Goal: Task Accomplishment & Management: Complete application form

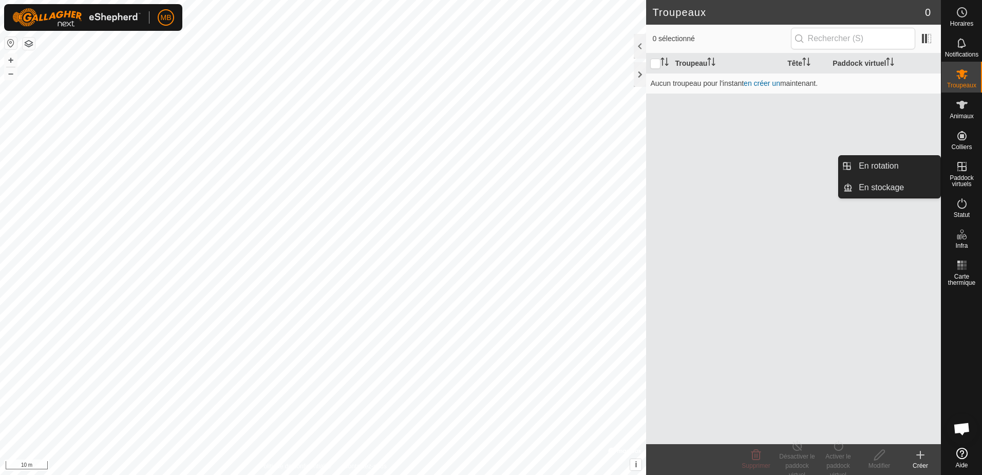
click at [963, 171] on icon at bounding box center [961, 166] width 9 height 9
click at [870, 171] on link "En rotation" at bounding box center [897, 166] width 88 height 21
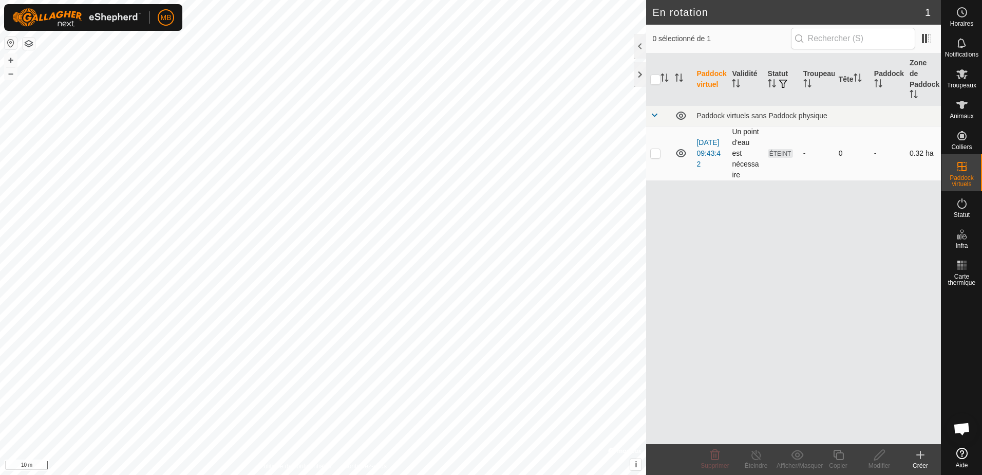
click at [656, 149] on p-checkbox at bounding box center [655, 153] width 10 height 8
checkbox input "true"
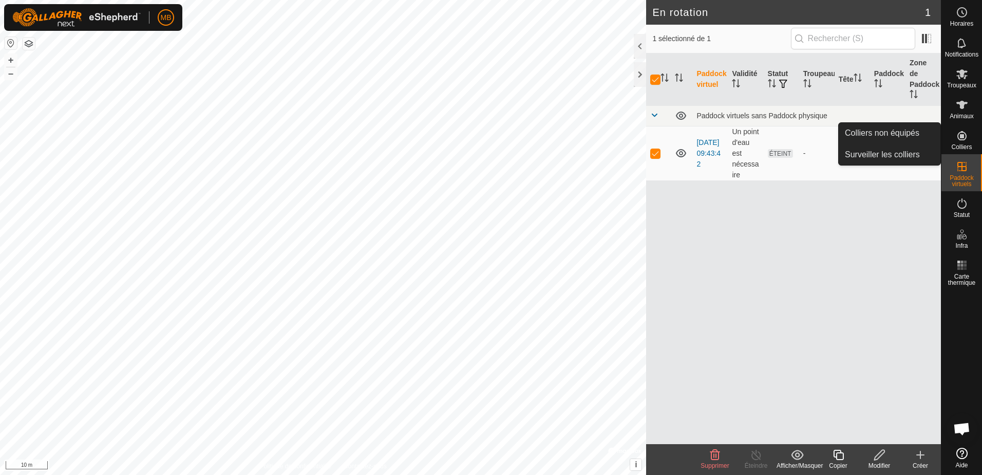
click at [963, 141] on icon at bounding box center [962, 135] width 12 height 12
click at [964, 137] on icon at bounding box center [962, 135] width 12 height 12
click at [881, 152] on link "Surveiller les colliers" at bounding box center [890, 154] width 102 height 21
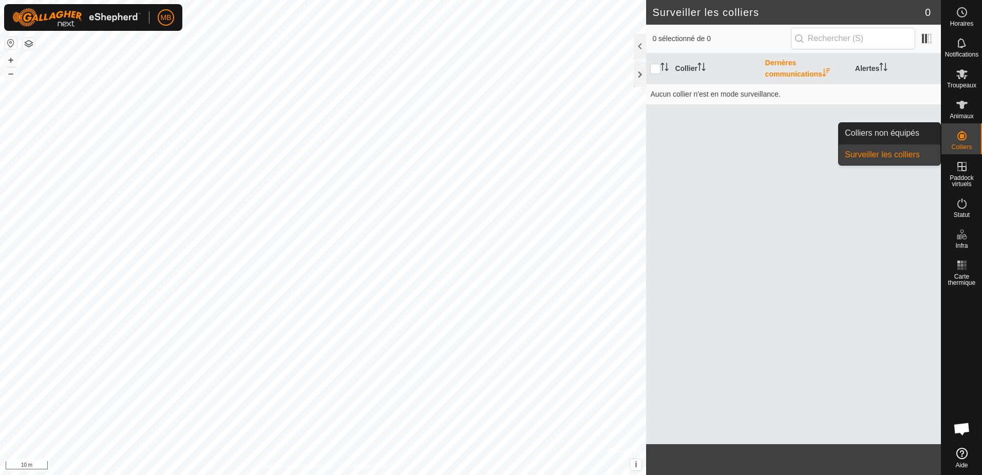
click at [962, 142] on es-neckbands-svg-icon at bounding box center [962, 135] width 18 height 16
click at [906, 133] on link "Colliers non équipés" at bounding box center [890, 133] width 102 height 21
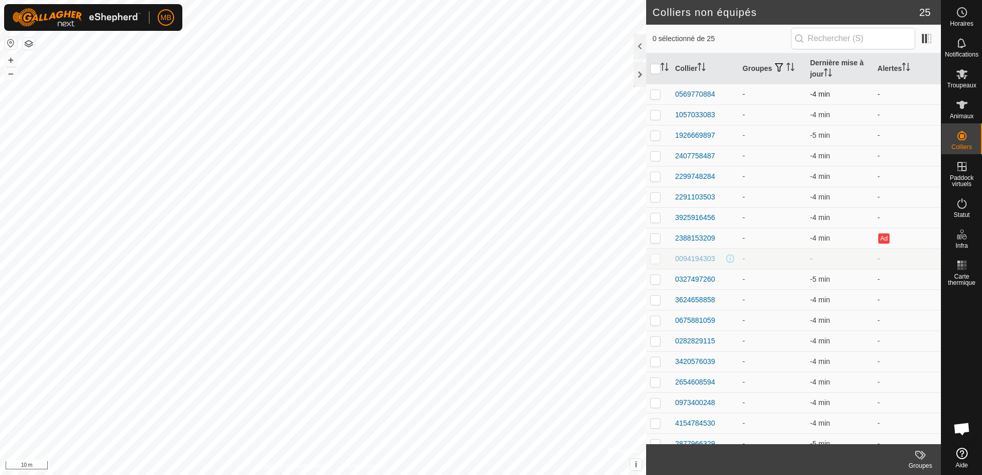
click at [875, 91] on td "-" at bounding box center [907, 94] width 67 height 21
click at [659, 95] on p-checkbox at bounding box center [655, 94] width 10 height 8
checkbox input "true"
click at [686, 93] on div "0569770884" at bounding box center [695, 94] width 40 height 11
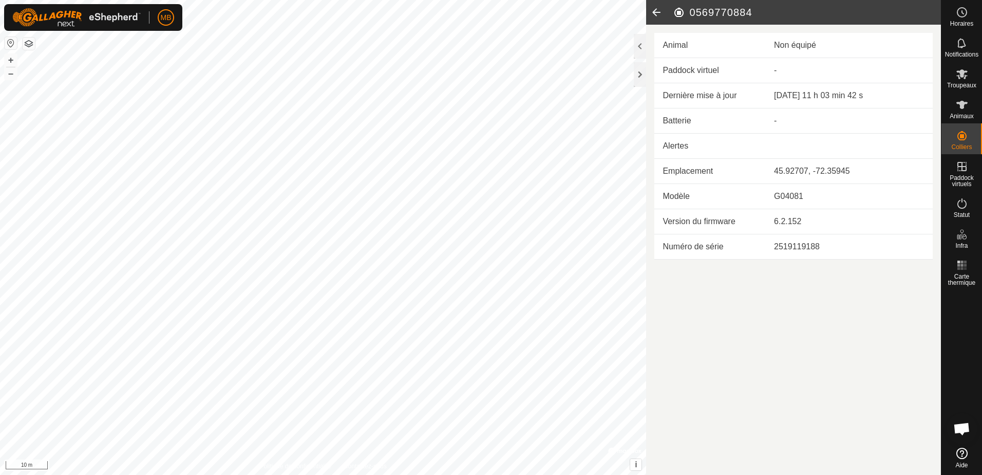
click at [656, 12] on icon at bounding box center [656, 12] width 21 height 25
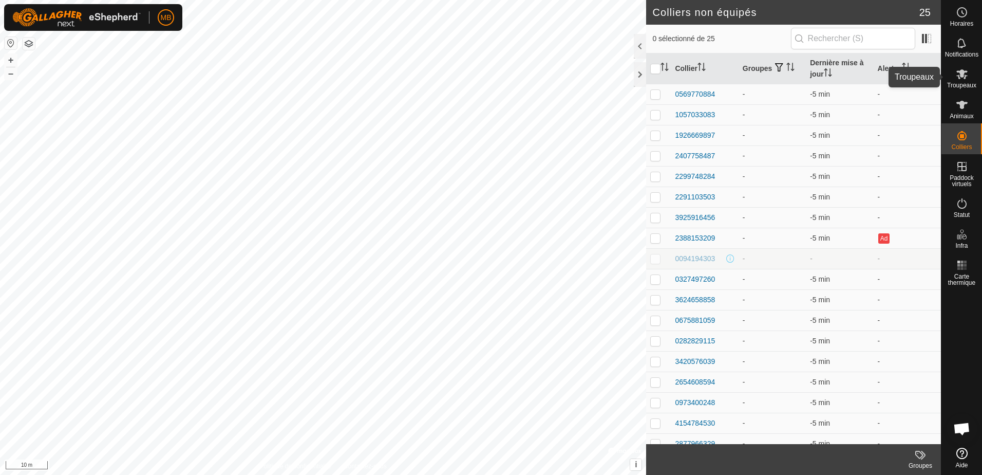
click at [963, 69] on icon at bounding box center [962, 74] width 12 height 12
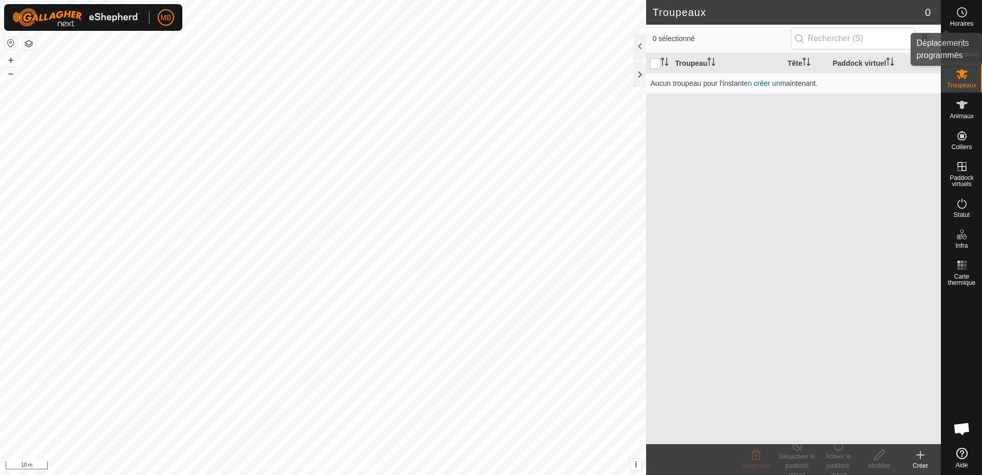
click at [961, 14] on icon at bounding box center [962, 12] width 12 height 12
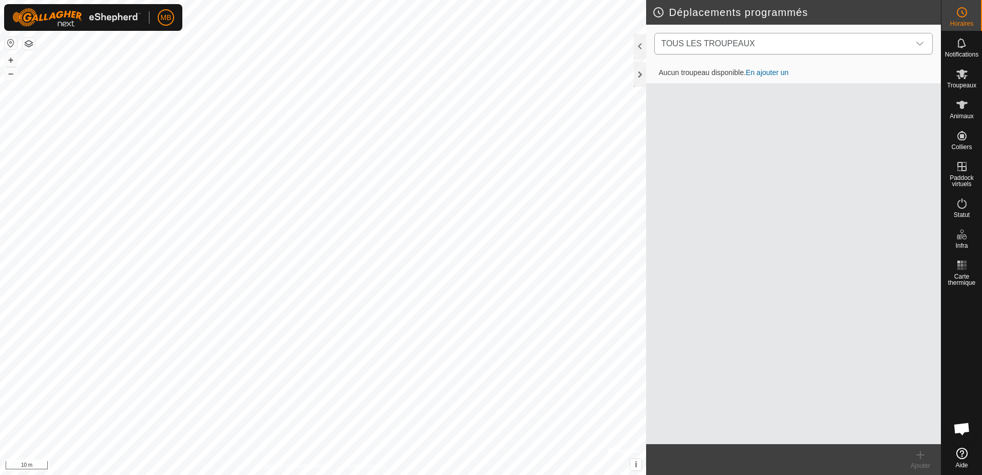
click at [920, 44] on icon "dropdown trigger" at bounding box center [920, 44] width 8 height 8
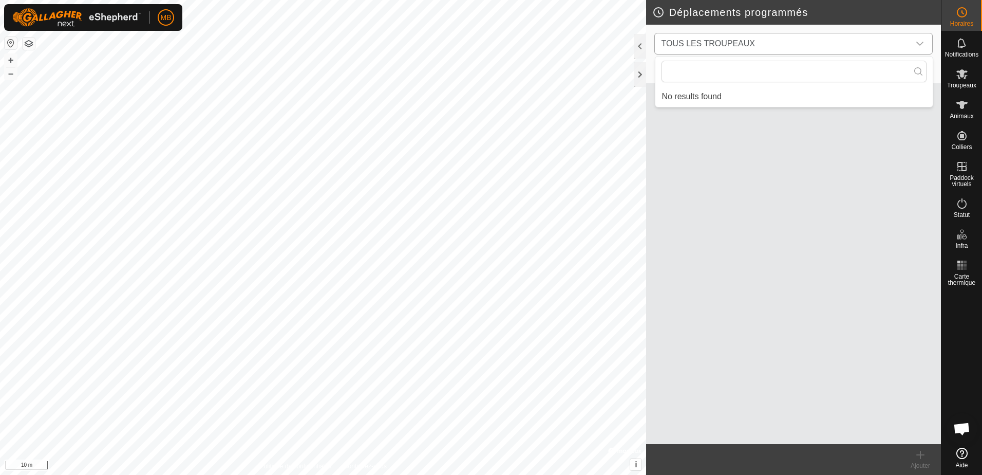
click at [920, 44] on icon "dropdown trigger" at bounding box center [920, 44] width 8 height 8
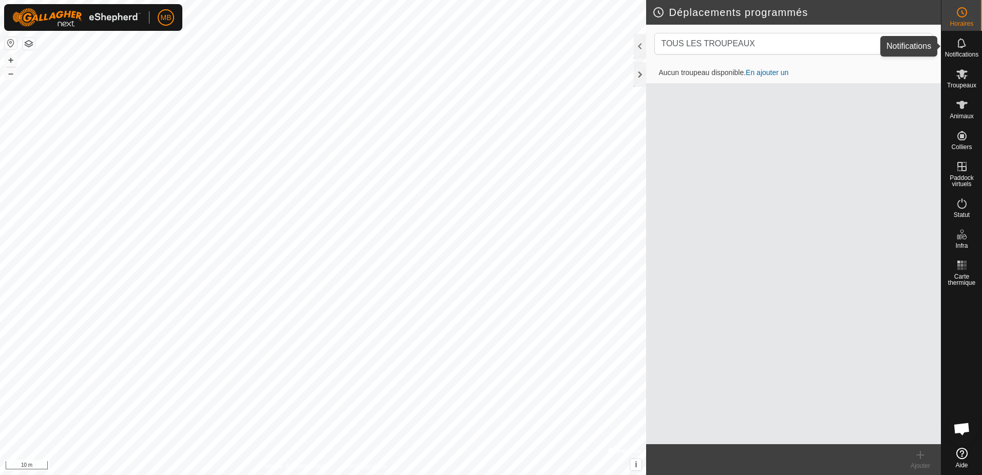
click at [963, 45] on icon at bounding box center [962, 43] width 12 height 12
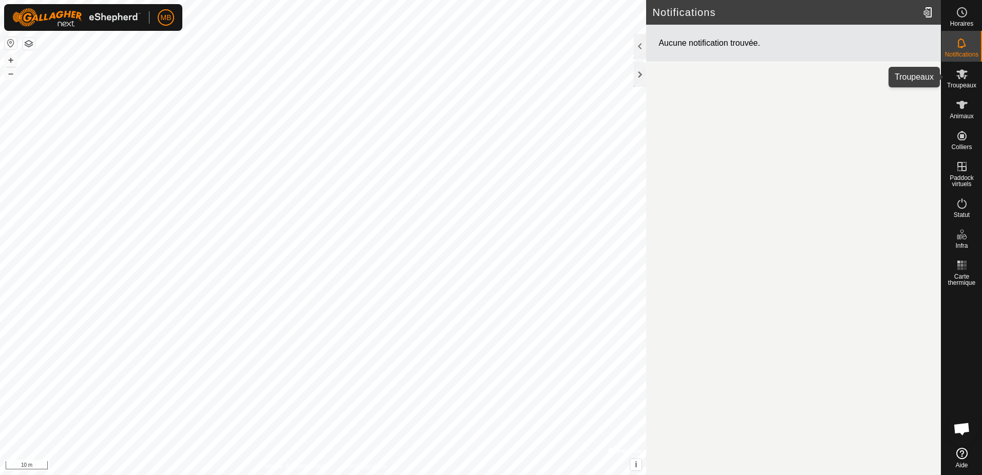
click at [963, 75] on icon at bounding box center [961, 74] width 11 height 10
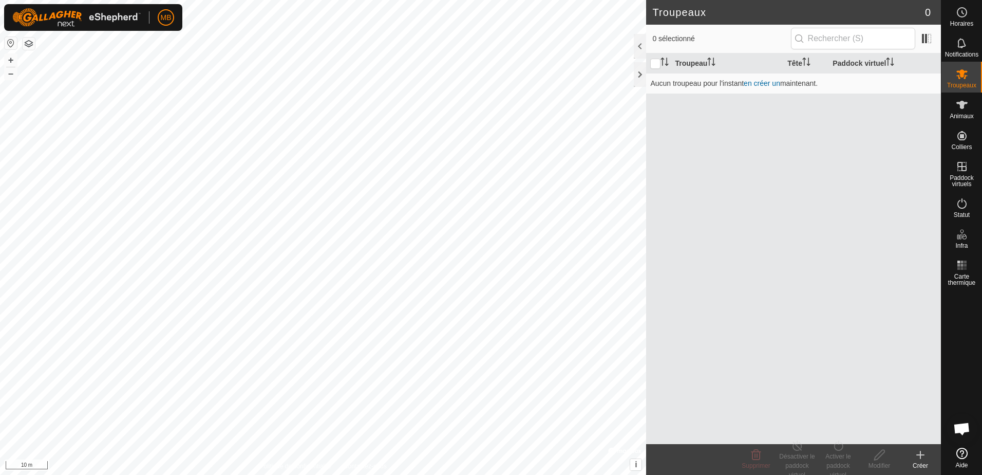
click at [919, 454] on icon at bounding box center [920, 454] width 12 height 12
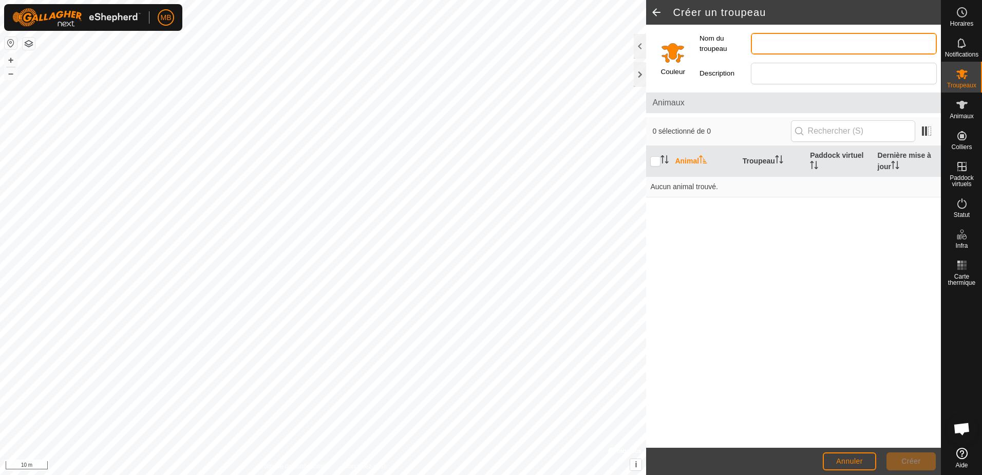
click at [760, 45] on input "Nom du troupeau" at bounding box center [844, 44] width 186 height 22
type input "Vaches chez [PERSON_NAME]"
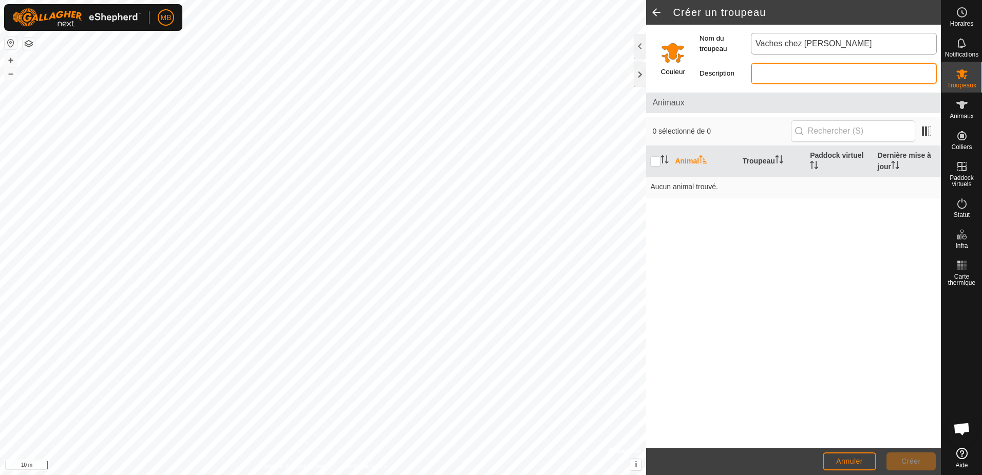
type input "Vaches-1"
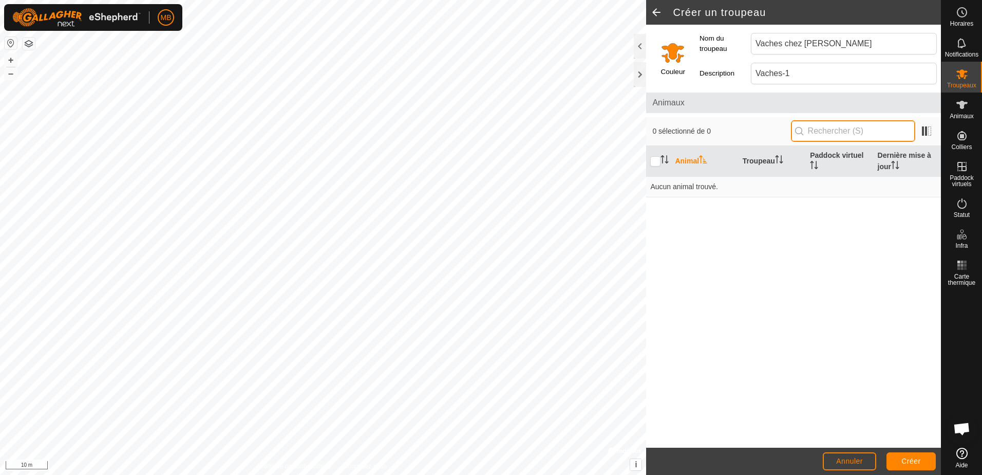
click at [863, 134] on input "text" at bounding box center [853, 131] width 124 height 22
click at [758, 162] on th "Troupeau" at bounding box center [772, 161] width 67 height 31
click at [684, 160] on th "Animal" at bounding box center [704, 161] width 67 height 31
click at [906, 460] on span "Créer" at bounding box center [911, 461] width 20 height 8
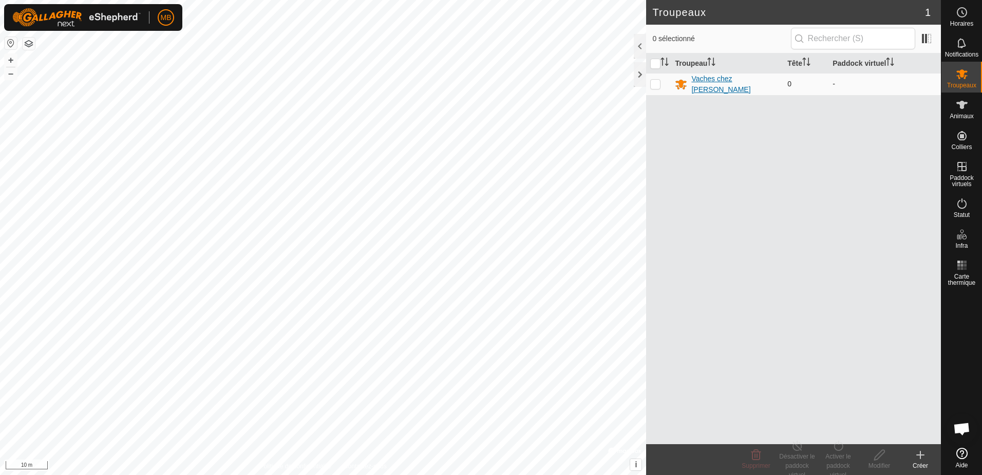
click at [718, 83] on div "Vaches chez [PERSON_NAME]" at bounding box center [735, 84] width 88 height 22
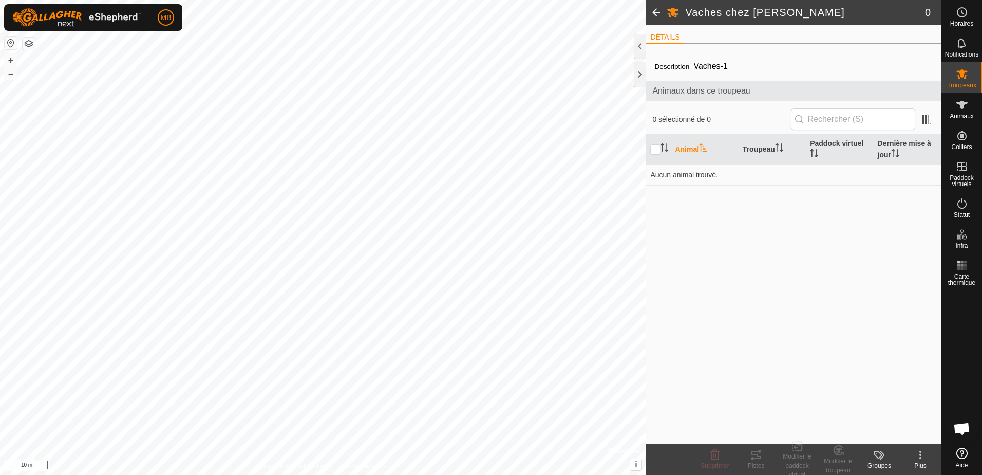
click at [876, 457] on icon at bounding box center [878, 454] width 8 height 8
click at [917, 453] on icon at bounding box center [920, 454] width 12 height 12
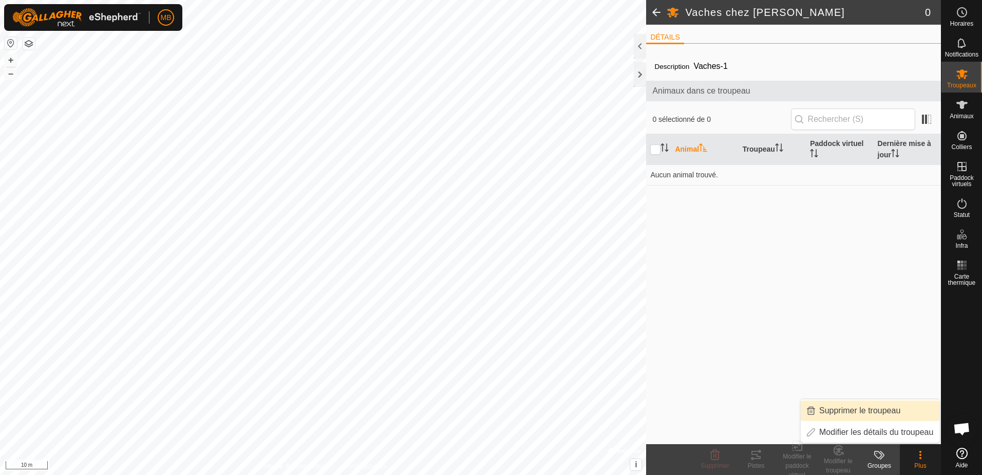
click at [660, 12] on span at bounding box center [656, 12] width 21 height 25
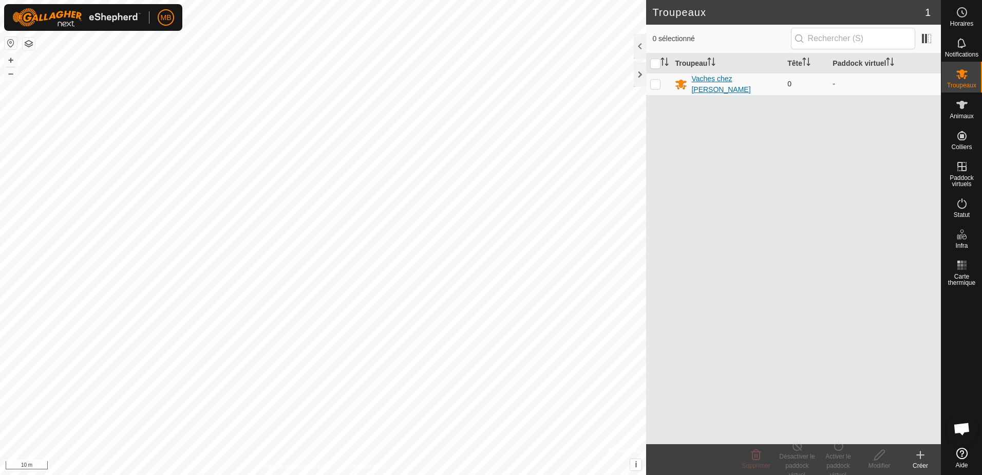
click at [713, 83] on div "Vaches chez [PERSON_NAME]" at bounding box center [735, 84] width 88 height 22
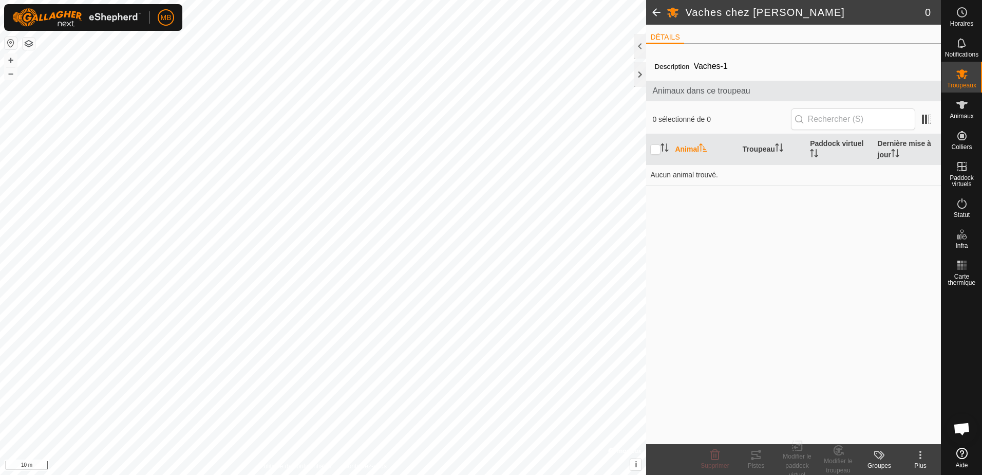
click at [919, 458] on icon at bounding box center [920, 454] width 12 height 12
click at [962, 107] on icon at bounding box center [961, 105] width 11 height 8
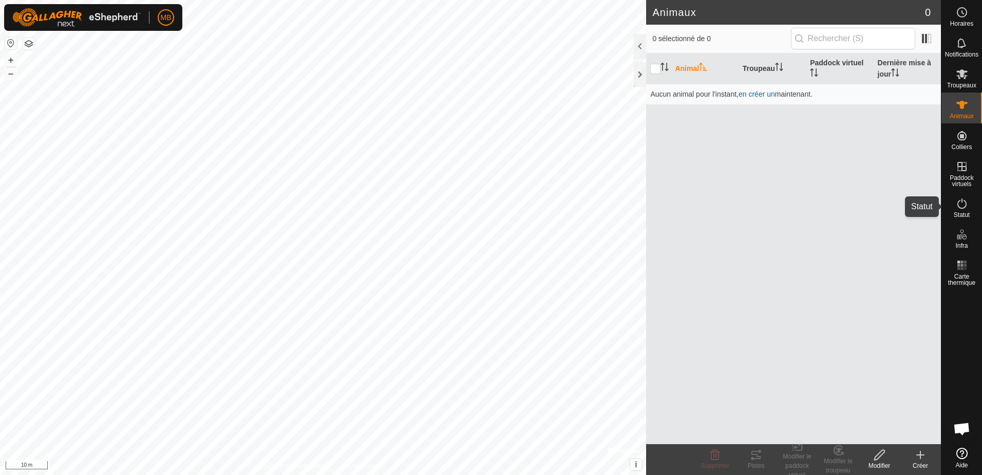
click at [963, 208] on icon at bounding box center [961, 203] width 9 height 10
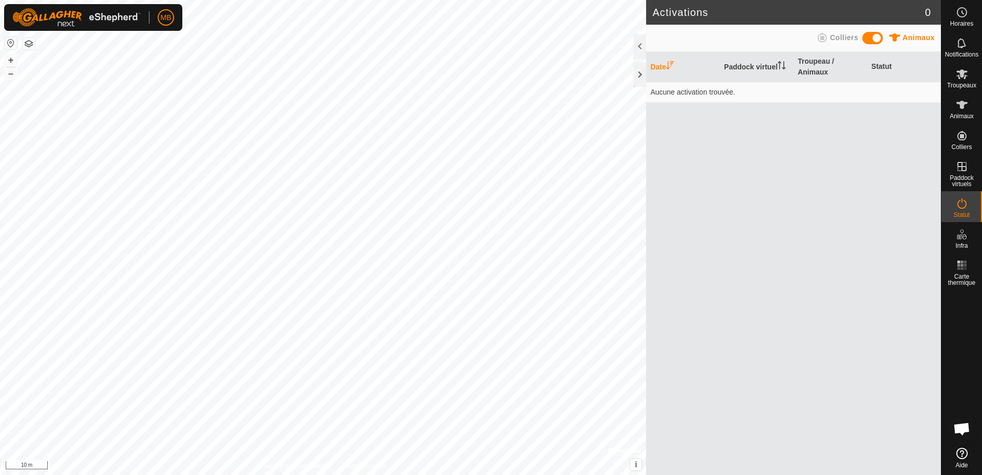
click at [877, 38] on span at bounding box center [872, 38] width 21 height 12
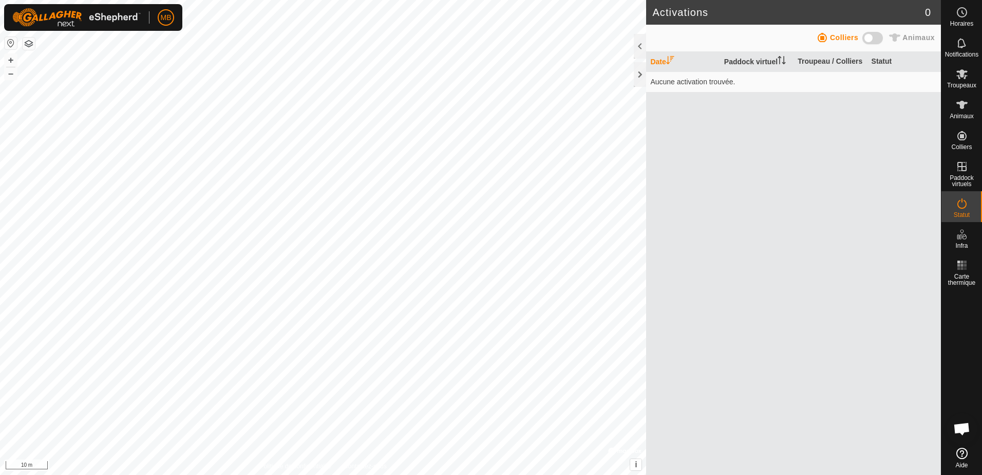
click at [877, 38] on span at bounding box center [872, 38] width 21 height 12
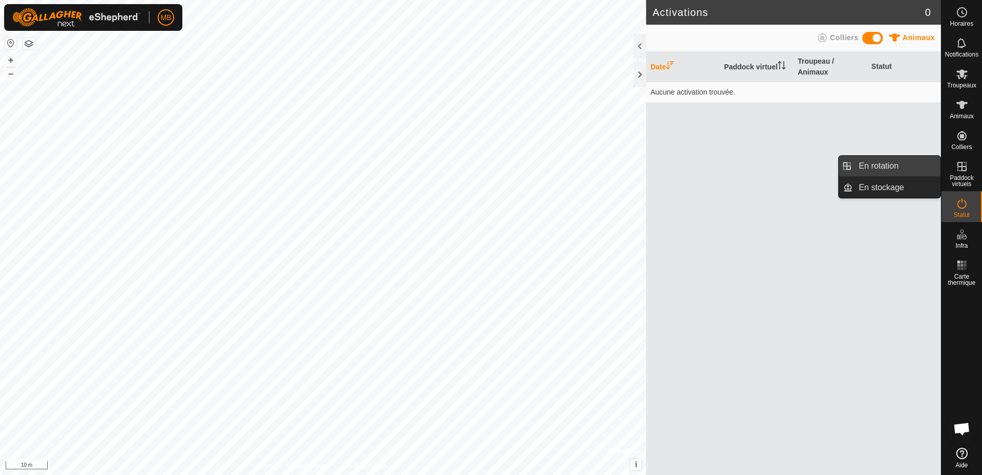
click at [887, 166] on link "En rotation" at bounding box center [897, 166] width 88 height 21
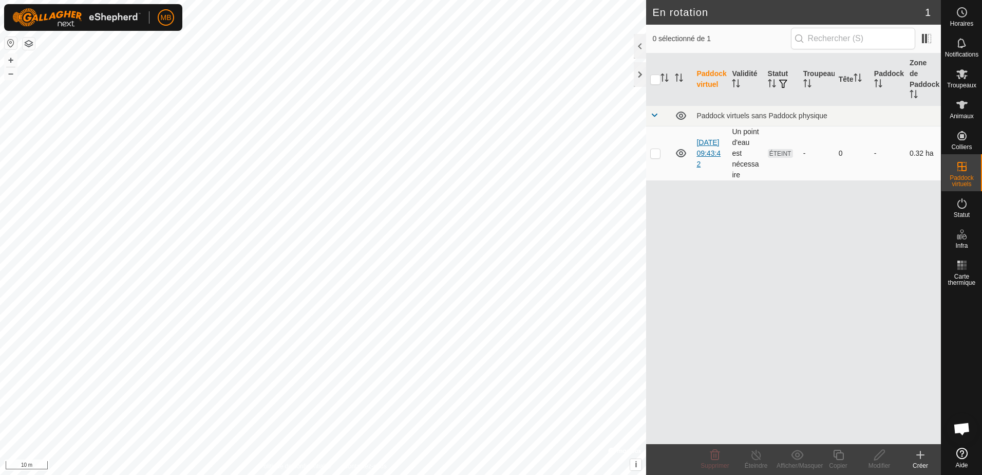
click at [704, 138] on link "[DATE] 09:43:42" at bounding box center [709, 153] width 24 height 30
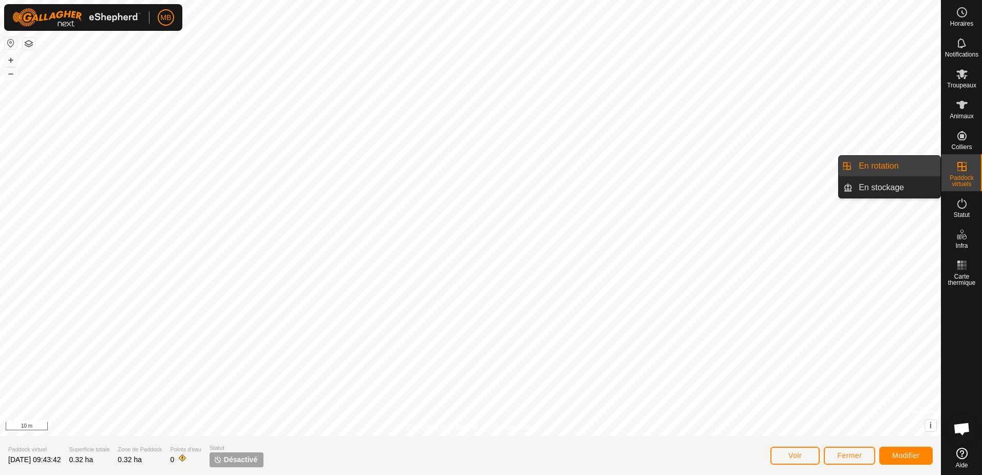
click at [953, 183] on span "Paddock virtuels" at bounding box center [961, 181] width 35 height 12
click at [868, 168] on link "En rotation" at bounding box center [897, 166] width 88 height 21
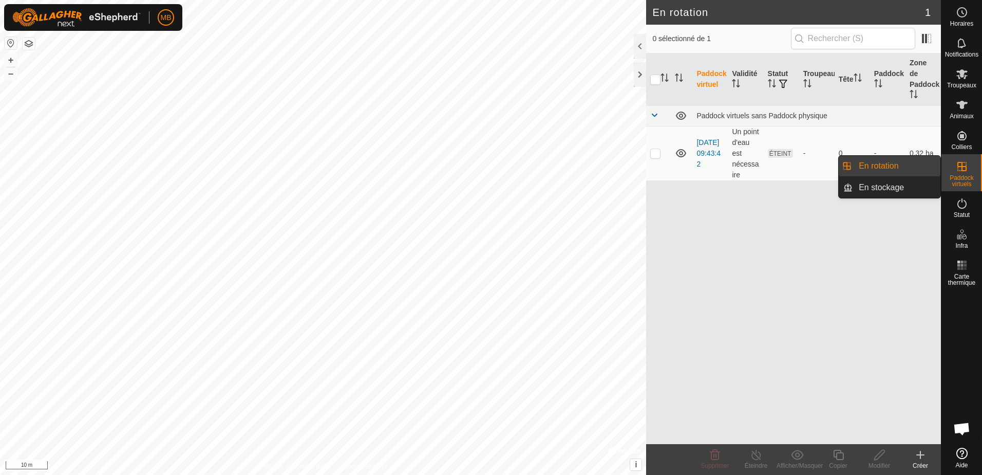
click at [868, 168] on link "En rotation" at bounding box center [897, 166] width 88 height 21
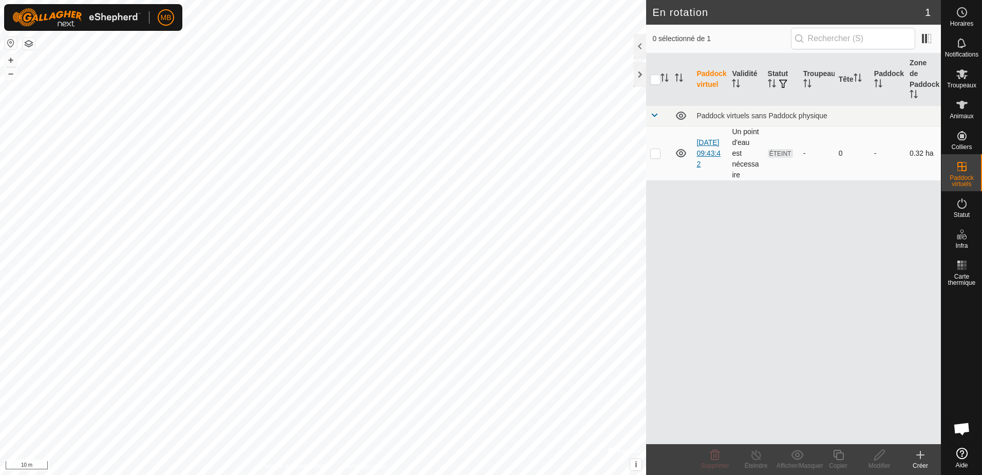
click at [706, 138] on link "[DATE] 09:43:42" at bounding box center [709, 153] width 24 height 30
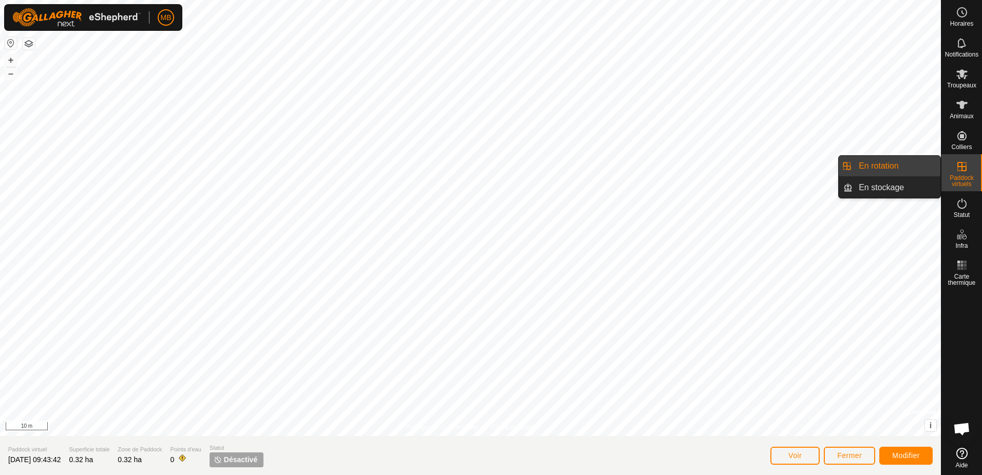
click at [964, 164] on icon at bounding box center [962, 166] width 12 height 12
click at [900, 188] on link "En stockage" at bounding box center [897, 187] width 88 height 21
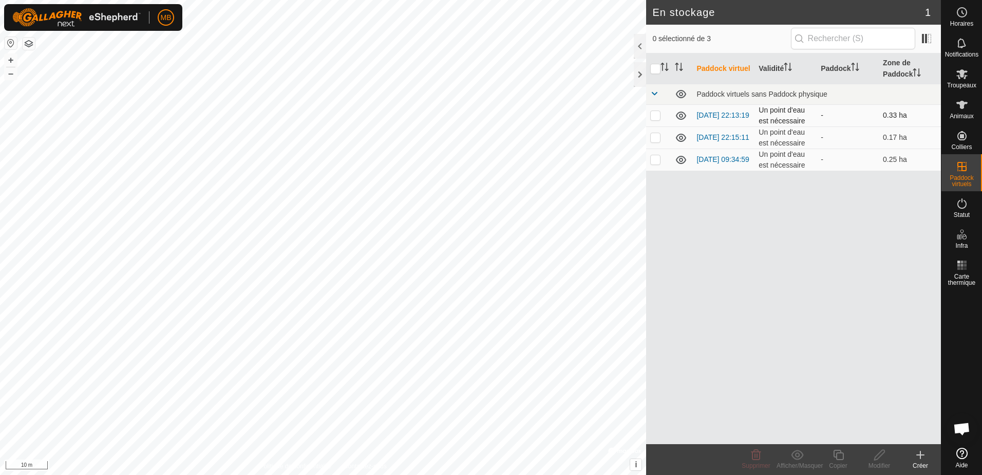
click at [655, 113] on p-checkbox at bounding box center [655, 115] width 10 height 8
click at [656, 112] on p-checkbox at bounding box center [655, 115] width 10 height 8
checkbox input "false"
click at [656, 136] on p-checkbox at bounding box center [655, 137] width 10 height 8
checkbox input "true"
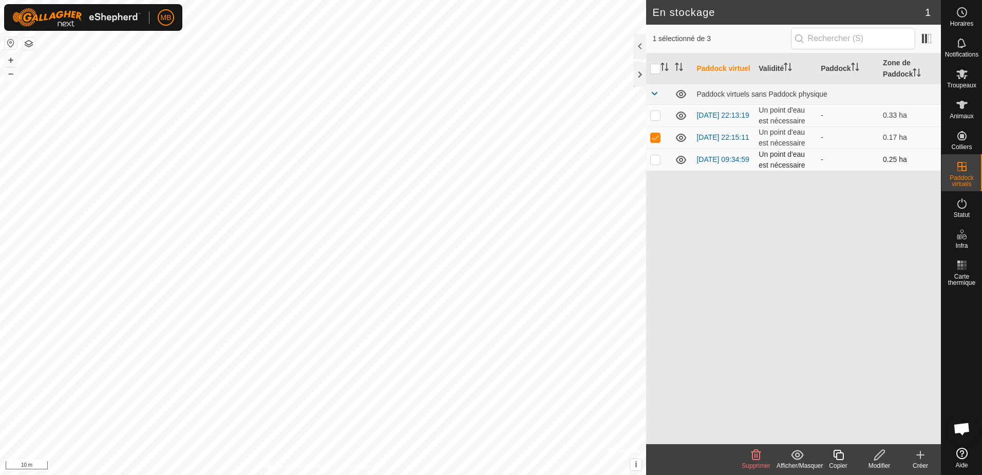
click at [656, 161] on p-checkbox at bounding box center [655, 159] width 10 height 8
checkbox input "true"
click at [655, 135] on p-checkbox at bounding box center [655, 137] width 10 height 8
checkbox input "false"
click at [758, 453] on icon at bounding box center [756, 454] width 12 height 12
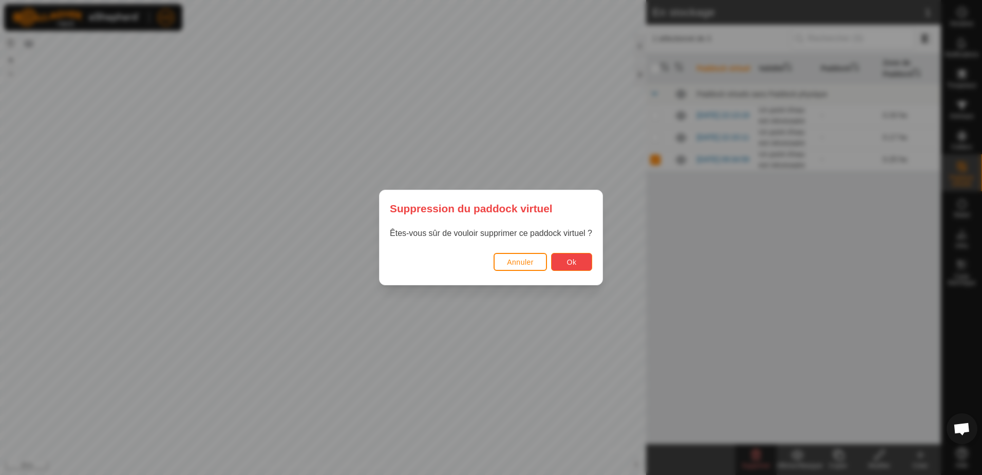
click at [572, 258] on span "Ok" at bounding box center [572, 262] width 10 height 8
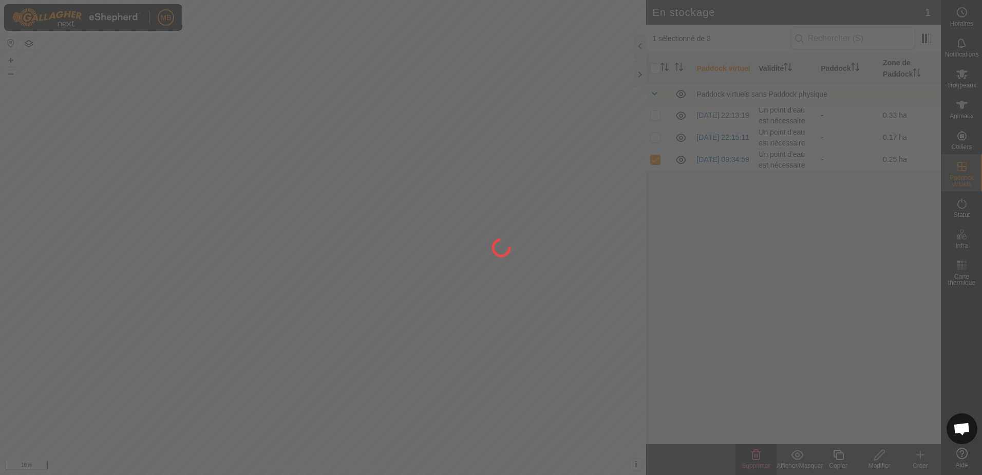
checkbox input "false"
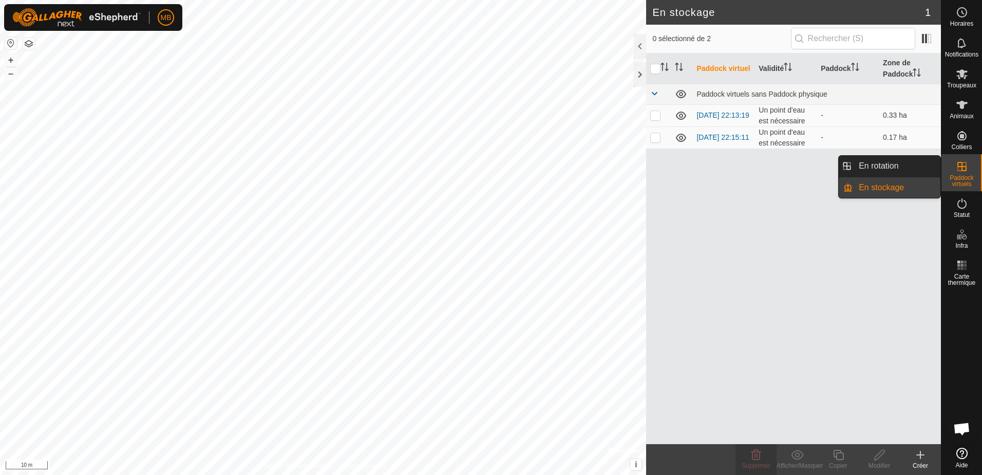
click at [960, 171] on icon at bounding box center [962, 166] width 12 height 12
click at [877, 164] on link "En rotation" at bounding box center [897, 166] width 88 height 21
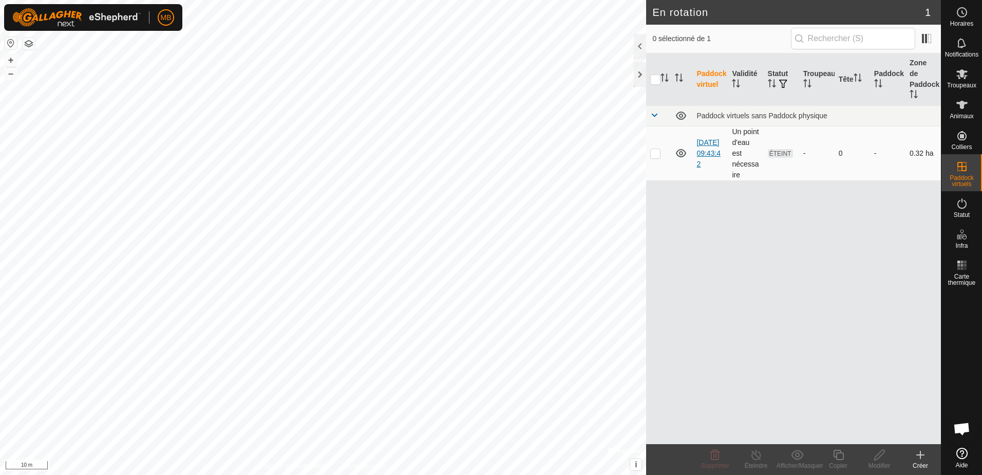
click at [705, 141] on link "[DATE] 09:43:42" at bounding box center [709, 153] width 24 height 30
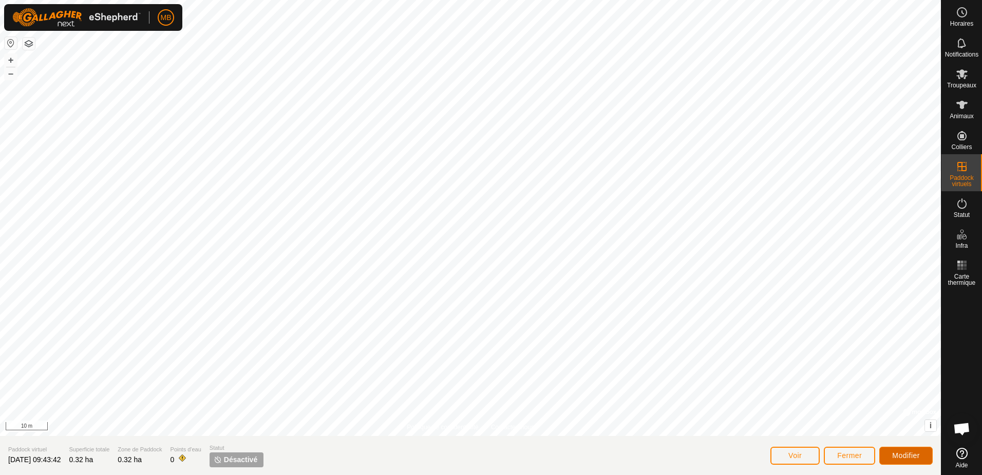
click at [900, 452] on span "Modifier" at bounding box center [906, 455] width 28 height 8
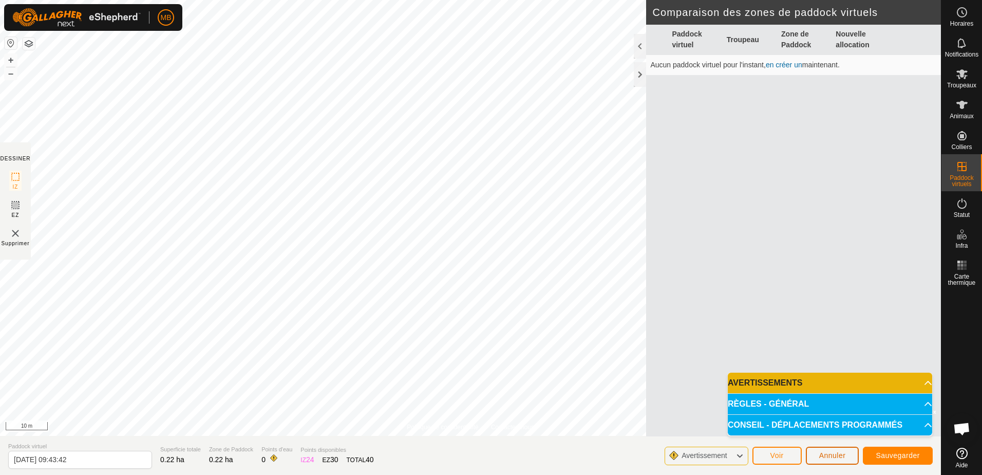
click at [835, 451] on span "Annuler" at bounding box center [832, 455] width 27 height 8
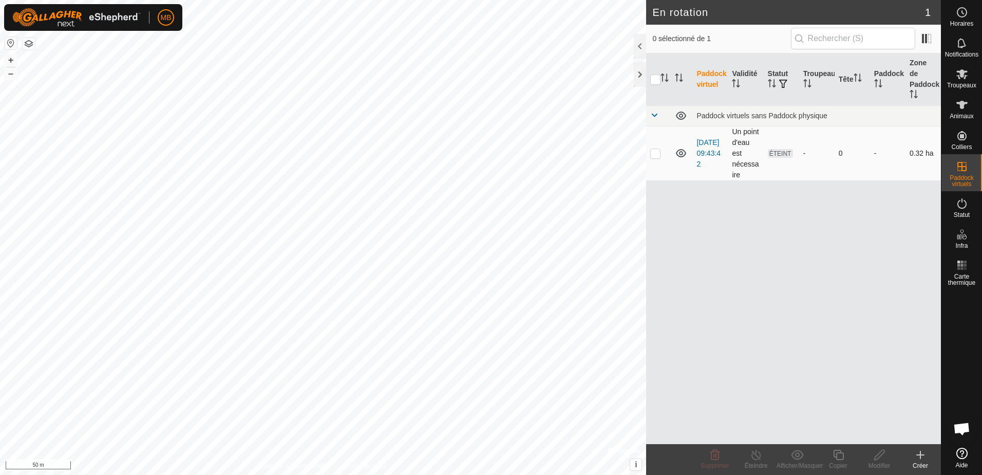
click at [776, 149] on span "ÉTEINT" at bounding box center [780, 153] width 25 height 9
click at [655, 149] on p-checkbox at bounding box center [655, 153] width 10 height 8
checkbox input "true"
click at [883, 457] on icon at bounding box center [879, 454] width 13 height 12
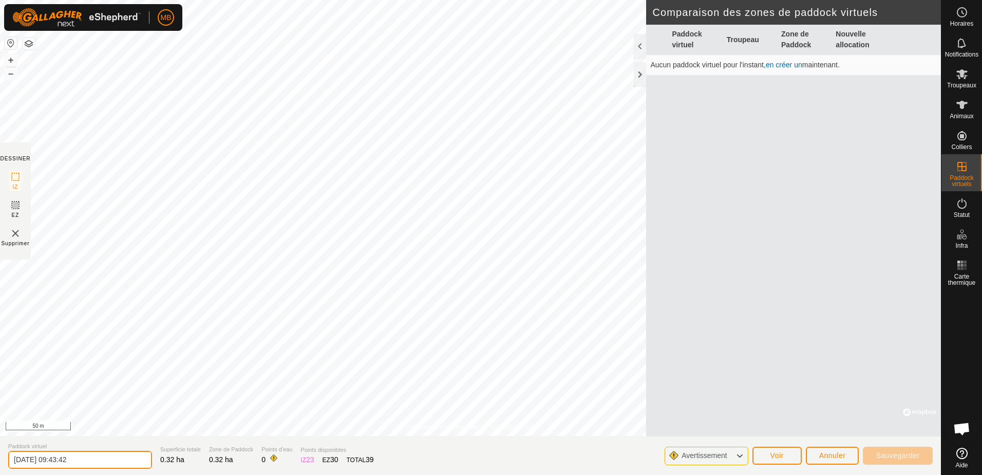
click at [77, 461] on input "[DATE] 09:43:42" at bounding box center [80, 459] width 144 height 18
drag, startPoint x: 84, startPoint y: 462, endPoint x: -2, endPoint y: 461, distance: 86.3
click at [0, 461] on html "MB Horaires Notifications Troupeaux Animaux Colliers Paddock virtuels Statut In…" at bounding box center [491, 237] width 982 height 475
click at [31, 459] on input "entraînement vaches" at bounding box center [80, 459] width 144 height 21
type input "entrainement vaches"
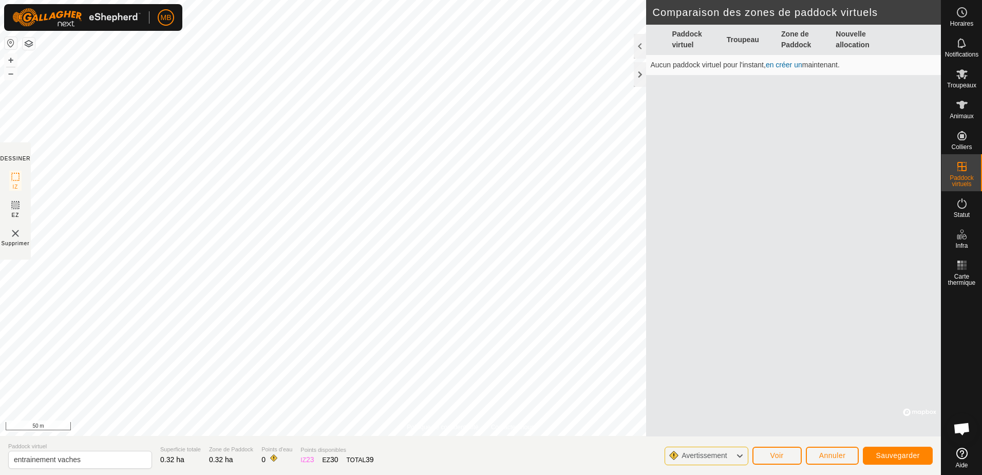
click at [744, 455] on icon at bounding box center [740, 455] width 8 height 13
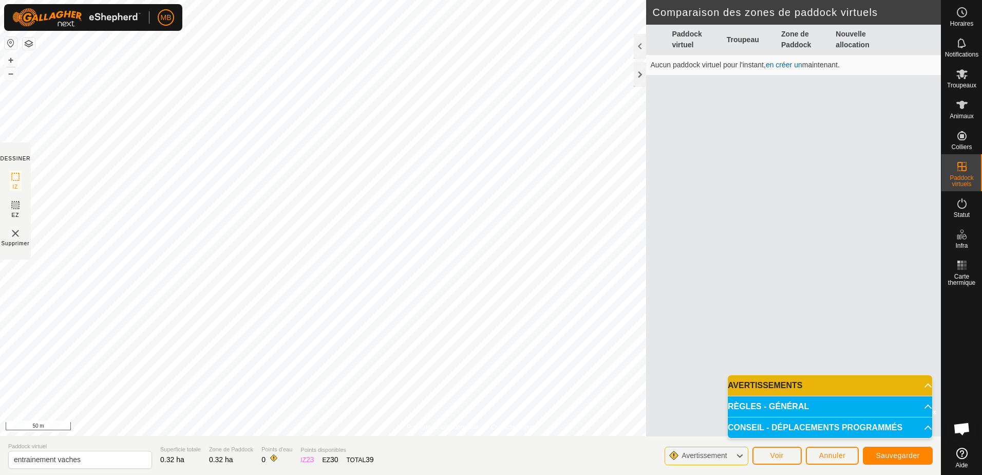
click at [857, 403] on p-accordion-header "RÈGLES - GÉNÉRAL" at bounding box center [830, 406] width 204 height 21
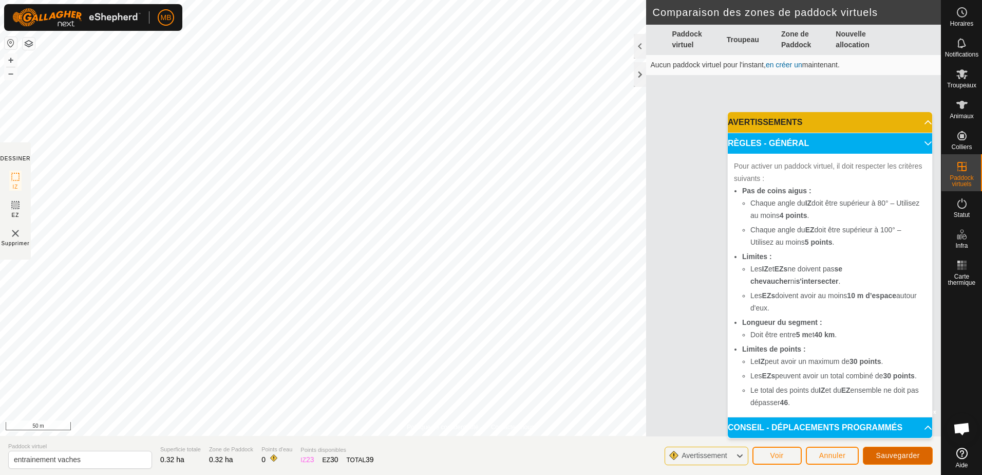
click at [881, 454] on span "Sauvegarder" at bounding box center [898, 455] width 44 height 8
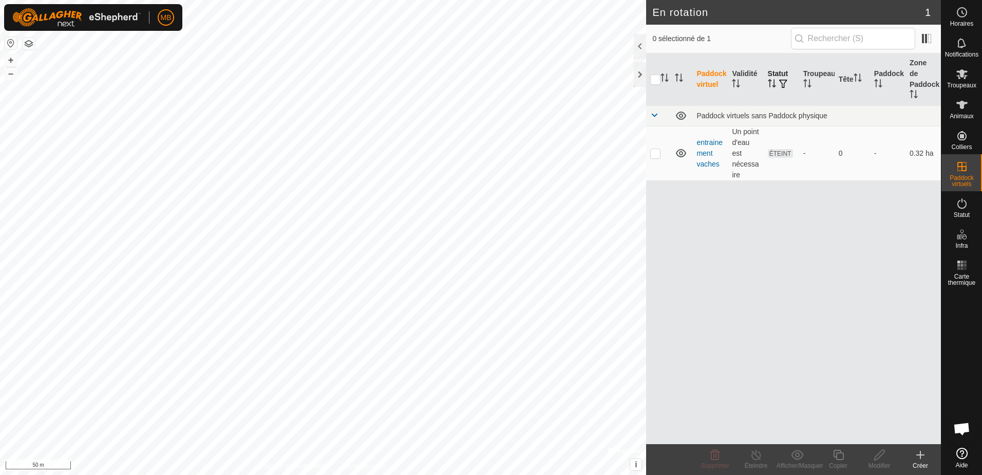
click at [778, 79] on button "button" at bounding box center [783, 84] width 14 height 10
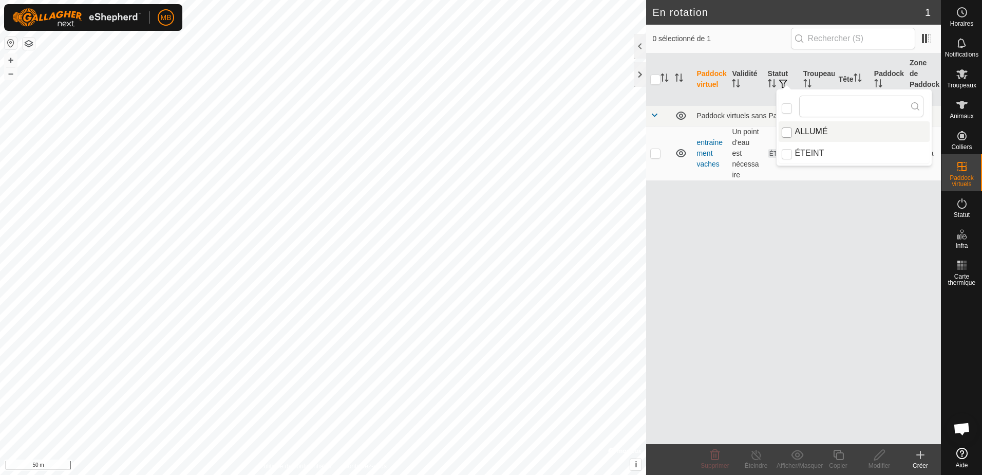
click at [791, 131] on input "ALLUMÉ" at bounding box center [787, 132] width 10 height 10
checkbox input "true"
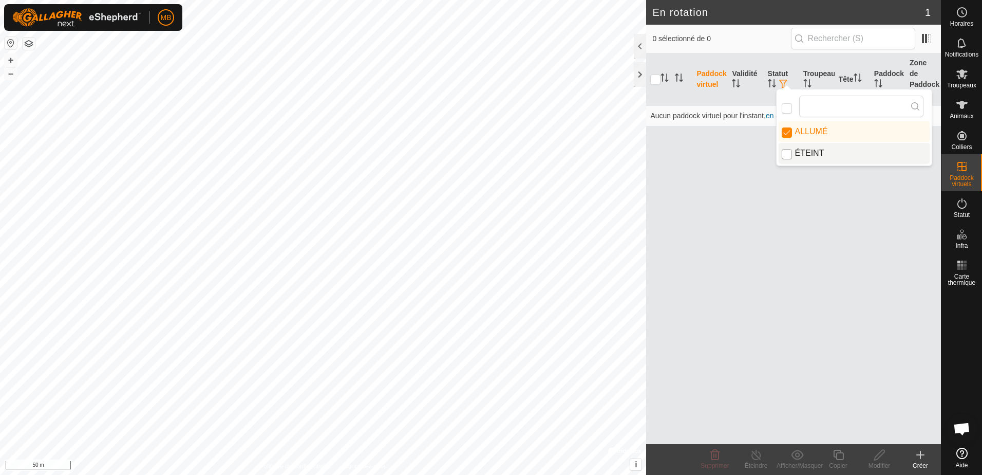
click at [788, 157] on input "ÉTEINT" at bounding box center [787, 154] width 10 height 10
checkbox input "true"
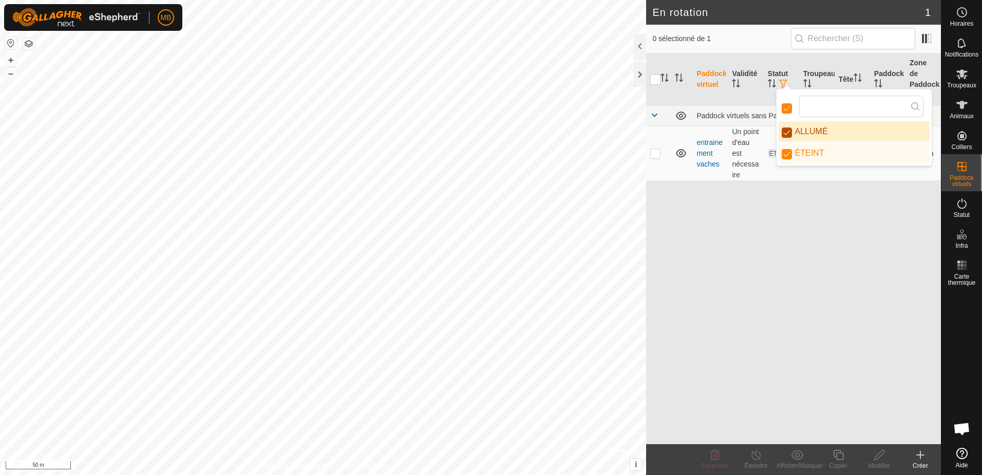
click at [788, 134] on input "ALLUMÉ" at bounding box center [787, 132] width 10 height 10
checkbox input "false"
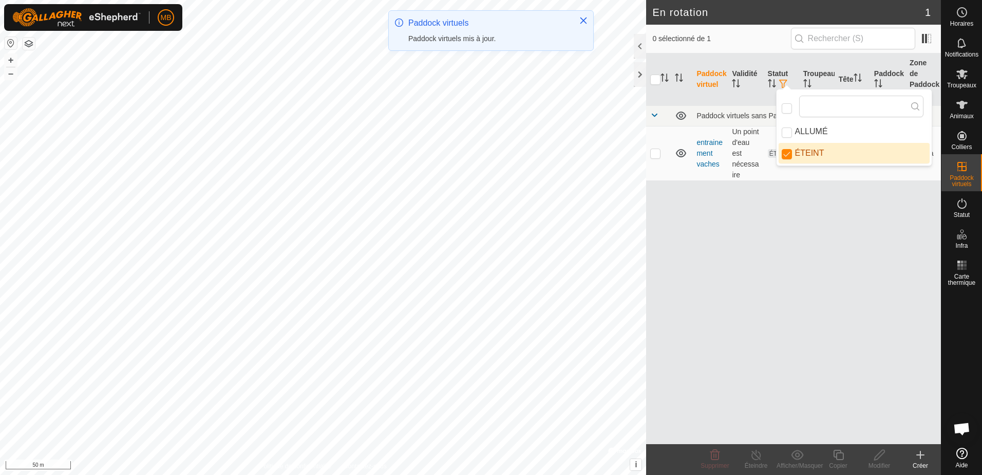
click at [763, 236] on div "Paddock virtuel Validité Statut Troupeau Tête Paddock Zone de Paddock Paddock v…" at bounding box center [793, 248] width 295 height 390
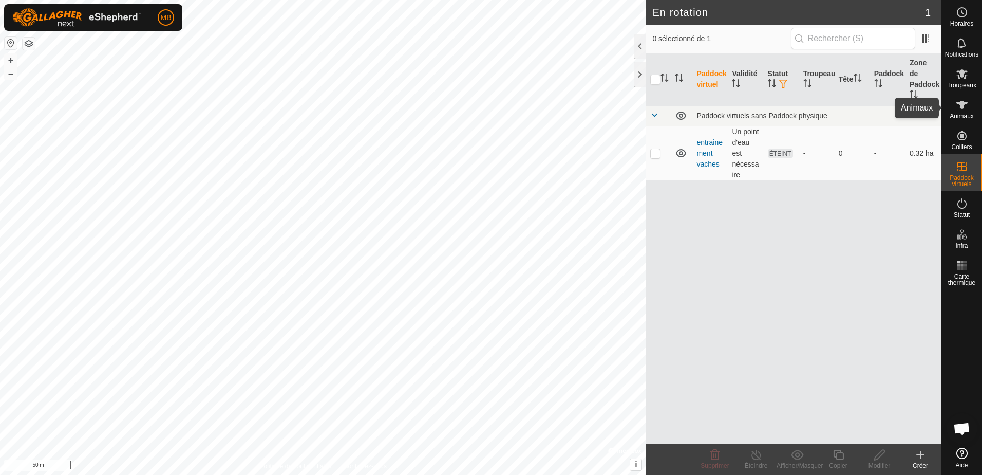
click at [965, 104] on icon at bounding box center [962, 105] width 12 height 12
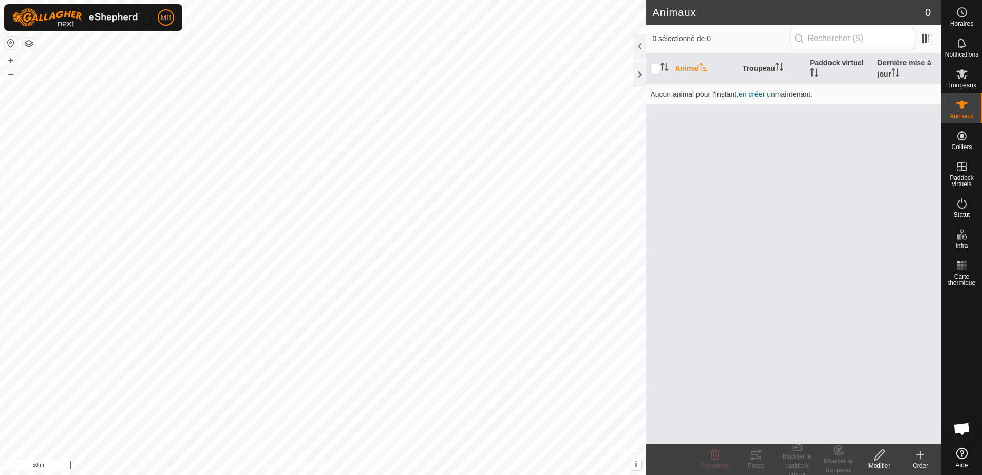
click at [922, 453] on icon at bounding box center [920, 454] width 12 height 12
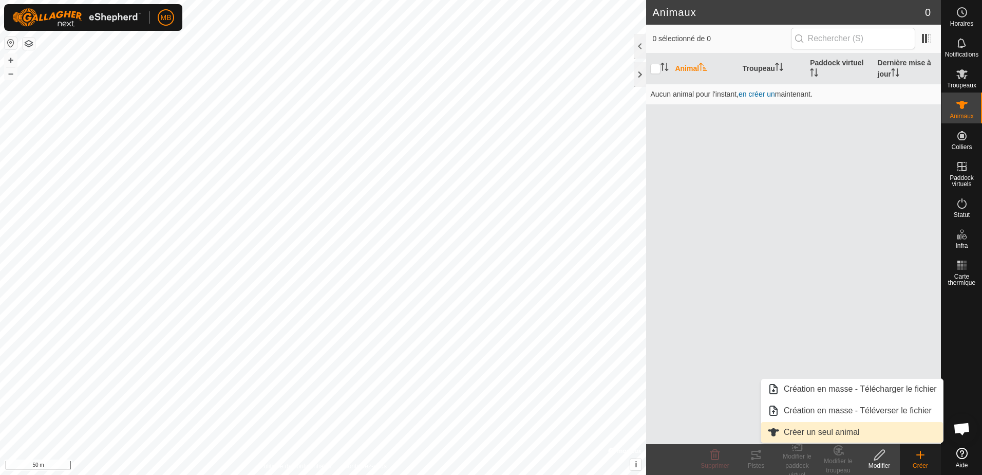
click at [813, 430] on link "Créer un seul animal" at bounding box center [852, 432] width 182 height 21
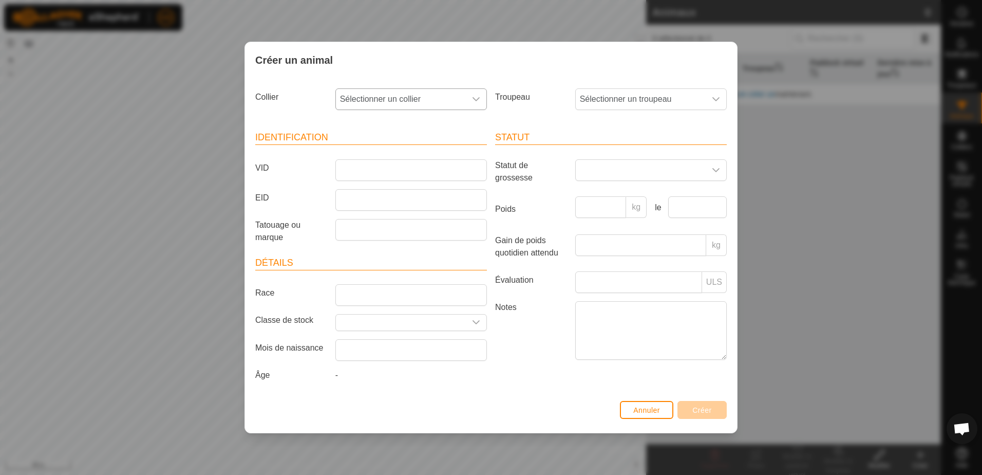
click at [476, 98] on icon "dropdown trigger" at bounding box center [476, 99] width 8 height 8
click at [383, 178] on li "0282829115" at bounding box center [411, 175] width 151 height 21
click at [683, 99] on span "Sélectionner un troupeau" at bounding box center [641, 99] width 130 height 21
click at [608, 172] on li "Vaches chez [PERSON_NAME]" at bounding box center [651, 173] width 151 height 21
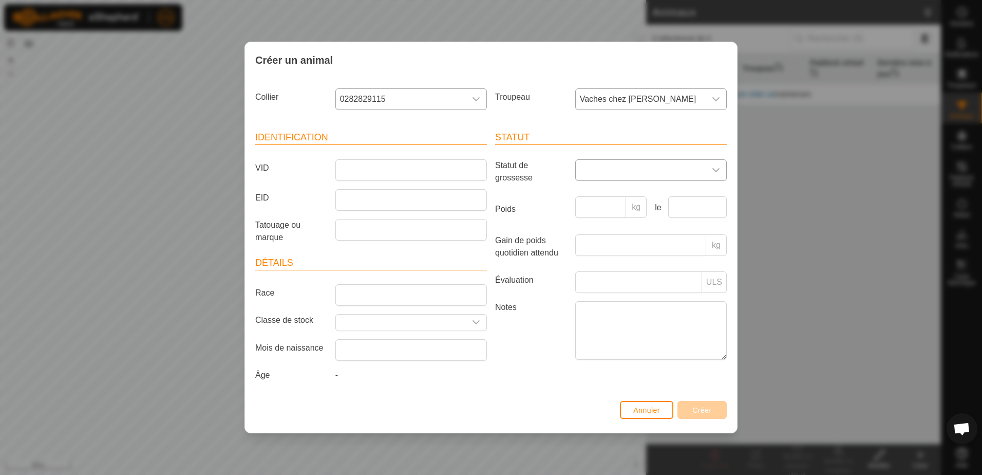
click at [714, 170] on icon "dropdown trigger" at bounding box center [716, 170] width 8 height 8
click at [599, 231] on li "Enceinte" at bounding box center [651, 232] width 151 height 21
click at [599, 204] on input "Poids" at bounding box center [600, 207] width 51 height 22
type input "600"
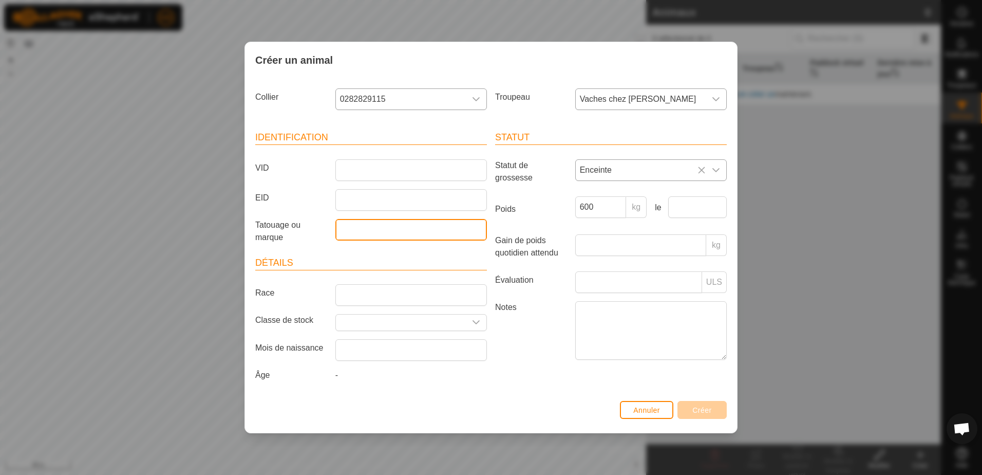
click at [365, 229] on input "Tatouage ou marque" at bounding box center [411, 230] width 152 height 22
type input "[PERSON_NAME]"
click at [371, 202] on input "EID" at bounding box center [411, 200] width 152 height 22
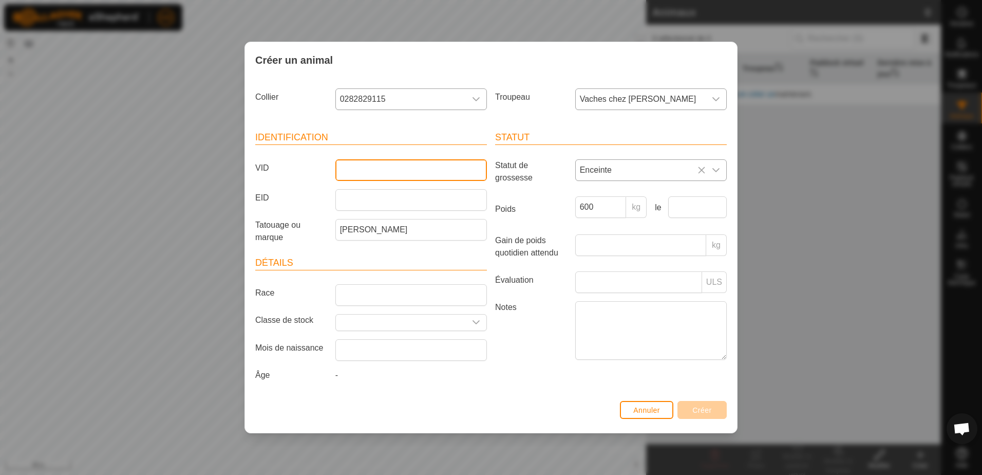
click at [447, 176] on input "VID" at bounding box center [411, 170] width 152 height 22
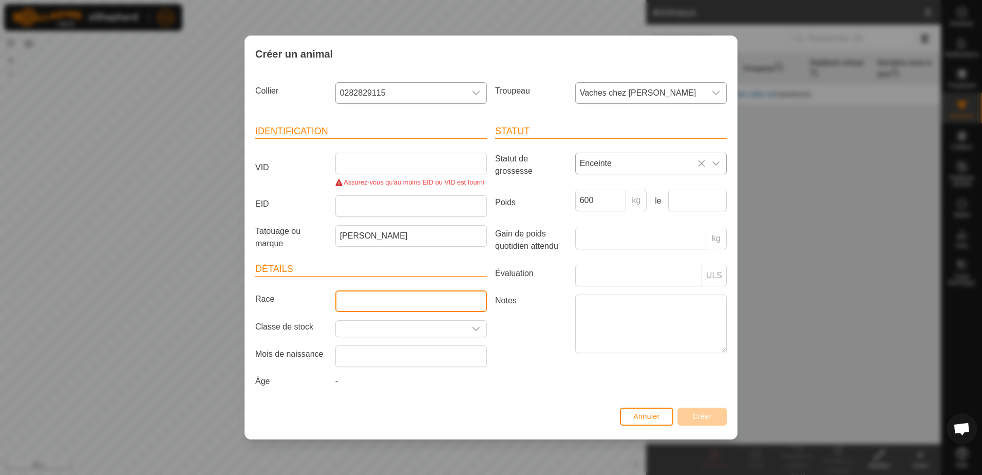
click at [372, 296] on input "Race" at bounding box center [411, 301] width 152 height 22
type input "LH"
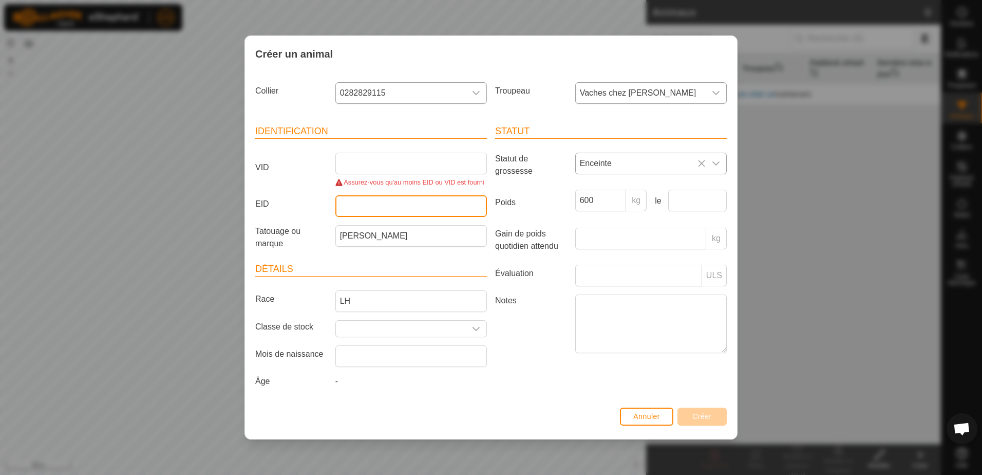
click at [363, 210] on input "EID" at bounding box center [411, 206] width 152 height 22
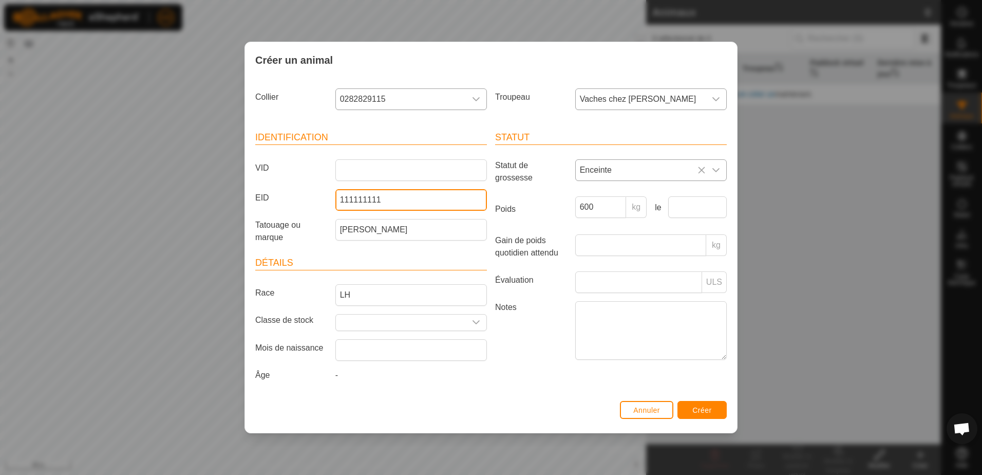
type input "111111111"
click at [438, 253] on div "Identification VID EID 111111111 Tatouage ou marque [PERSON_NAME] Détails Race …" at bounding box center [371, 257] width 240 height 279
click at [468, 324] on div "dropdown trigger" at bounding box center [476, 322] width 21 height 16
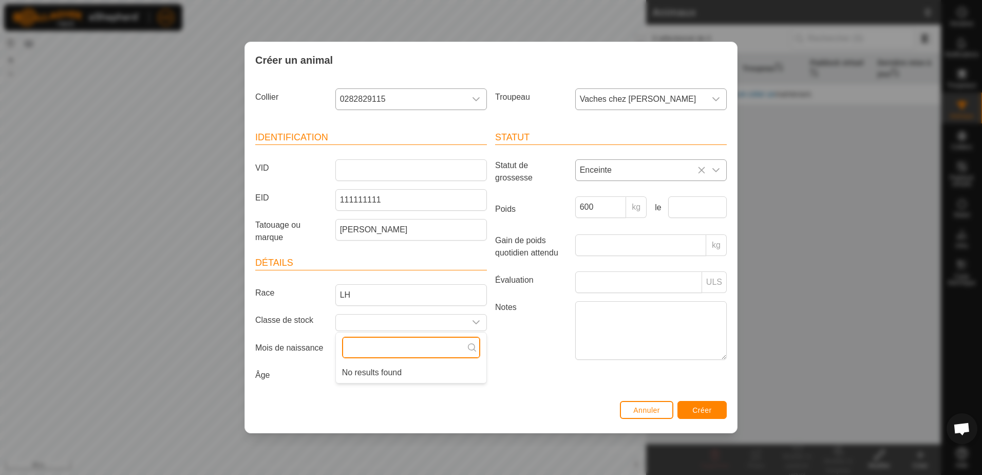
click at [420, 351] on input "text" at bounding box center [411, 347] width 138 height 22
click at [549, 346] on label "Notes" at bounding box center [531, 330] width 80 height 58
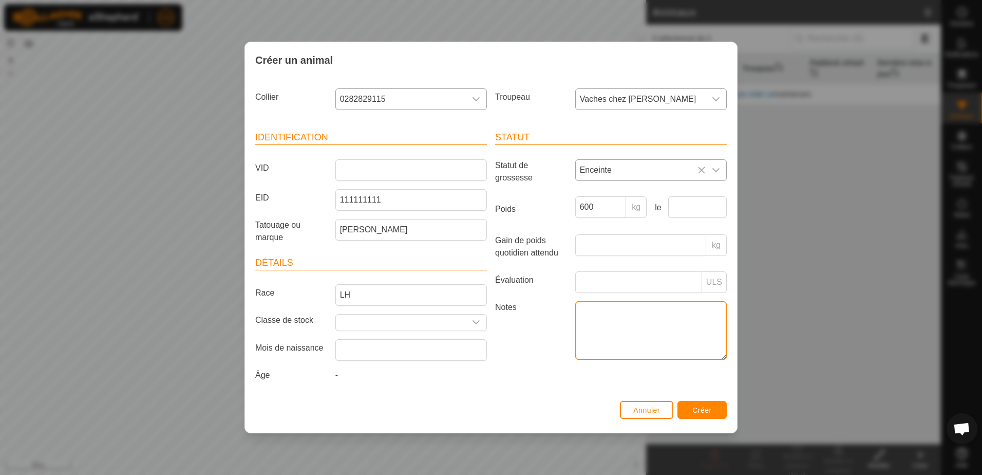
click at [575, 346] on textarea "Notes" at bounding box center [651, 330] width 152 height 59
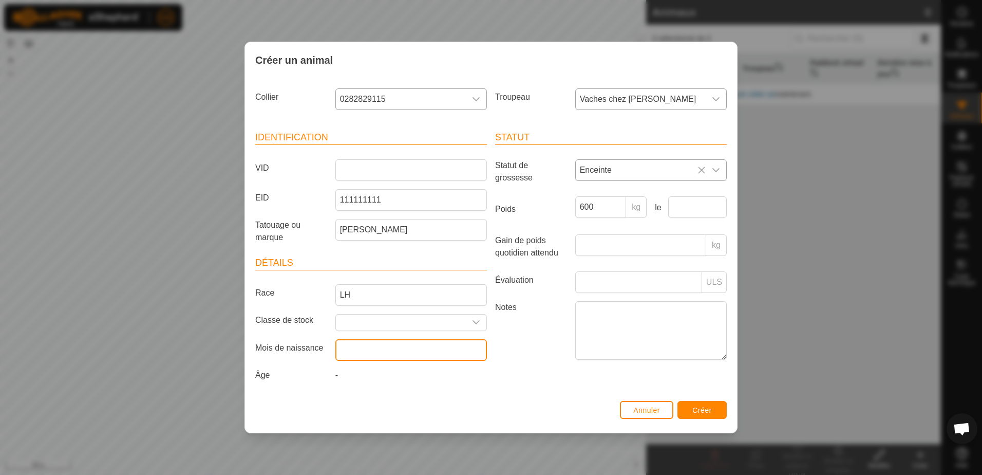
click at [365, 358] on input "text" at bounding box center [411, 350] width 152 height 22
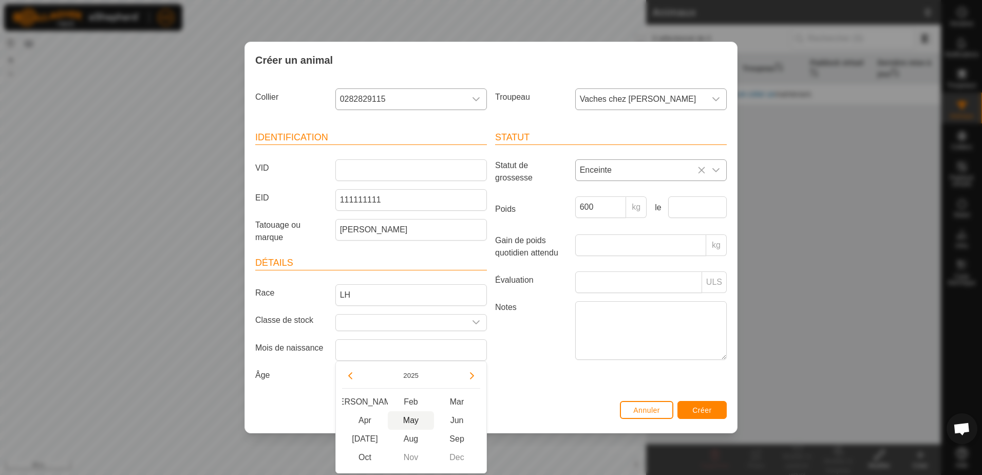
click at [411, 420] on span "May" at bounding box center [411, 420] width 46 height 18
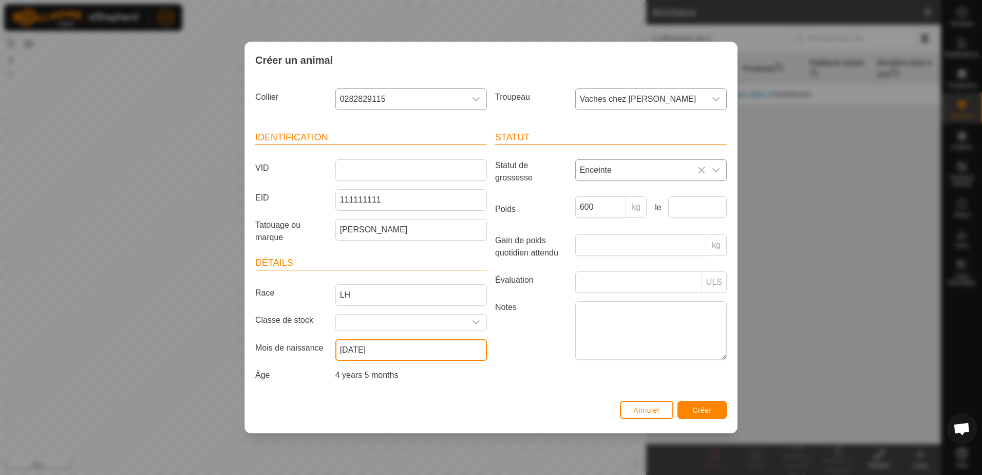
type input "[DATE]"
click at [519, 341] on label "Notes" at bounding box center [531, 330] width 80 height 58
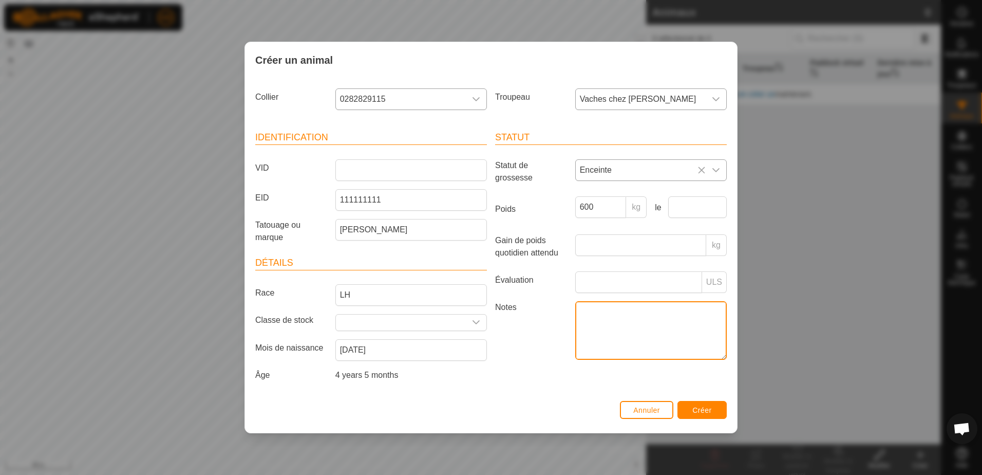
click at [575, 341] on textarea "Notes" at bounding box center [651, 330] width 152 height 59
click at [706, 407] on span "Créer" at bounding box center [702, 410] width 20 height 8
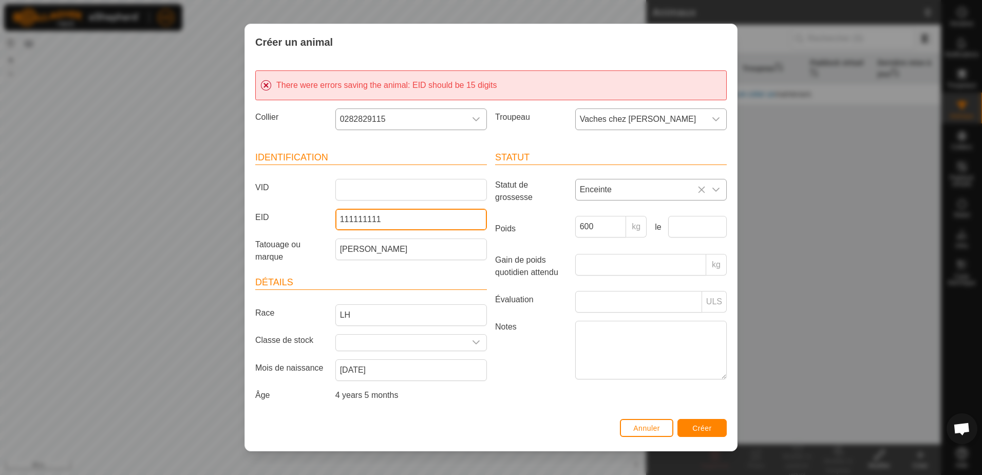
click at [389, 219] on input "111111111" at bounding box center [411, 220] width 152 height 22
type input "111111111111111"
click at [710, 430] on span "Créer" at bounding box center [702, 428] width 20 height 8
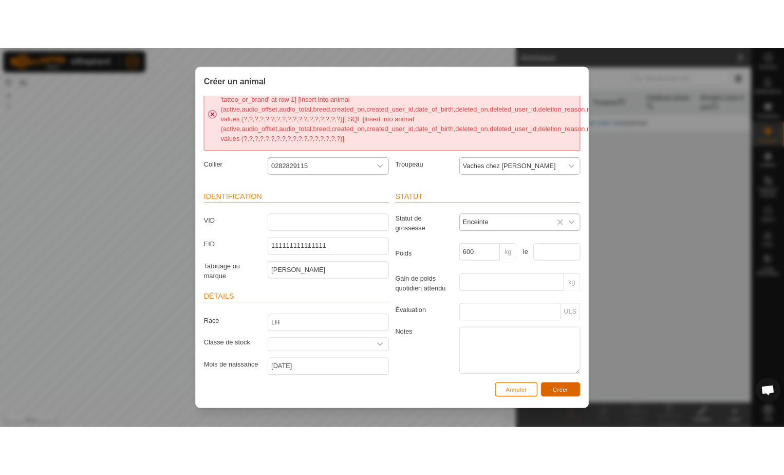
scroll to position [35, 0]
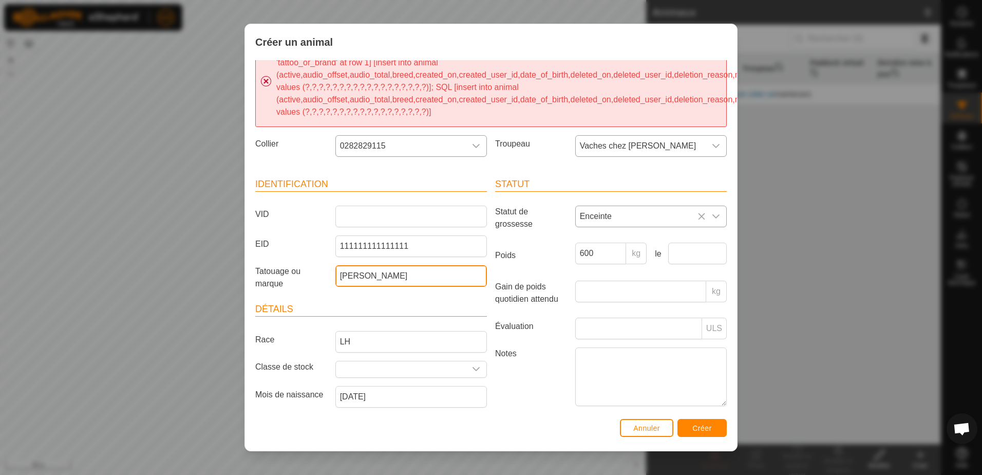
click at [391, 278] on input "[PERSON_NAME]" at bounding box center [411, 276] width 152 height 22
type input "Maranda Br"
click at [701, 424] on span "Créer" at bounding box center [702, 428] width 20 height 8
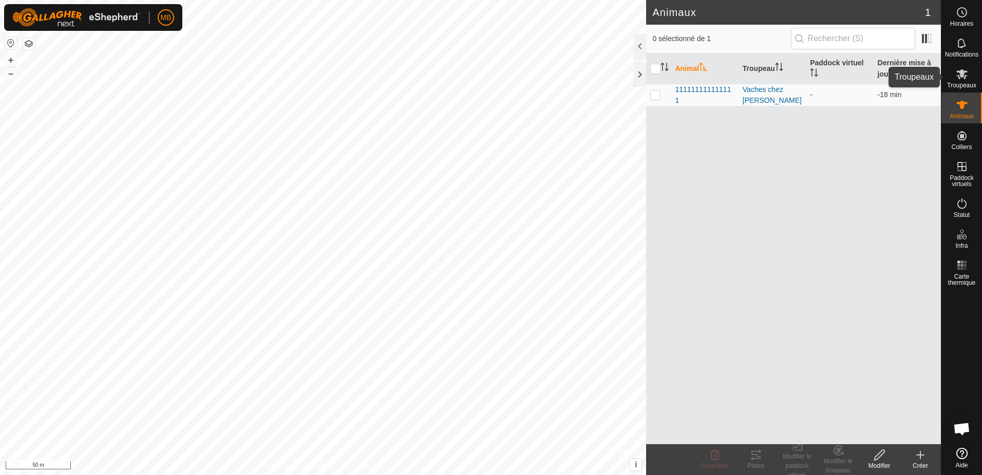
click at [957, 76] on icon at bounding box center [961, 74] width 11 height 10
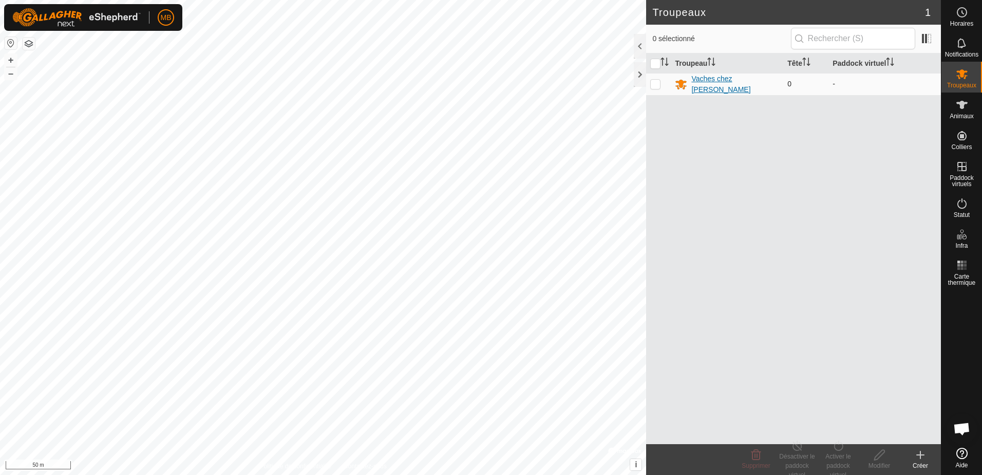
click at [719, 83] on div "Vaches chez [PERSON_NAME]" at bounding box center [735, 84] width 88 height 22
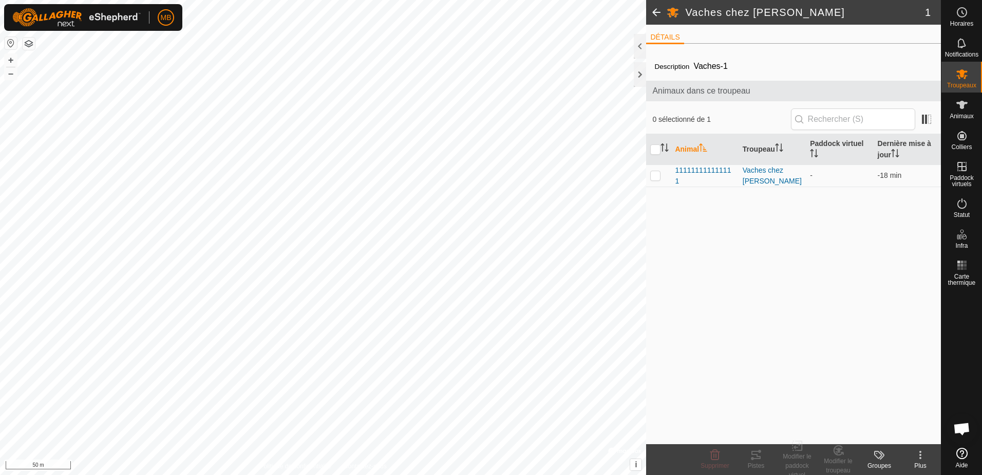
click at [920, 450] on icon at bounding box center [920, 454] width 12 height 12
click at [961, 100] on icon at bounding box center [962, 105] width 12 height 12
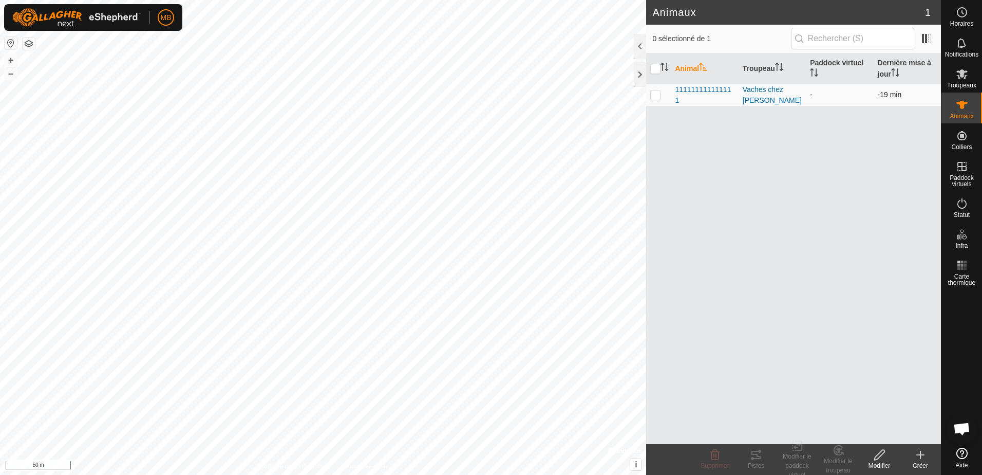
click at [655, 94] on p-checkbox at bounding box center [655, 94] width 10 height 8
checkbox input "true"
click at [655, 94] on p-checkbox at bounding box center [655, 94] width 10 height 8
checkbox input "false"
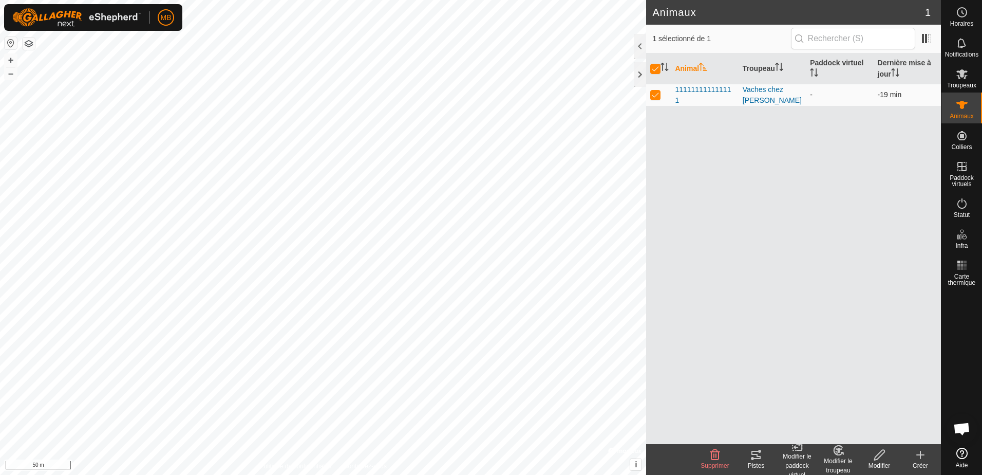
checkbox input "false"
click at [922, 449] on icon at bounding box center [920, 454] width 12 height 12
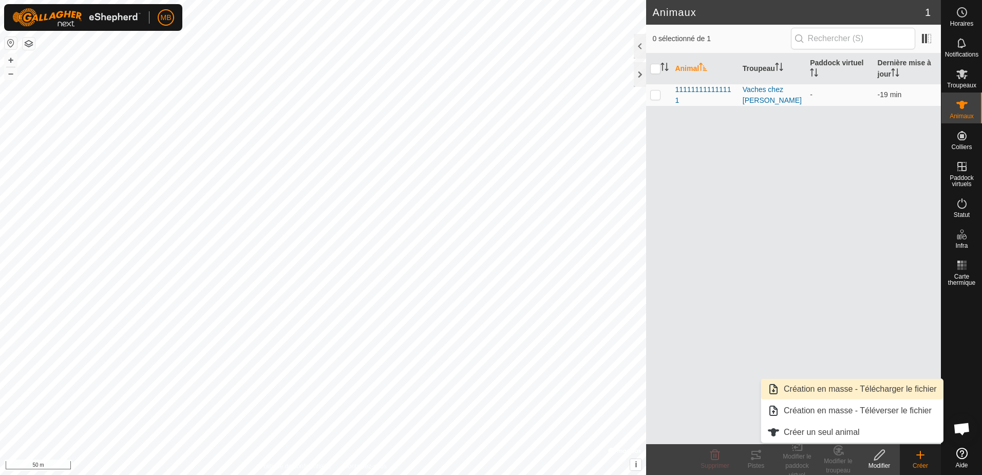
click at [813, 385] on link "Création en masse - Télécharger le fichier" at bounding box center [852, 389] width 182 height 21
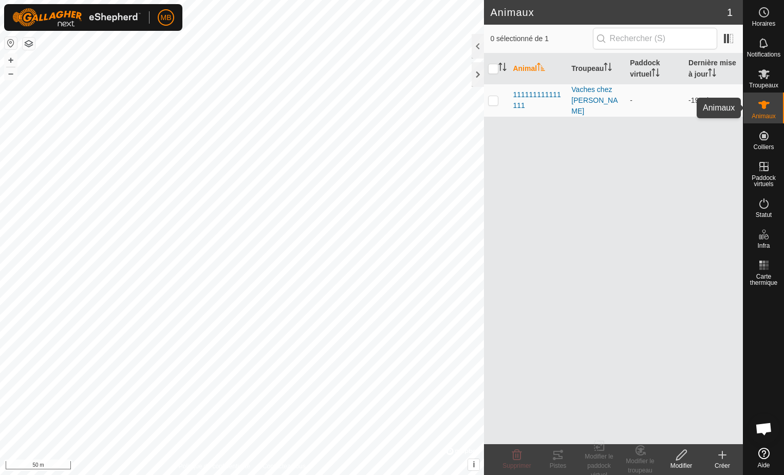
click at [761, 103] on icon at bounding box center [763, 105] width 11 height 8
click at [721, 453] on icon at bounding box center [722, 454] width 12 height 12
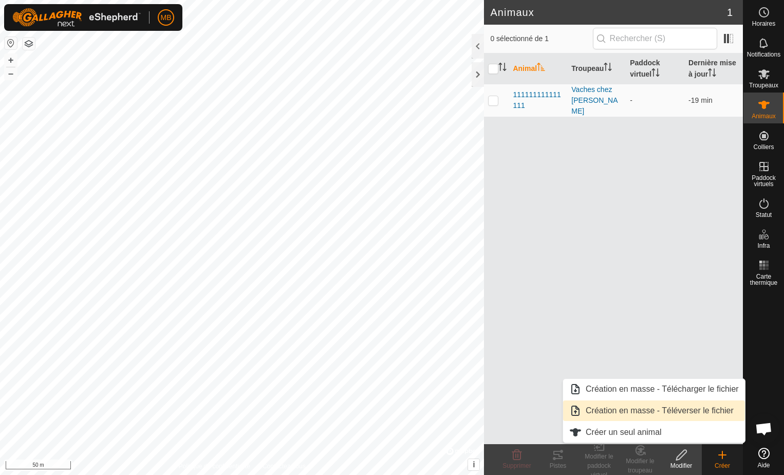
click at [678, 410] on link "Création en masse - Téléverser le fichier" at bounding box center [654, 410] width 182 height 21
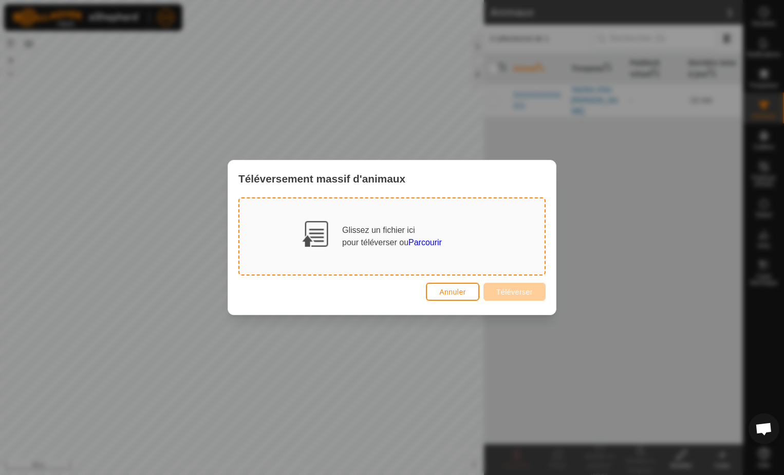
drag, startPoint x: 330, startPoint y: 237, endPoint x: 487, endPoint y: 190, distance: 164.3
click at [487, 190] on div "Téléversement massif d'animaux" at bounding box center [392, 178] width 328 height 36
click at [456, 294] on span "Annuler" at bounding box center [452, 292] width 27 height 8
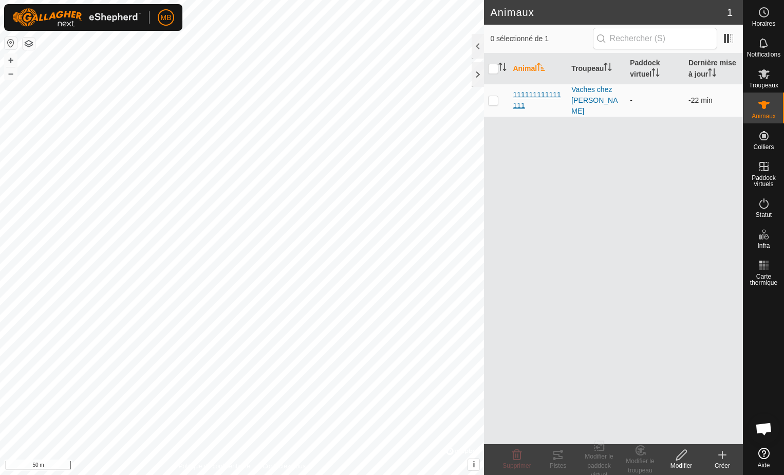
click at [531, 91] on span "111111111111111" at bounding box center [538, 100] width 50 height 22
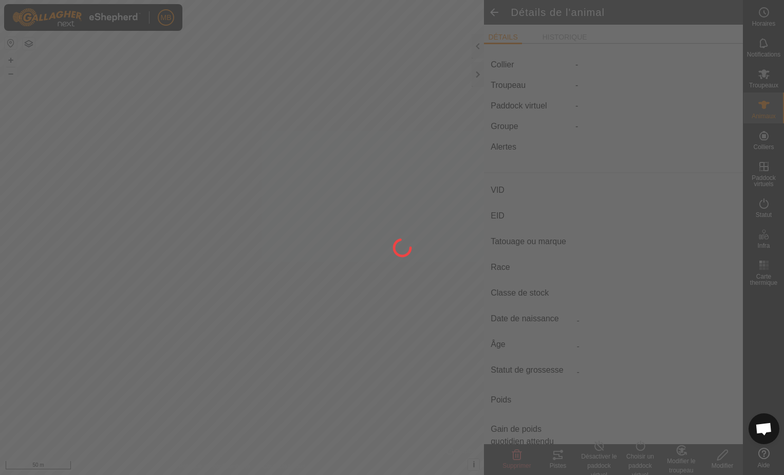
type input "-"
type input "111111111111111"
type input "Maranda Br"
type input "LH"
type input "-"
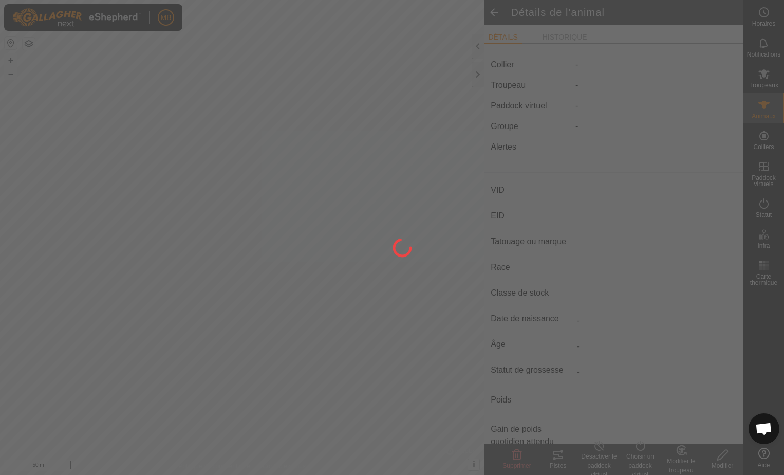
type input "05/2021"
type input "4 years 5 months"
type input "Enceinte"
type input "600 kg"
type input "-"
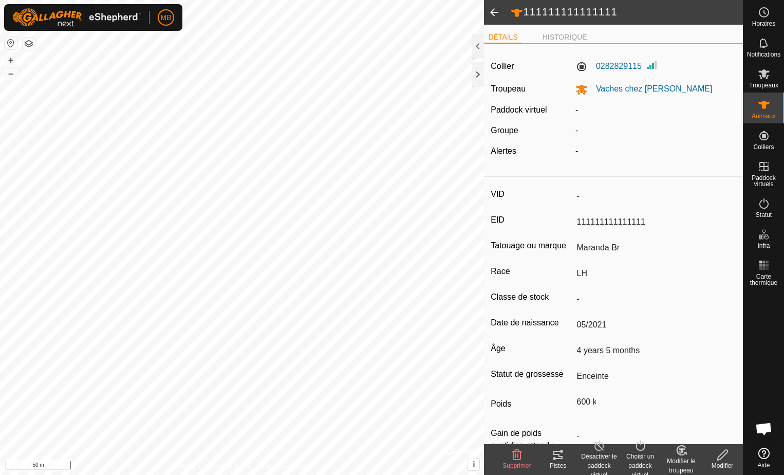
click at [723, 456] on icon at bounding box center [722, 454] width 10 height 10
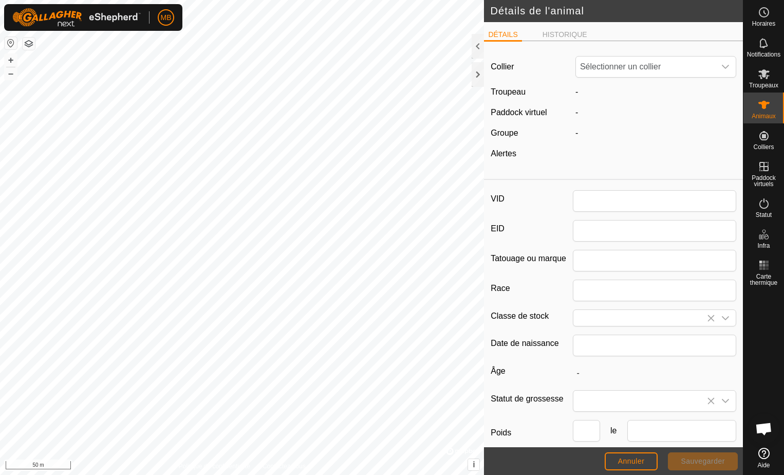
type input "111111111111111"
type input "Maranda Br"
type input "LH"
type input "05/2021"
type input "4 years 5 months"
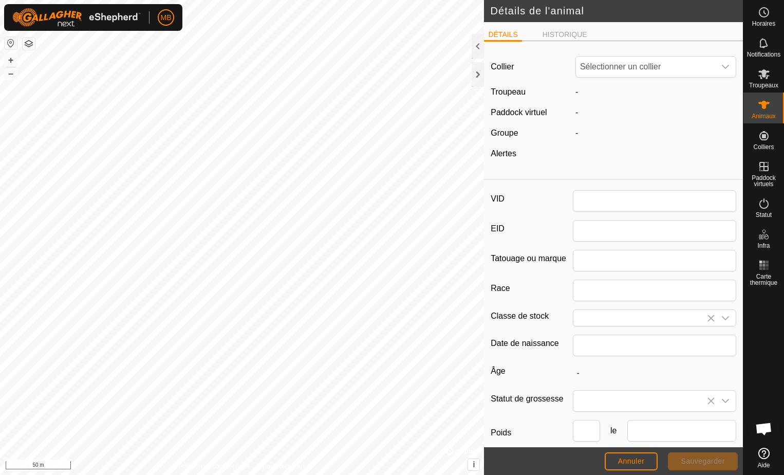
type input "600"
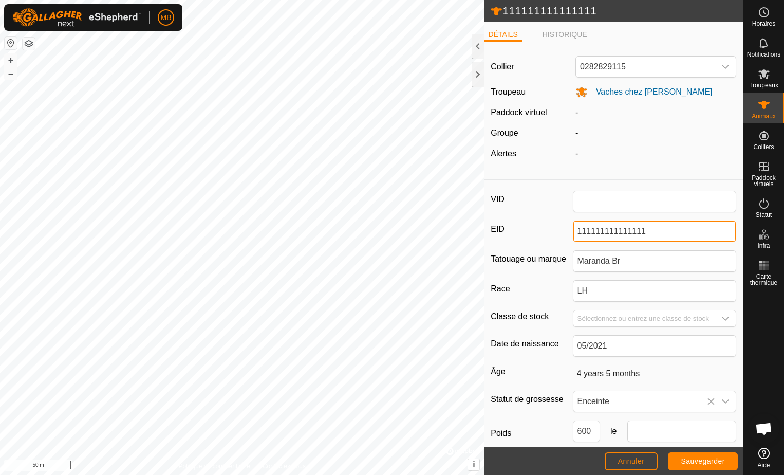
click at [647, 237] on input "111111111111111" at bounding box center [655, 231] width 164 height 22
type input "1"
click at [574, 232] on input "111387654" at bounding box center [655, 231] width 164 height 22
type input "124000111387654"
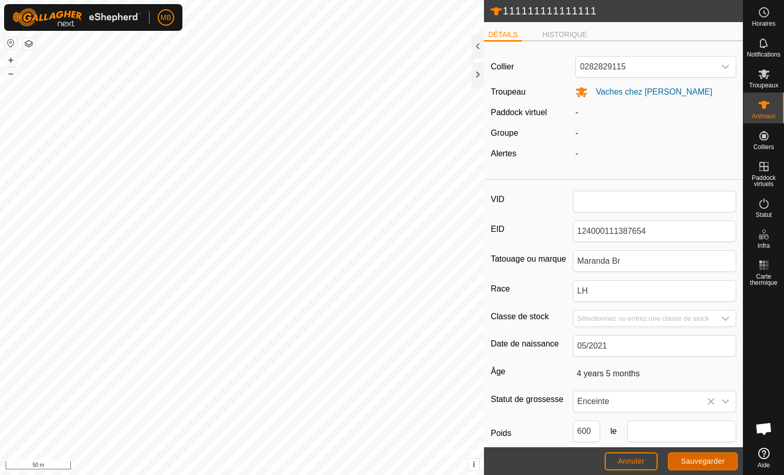
click at [688, 458] on span "Sauvegarder" at bounding box center [703, 461] width 44 height 8
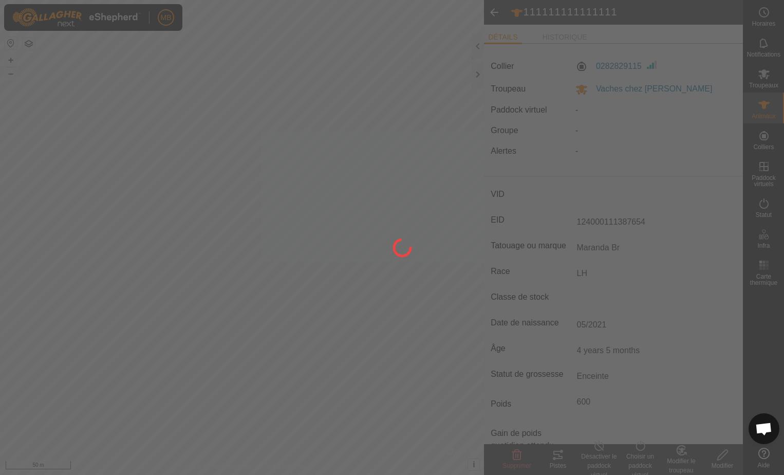
type input "-"
type input "600 kg"
type input "-"
type input "111111111111111"
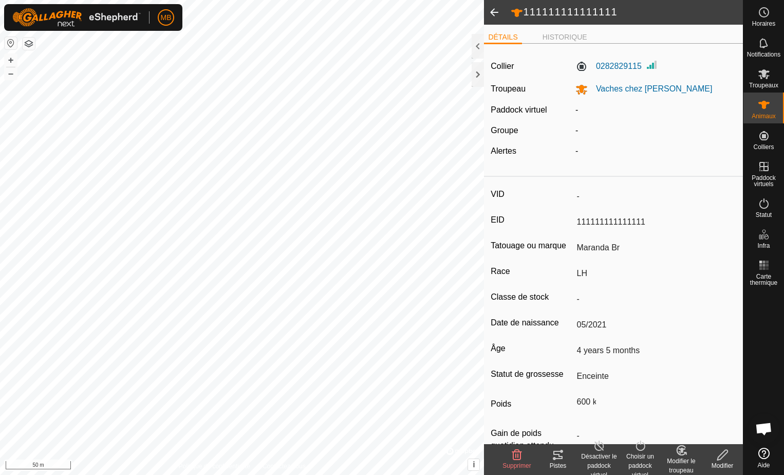
click at [722, 459] on icon at bounding box center [722, 454] width 13 height 12
type input "600"
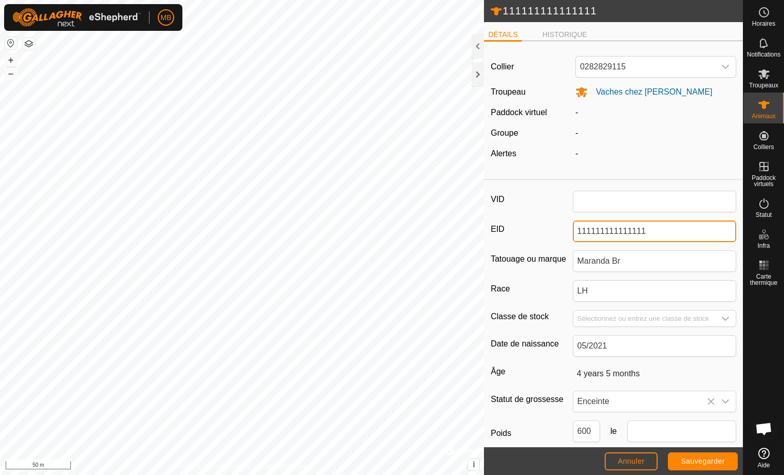
click at [643, 230] on input "111111111111111" at bounding box center [655, 231] width 164 height 22
type input "1"
type input "124000111387654"
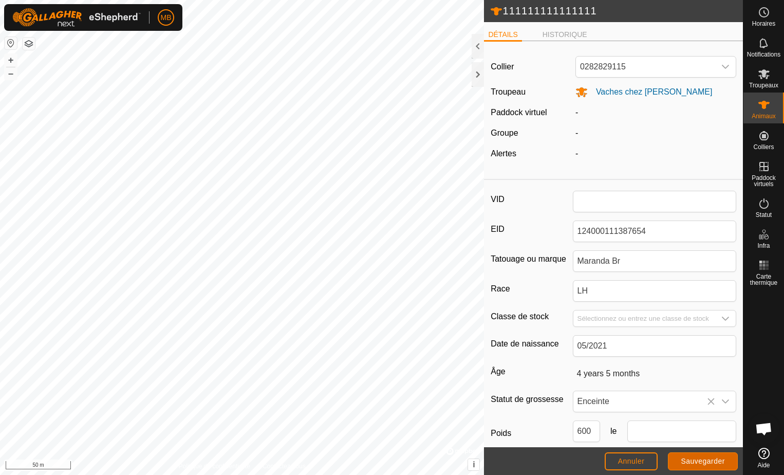
click at [691, 460] on span "Sauvegarder" at bounding box center [703, 461] width 44 height 8
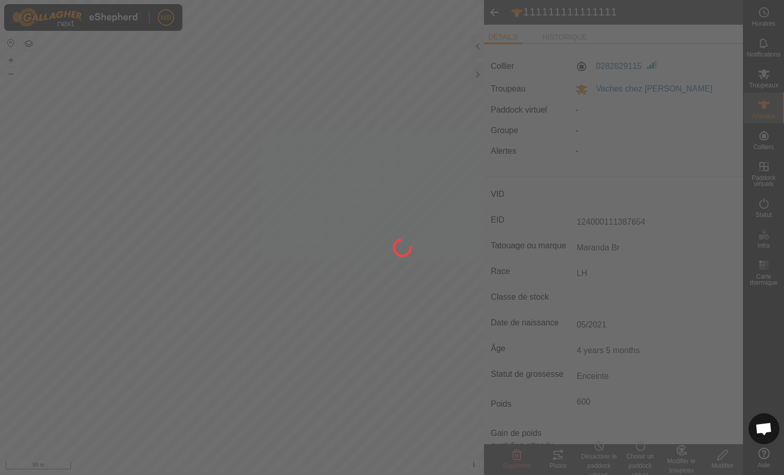
type input "-"
type input "111111111111111"
type input "600 kg"
type input "-"
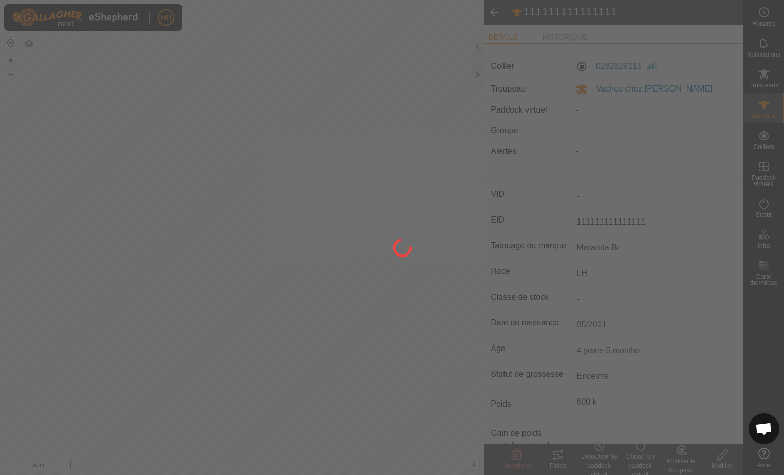
type input "124000111387654"
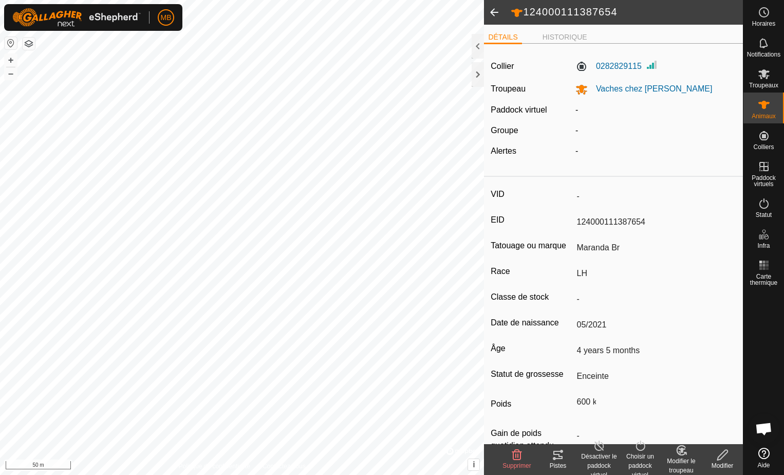
click at [495, 14] on span at bounding box center [494, 12] width 21 height 25
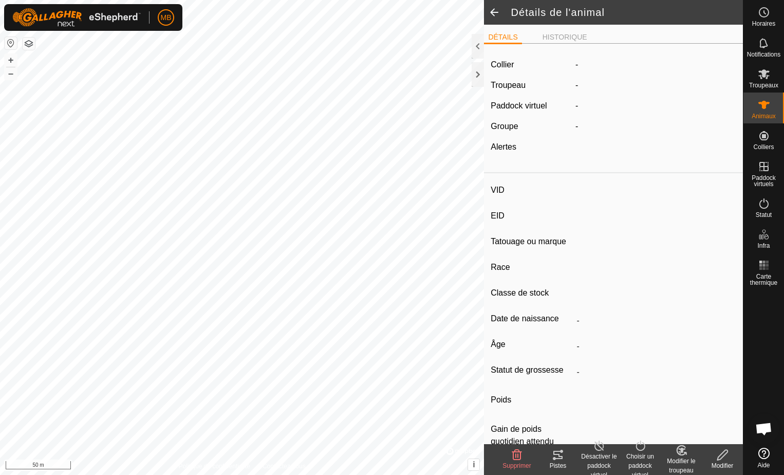
type input "-"
type input "124000111387654"
type input "Maranda Br"
type input "LH"
type input "-"
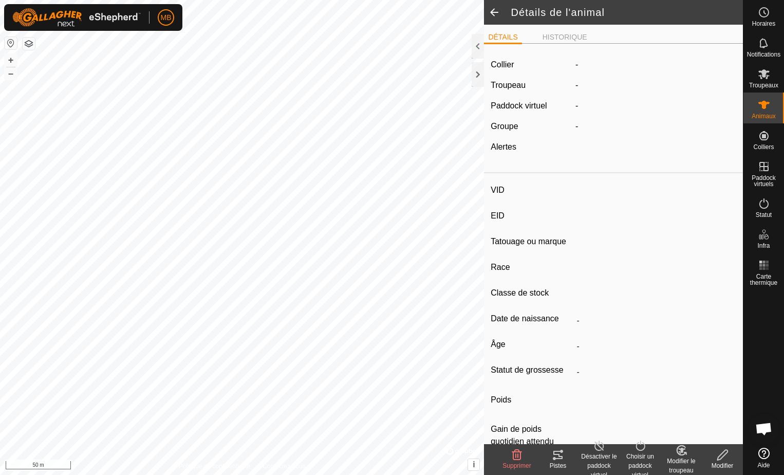
type input "05/2021"
type input "4 years 5 months"
type input "Enceinte"
type input "600 kg"
type input "-"
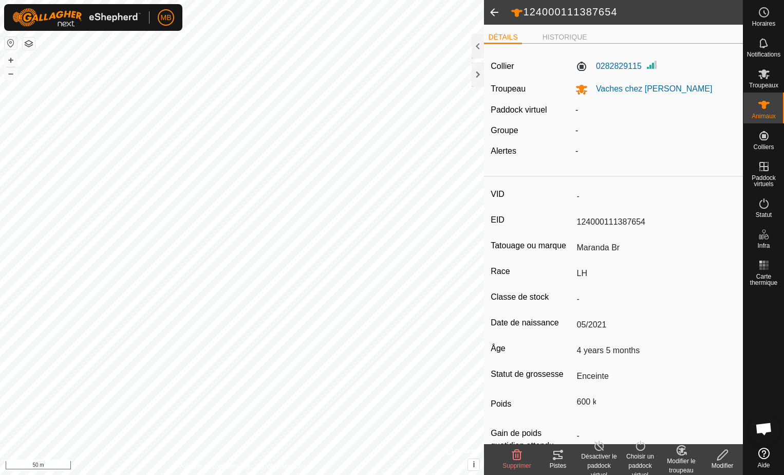
click at [495, 14] on span at bounding box center [494, 12] width 21 height 25
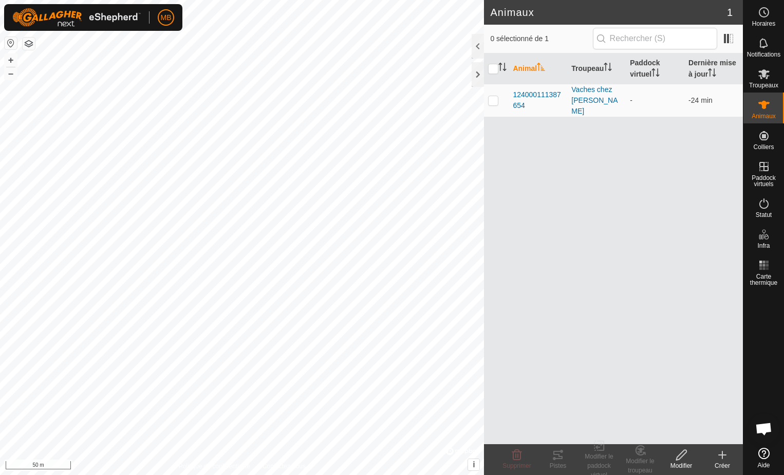
click at [722, 453] on icon at bounding box center [722, 454] width 0 height 7
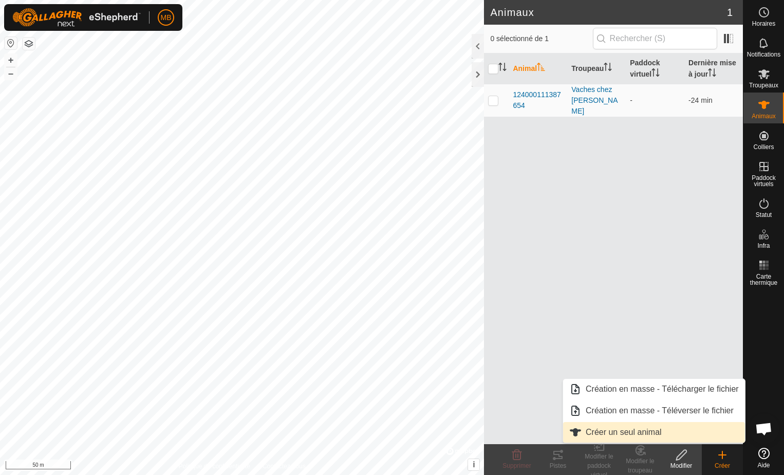
click at [620, 431] on link "Créer un seul animal" at bounding box center [654, 432] width 182 height 21
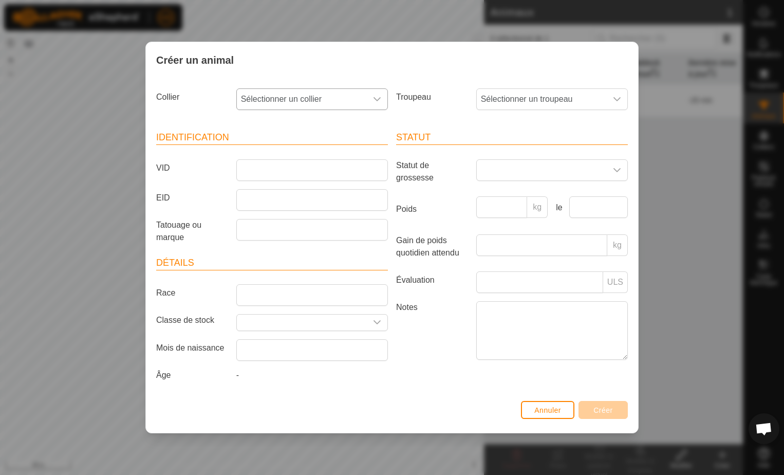
click at [376, 100] on icon "dropdown trigger" at bounding box center [376, 99] width 7 height 4
click at [277, 213] on li "0830071156" at bounding box center [312, 212] width 151 height 21
click at [274, 198] on input "EID" at bounding box center [312, 200] width 152 height 22
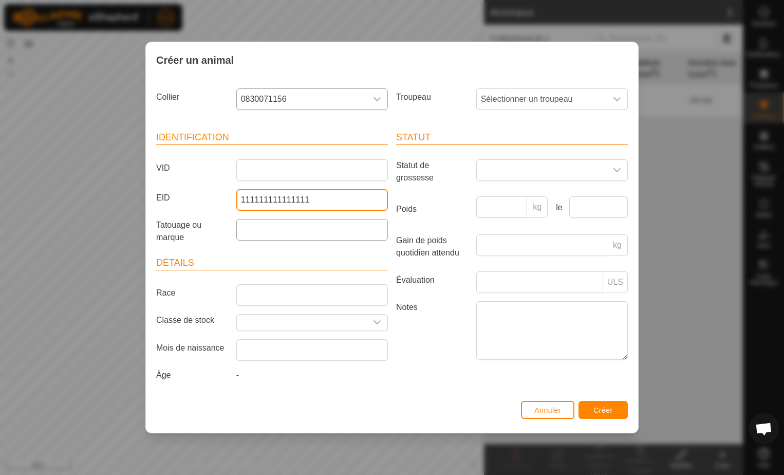
type input "111111111111111"
click at [615, 170] on icon "dropdown trigger" at bounding box center [616, 170] width 7 height 4
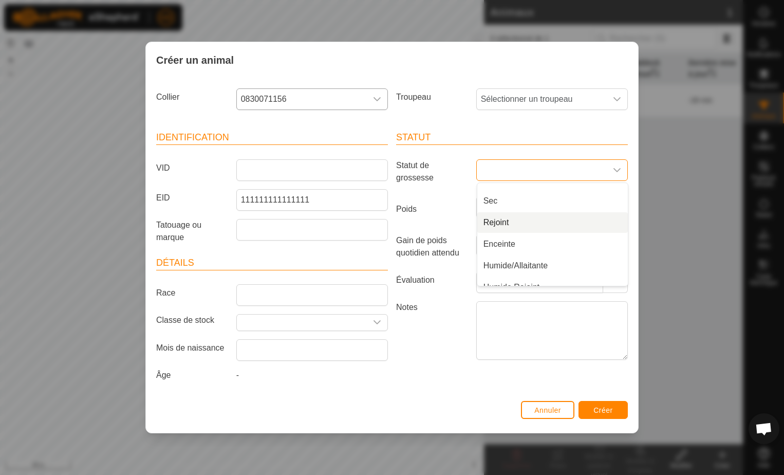
scroll to position [26, 0]
click at [511, 228] on li "Enceinte" at bounding box center [552, 232] width 151 height 21
click at [497, 201] on input "Poids" at bounding box center [501, 207] width 51 height 22
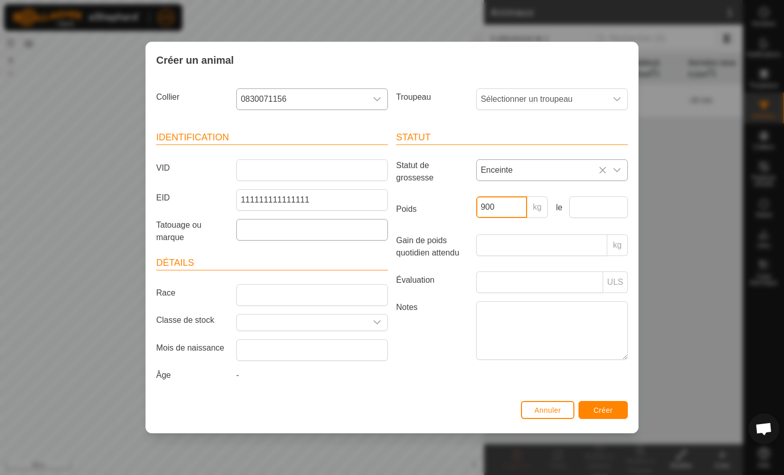
type input "900"
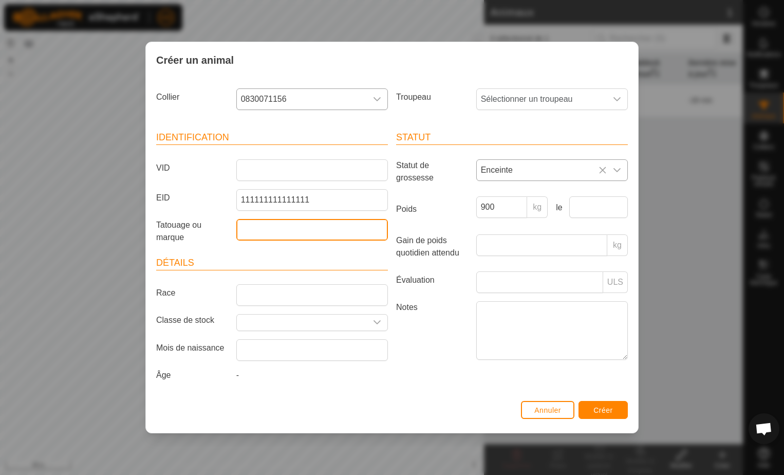
click at [260, 232] on input "Tatouage ou marque" at bounding box center [312, 230] width 152 height 22
type input "tag coup"
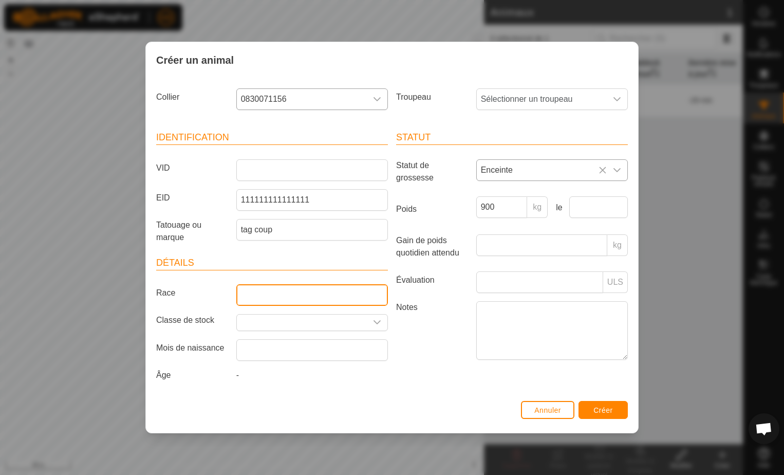
click at [276, 292] on input "Race" at bounding box center [312, 295] width 152 height 22
type input "CR"
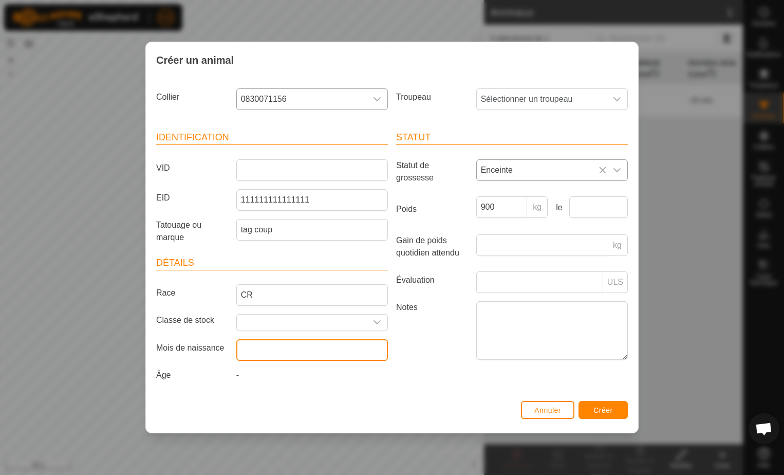
click at [277, 353] on input "text" at bounding box center [312, 350] width 152 height 22
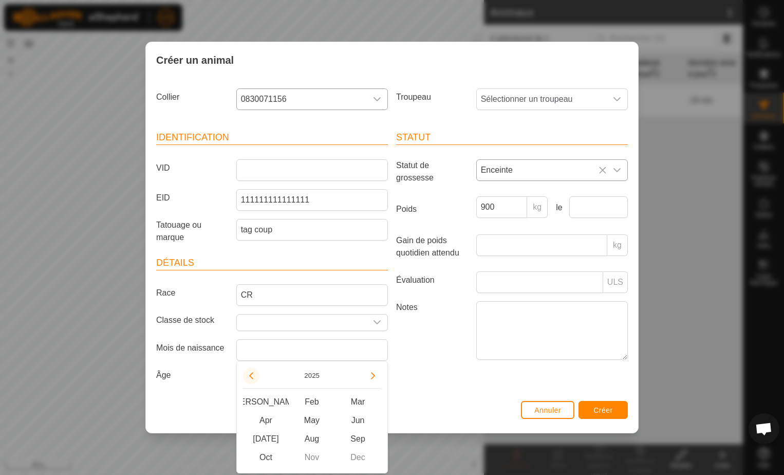
click at [252, 373] on button "Previous Year" at bounding box center [251, 375] width 16 height 16
click at [253, 373] on span "Previous Year" at bounding box center [253, 373] width 0 height 0
click at [252, 373] on button "Previous Year" at bounding box center [251, 375] width 16 height 16
click at [252, 374] on button "Previous Year" at bounding box center [251, 375] width 16 height 16
click at [308, 403] on span "Feb" at bounding box center [312, 401] width 46 height 18
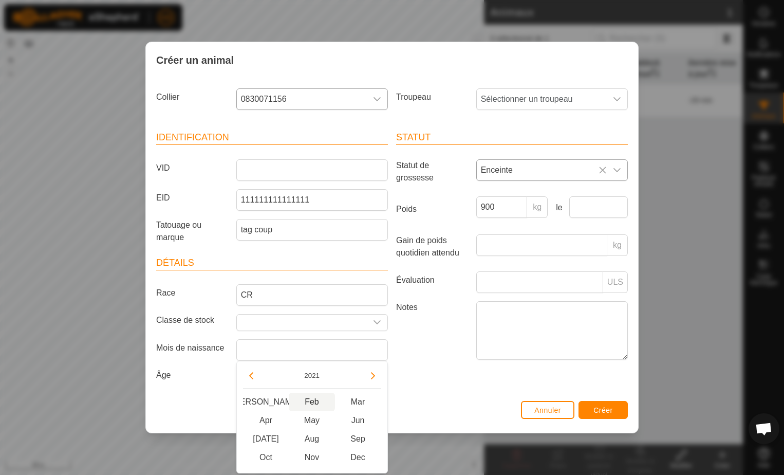
type input "[DATE]"
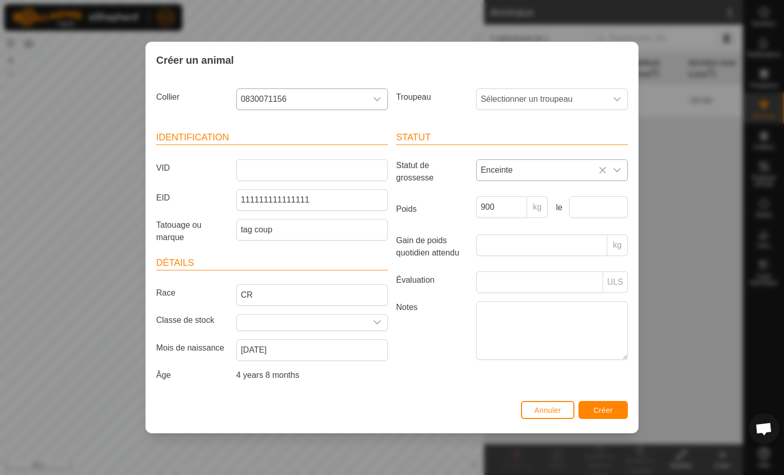
click at [448, 369] on div "Statut Statut de grossesse Enceinte Poids 900 kg le Gain de poids quotidien att…" at bounding box center [512, 257] width 240 height 279
click at [607, 93] on div "dropdown trigger" at bounding box center [617, 99] width 21 height 21
click at [615, 98] on icon "dropdown trigger" at bounding box center [617, 99] width 8 height 8
click at [619, 98] on icon "dropdown trigger" at bounding box center [617, 99] width 8 height 8
click at [505, 173] on li "Vaches chez [PERSON_NAME]" at bounding box center [552, 173] width 151 height 21
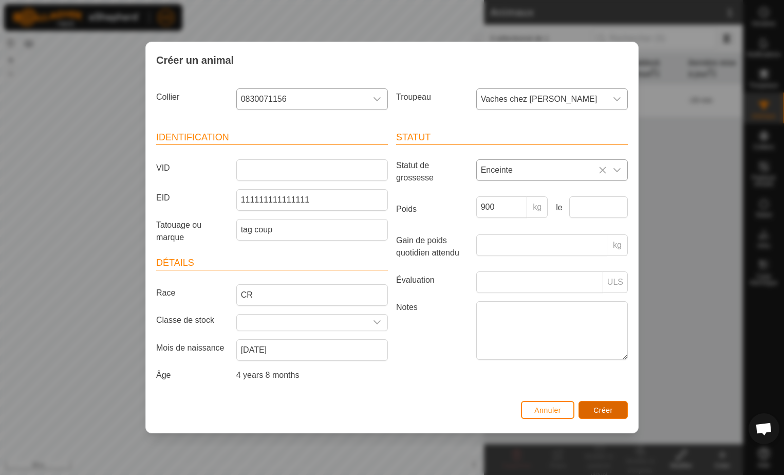
click at [601, 411] on span "Créer" at bounding box center [603, 410] width 20 height 8
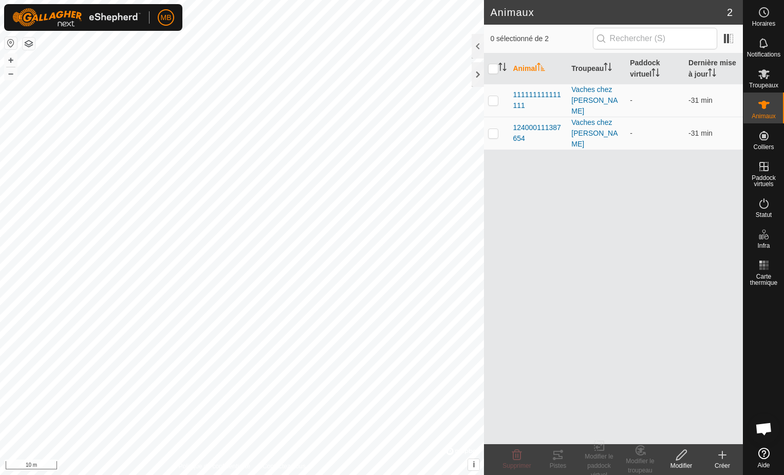
click at [719, 455] on icon at bounding box center [722, 455] width 7 height 0
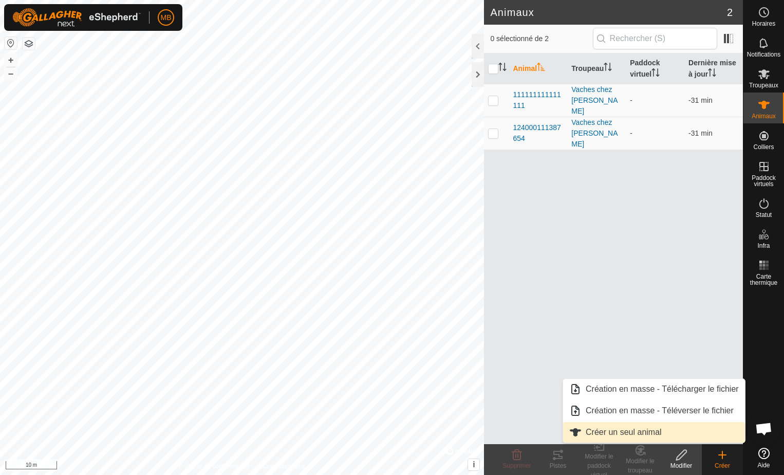
click at [616, 430] on link "Créer un seul animal" at bounding box center [654, 432] width 182 height 21
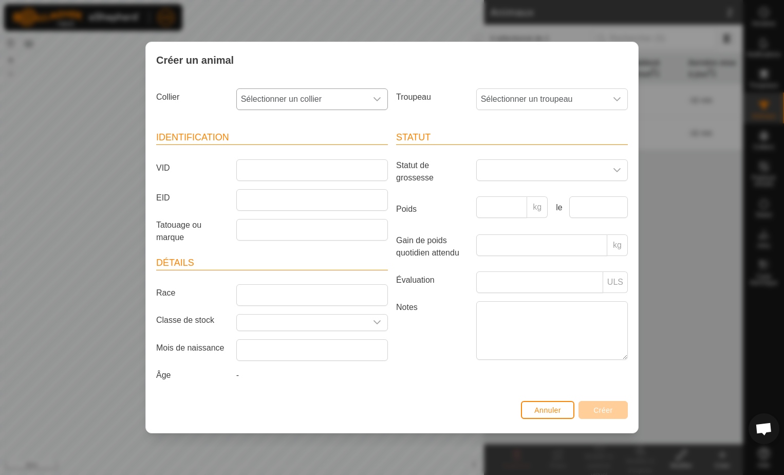
click at [379, 100] on icon "dropdown trigger" at bounding box center [377, 99] width 8 height 8
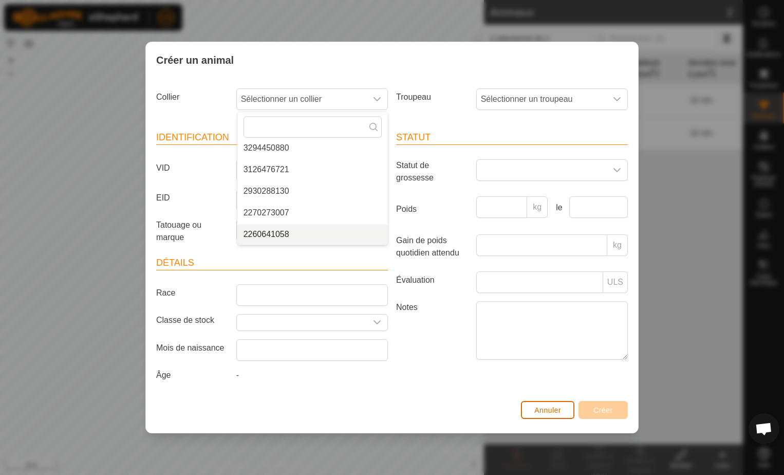
click at [554, 412] on span "Annuler" at bounding box center [547, 410] width 27 height 8
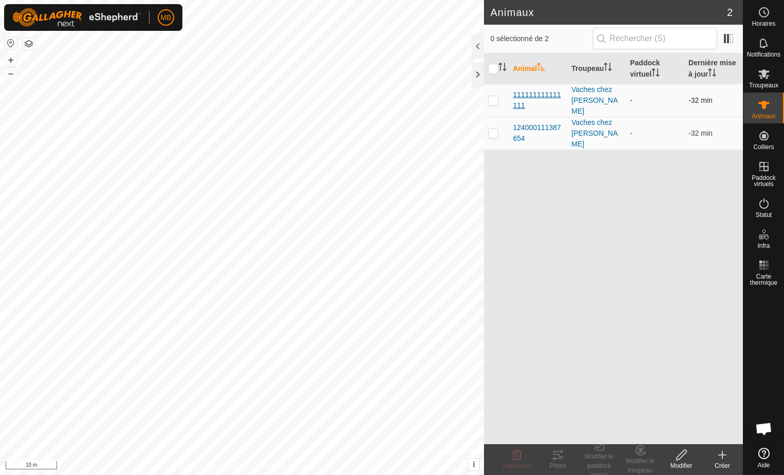
click at [540, 89] on span "111111111111111" at bounding box center [538, 100] width 50 height 22
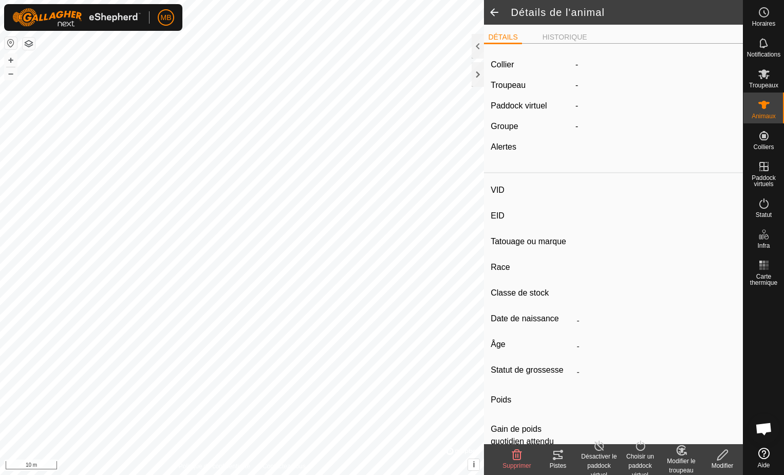
type input "-"
type input "111111111111111"
type input "tag coup"
type input "CR"
type input "-"
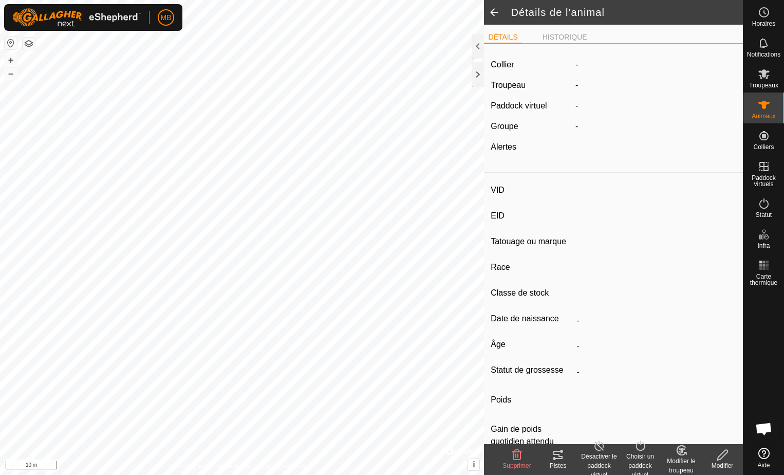
type input "02/2021"
type input "4 years 8 months"
type input "Enceinte"
type input "900 kg"
type input "-"
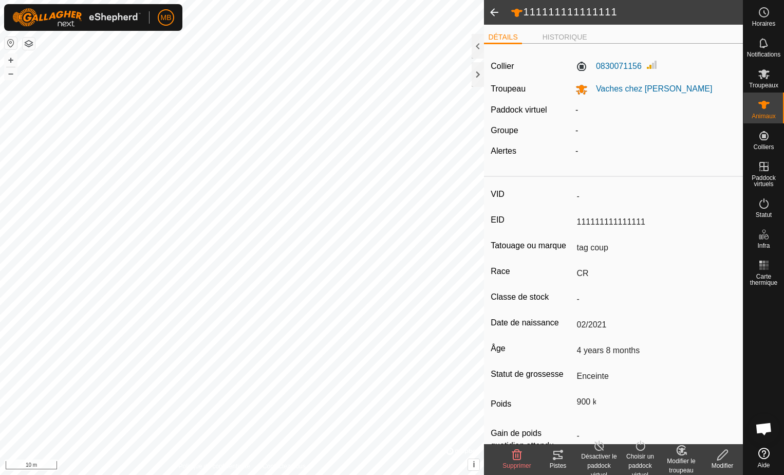
click at [721, 459] on icon at bounding box center [722, 454] width 10 height 10
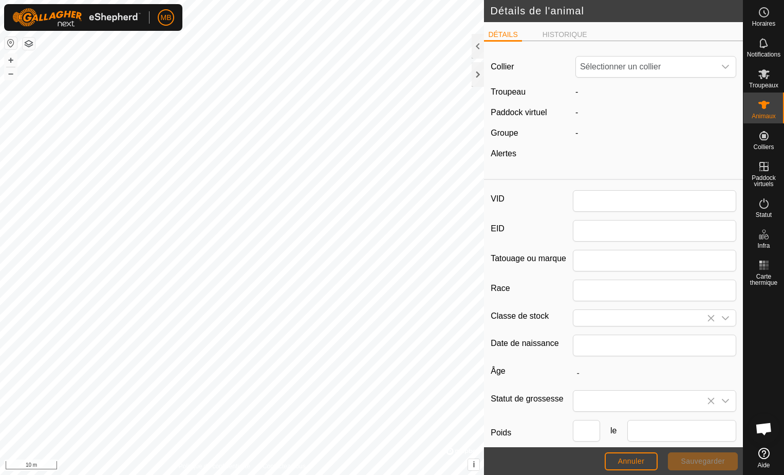
type input "111111111111111"
type input "tag coup"
type input "CR"
type input "02/2021"
type input "4 years 8 months"
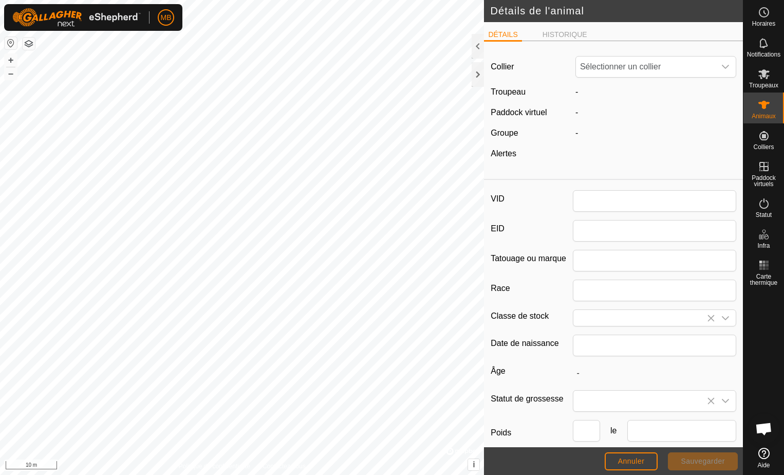
type input "900"
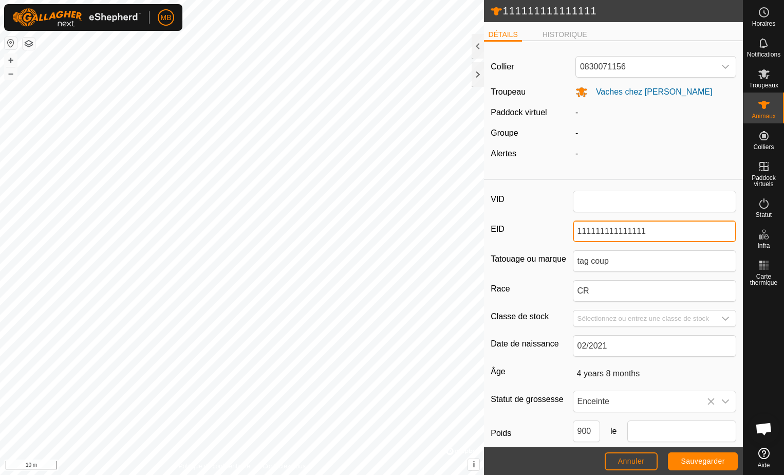
click at [654, 231] on input "111111111111111" at bounding box center [655, 231] width 164 height 22
type input "1"
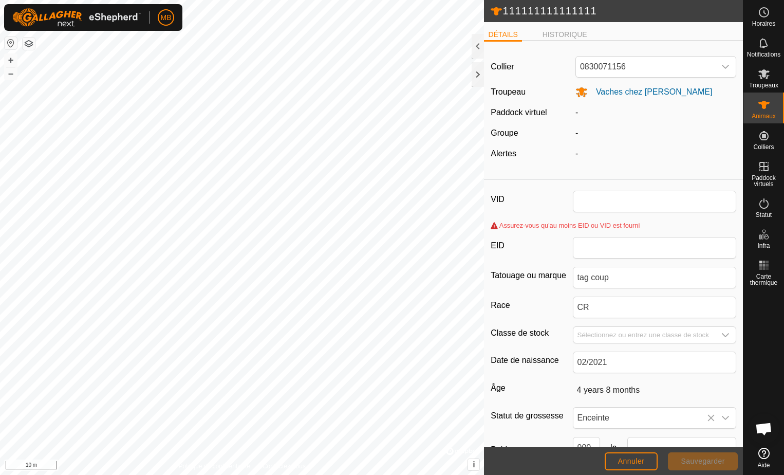
type input "111111111111111"
type input "900"
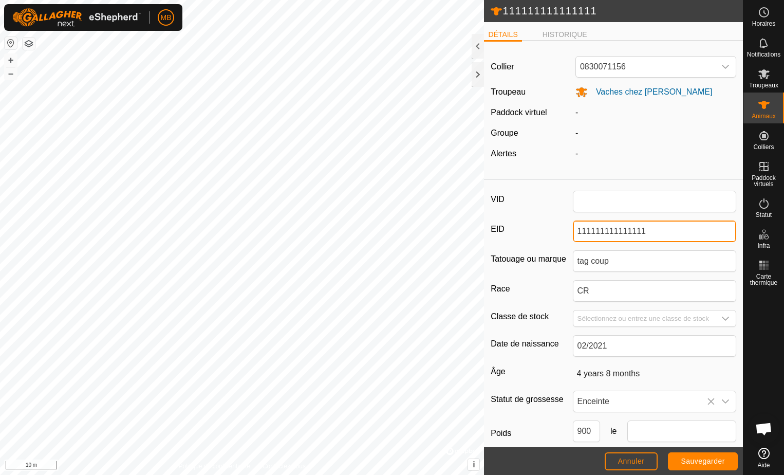
click at [648, 230] on input "111111111111111" at bounding box center [655, 231] width 164 height 22
type input "1"
type input "124000110863098"
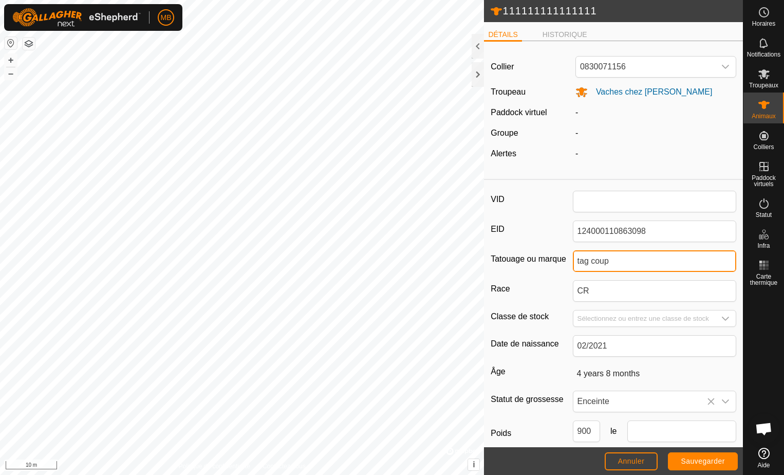
click at [625, 267] on input "tag coup" at bounding box center [655, 261] width 164 height 22
type input "t"
type input "A"
type input "carotte"
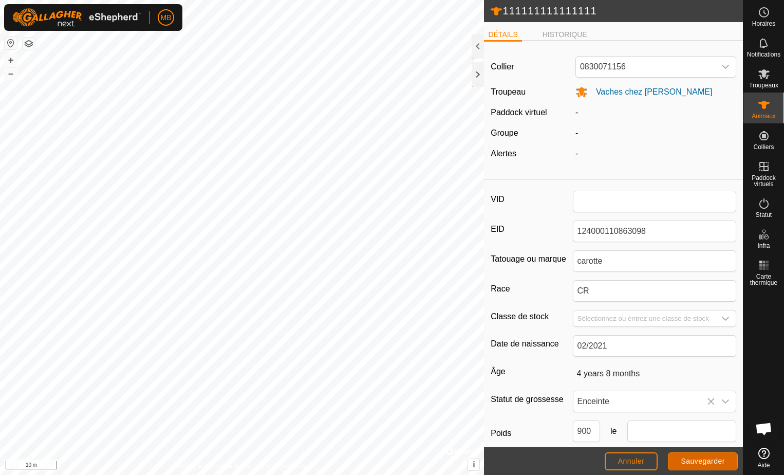
click at [698, 462] on span "Sauvegarder" at bounding box center [703, 461] width 44 height 8
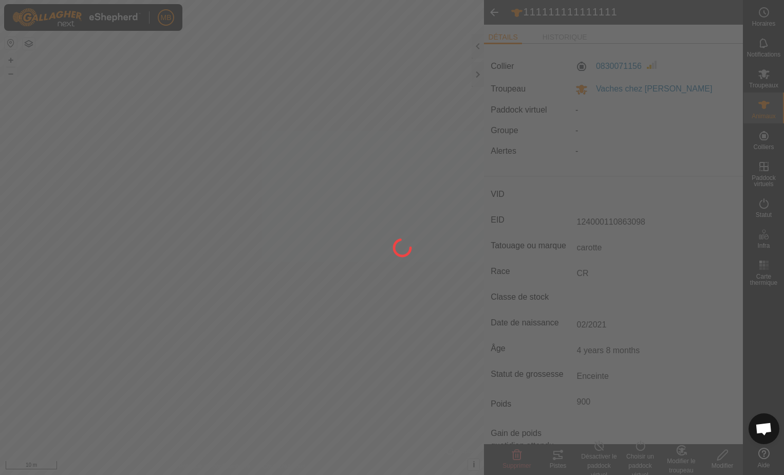
type input "-"
type input "111111111111111"
type input "tag coup"
type input "900 kg"
type input "-"
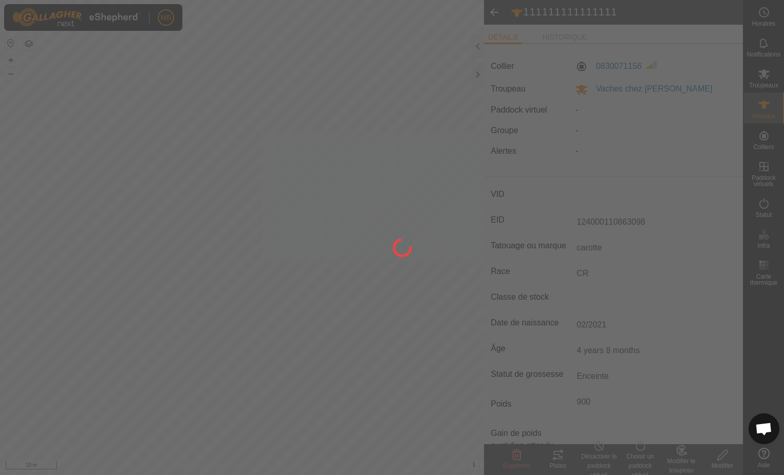
type input "-"
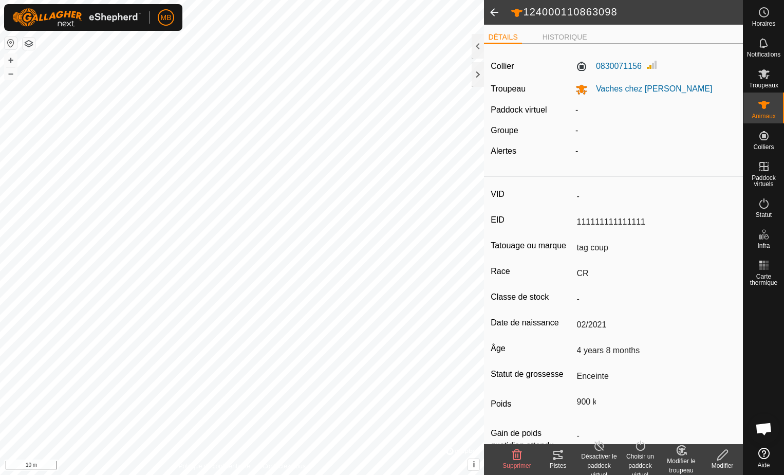
type input "124000110863098"
type input "carotte"
click at [493, 9] on span at bounding box center [494, 12] width 21 height 25
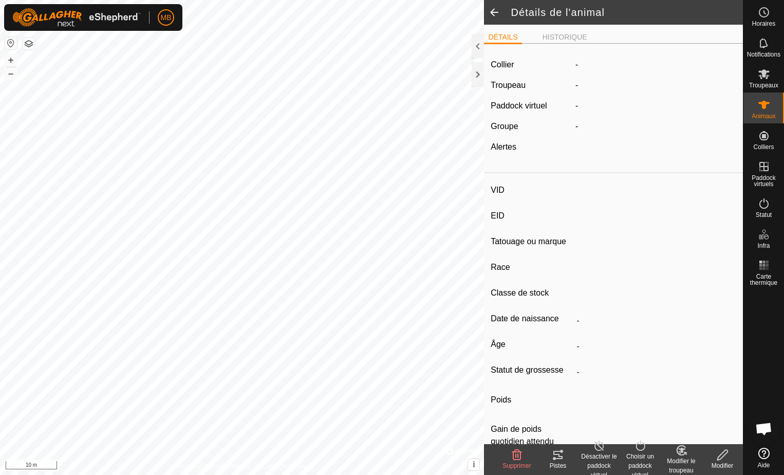
type input "-"
type input "124000110863098"
type input "carotte"
type input "CR"
type input "-"
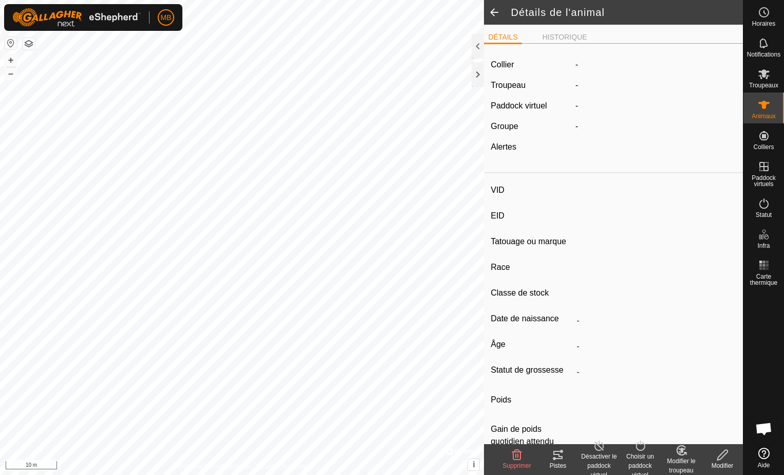
type input "02/2021"
type input "4 years 8 months"
type input "Enceinte"
type input "900 kg"
type input "-"
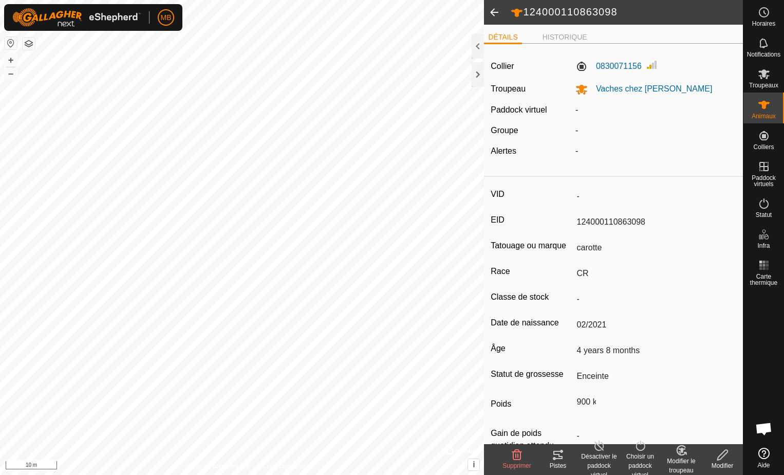
click at [493, 9] on span at bounding box center [494, 12] width 21 height 25
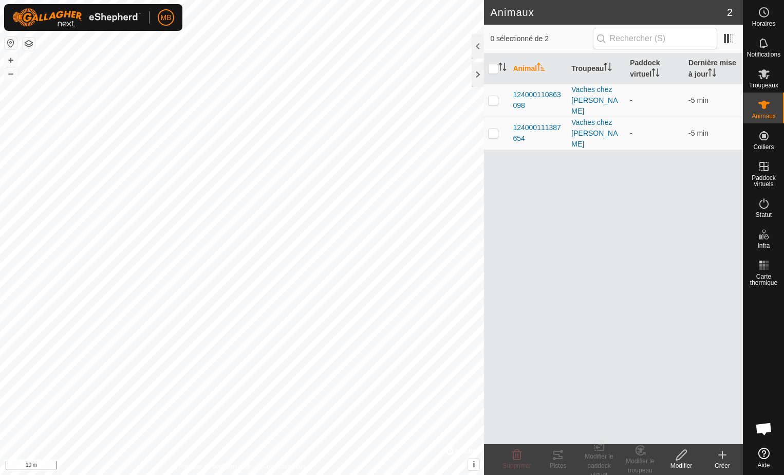
click at [721, 455] on icon at bounding box center [722, 455] width 7 height 0
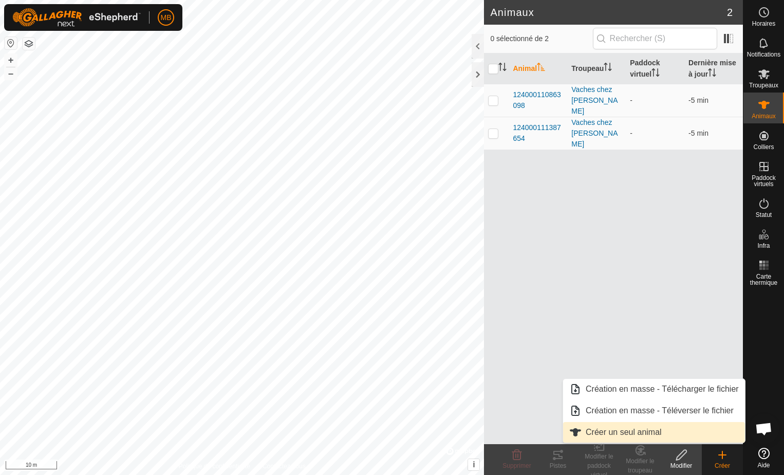
click at [634, 433] on link "Créer un seul animal" at bounding box center [654, 432] width 182 height 21
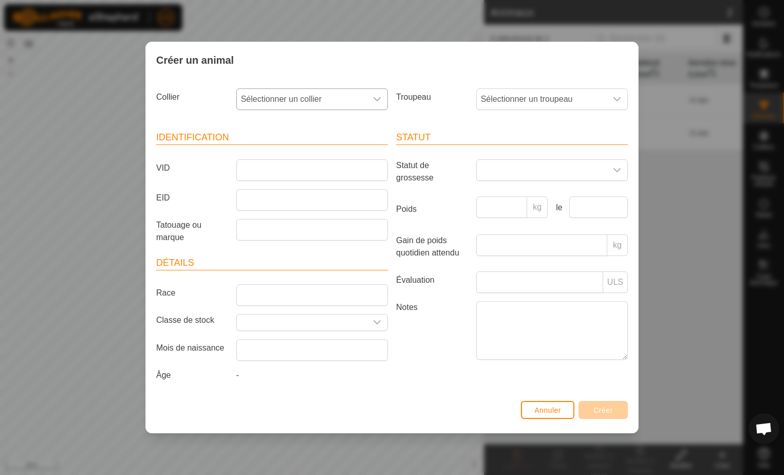
click at [378, 101] on icon "dropdown trigger" at bounding box center [376, 99] width 7 height 4
click at [284, 167] on li "0973400248" at bounding box center [312, 167] width 151 height 21
click at [267, 236] on input "Tatouage ou marque" at bounding box center [312, 230] width 152 height 22
type input "tag coup"
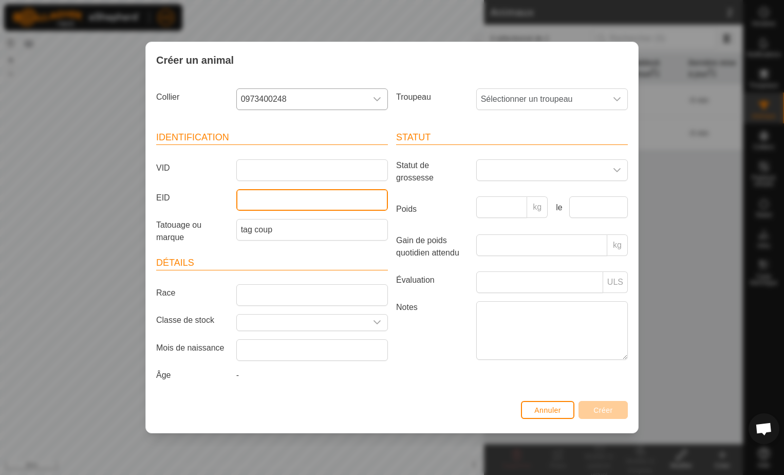
click at [258, 201] on input "EID" at bounding box center [312, 200] width 152 height 22
type input "111111111111111"
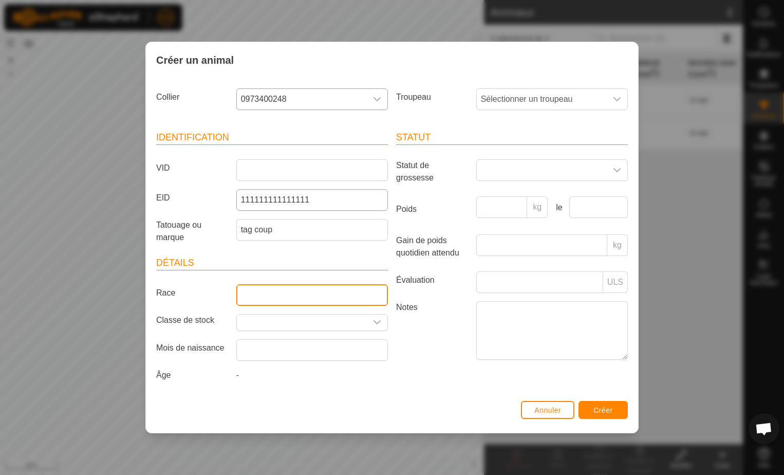
type input "CR"
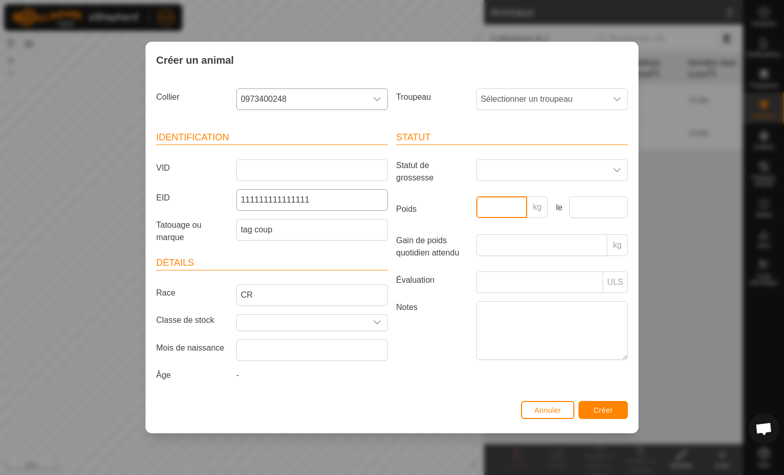
type input "900"
click at [454, 177] on label "Statut de grossesse" at bounding box center [432, 171] width 80 height 25
click at [619, 96] on icon "dropdown trigger" at bounding box center [617, 99] width 8 height 8
click at [501, 175] on li "Vaches chez [PERSON_NAME]" at bounding box center [552, 173] width 151 height 21
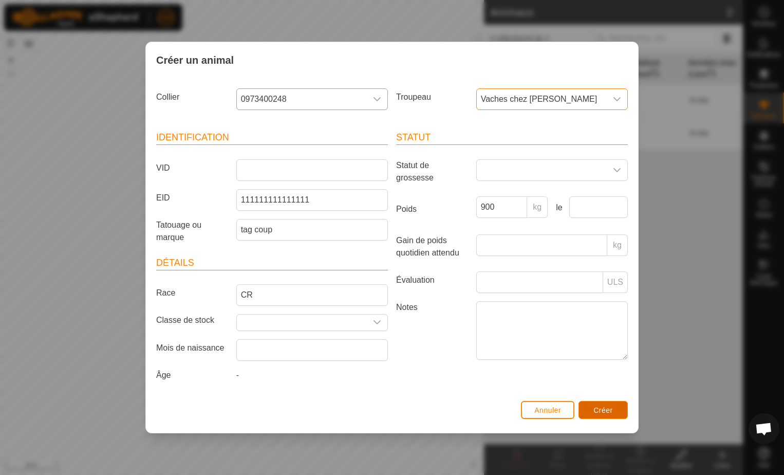
click at [601, 412] on span "Créer" at bounding box center [603, 410] width 20 height 8
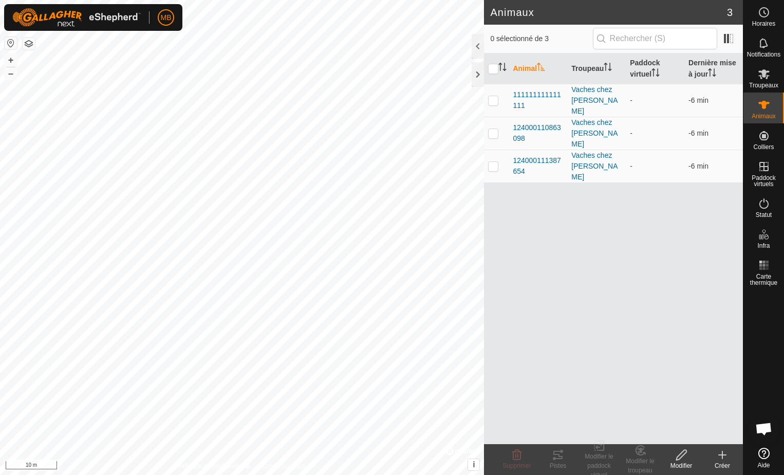
click at [723, 458] on icon at bounding box center [722, 454] width 12 height 12
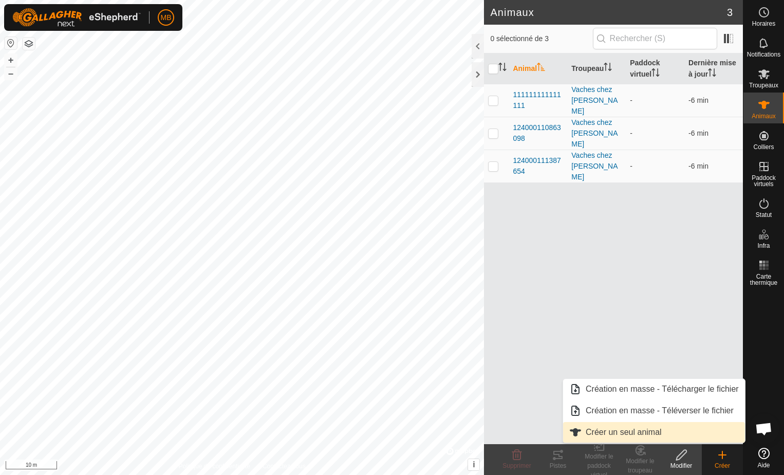
click at [617, 433] on link "Créer un seul animal" at bounding box center [654, 432] width 182 height 21
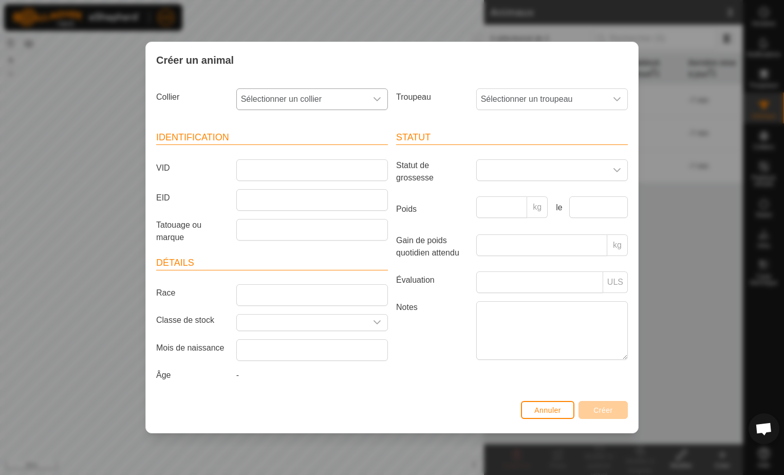
click at [378, 100] on icon "dropdown trigger" at bounding box center [376, 99] width 7 height 4
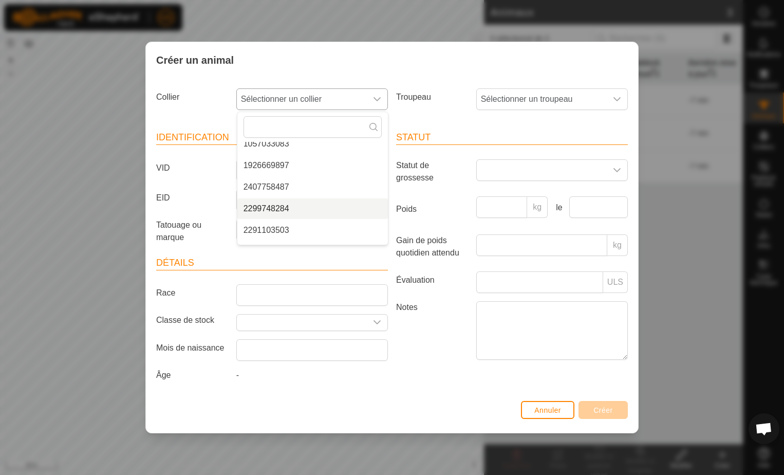
scroll to position [103, 0]
click at [298, 201] on li "3925916456" at bounding box center [312, 200] width 151 height 21
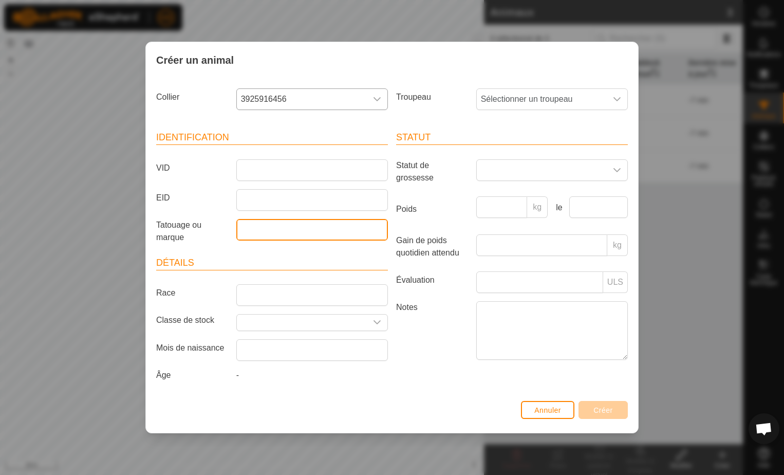
click at [254, 232] on input "Tatouage ou marque" at bounding box center [312, 230] width 152 height 22
type input "cor croch"
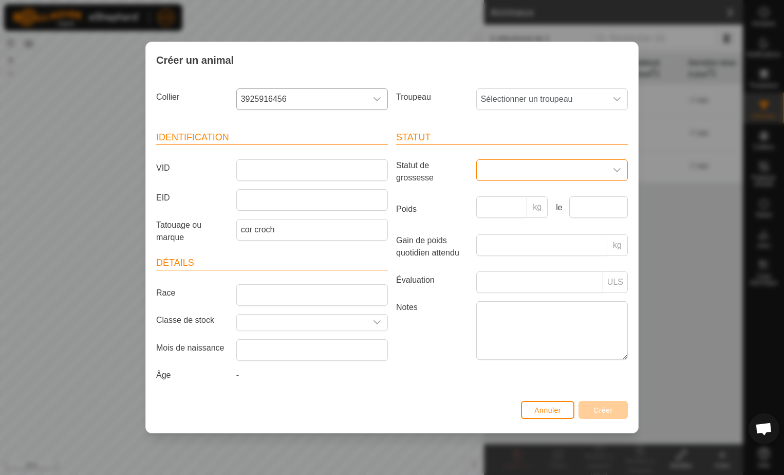
click at [514, 172] on span at bounding box center [542, 170] width 130 height 21
click at [508, 254] on li "Enceinte" at bounding box center [552, 258] width 151 height 21
click at [539, 97] on span "Sélectionner un troupeau" at bounding box center [542, 99] width 130 height 21
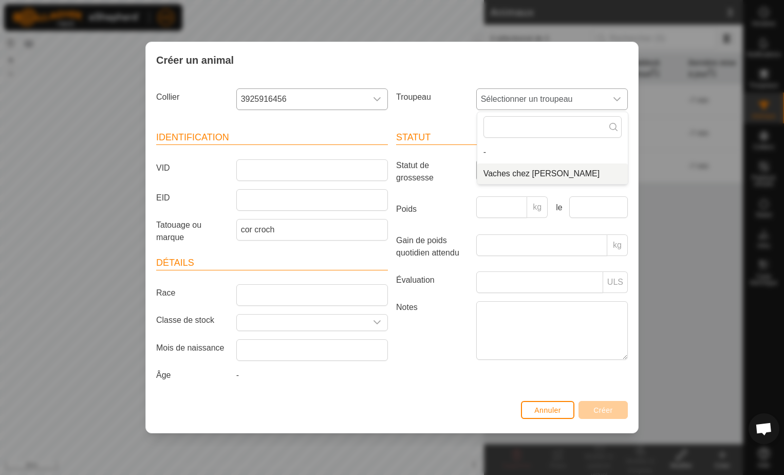
click at [506, 171] on li "Vaches chez [PERSON_NAME]" at bounding box center [552, 173] width 151 height 21
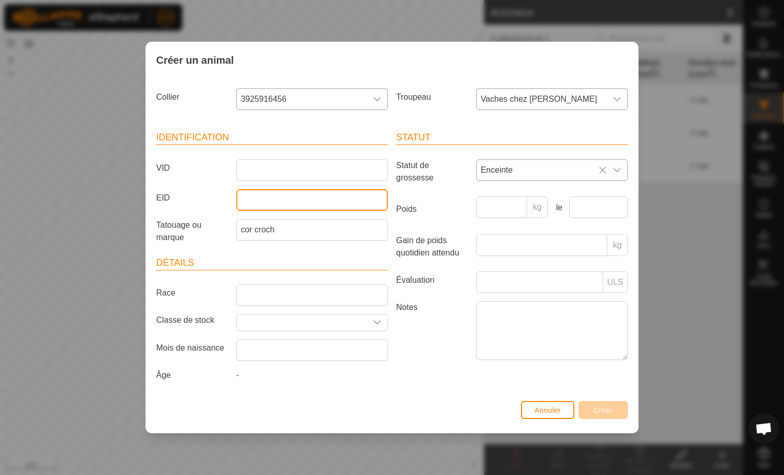
click at [330, 196] on input "EID" at bounding box center [312, 200] width 152 height 22
type input "1"
type input "124000112096713"
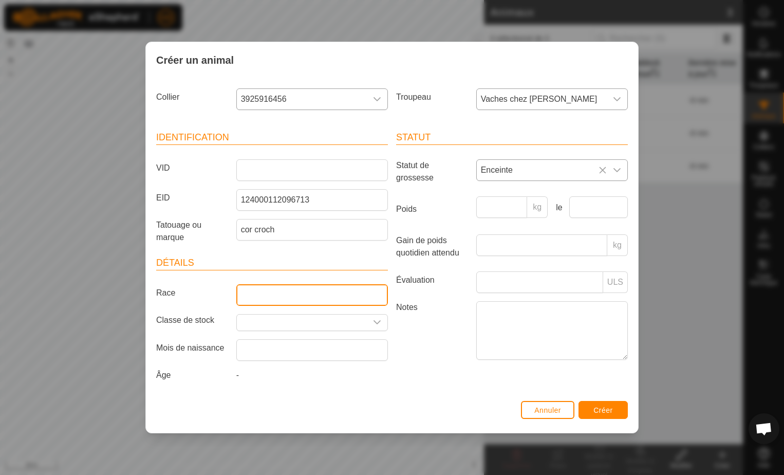
click at [341, 297] on input "Race" at bounding box center [312, 295] width 152 height 22
type input "CR"
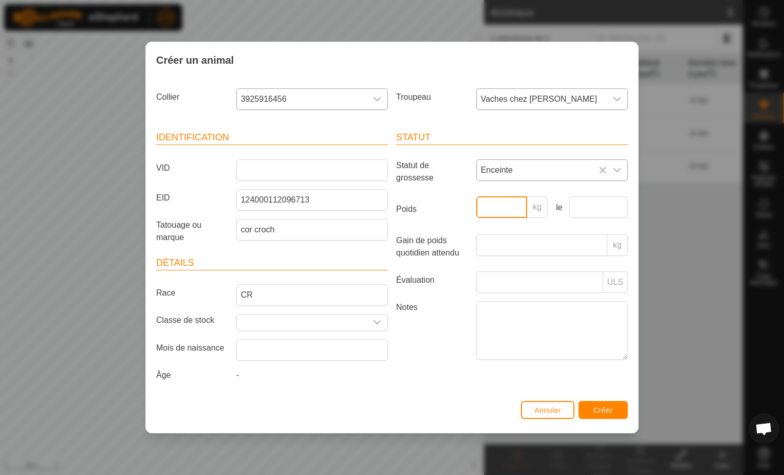
type input "900"
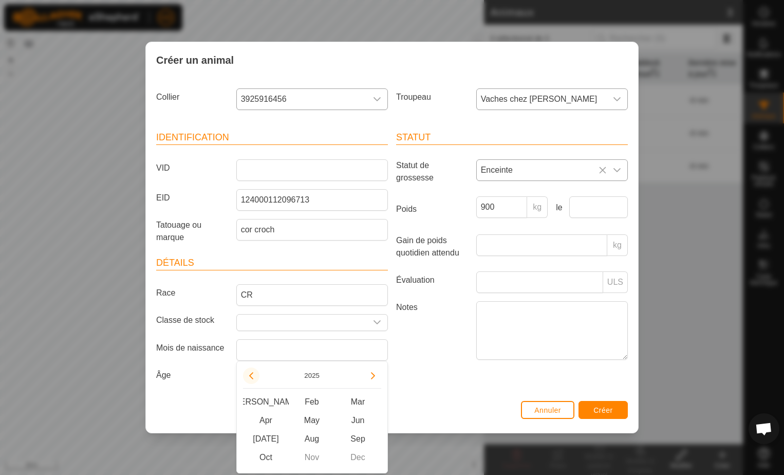
click at [251, 377] on button "Previous Year" at bounding box center [251, 375] width 16 height 16
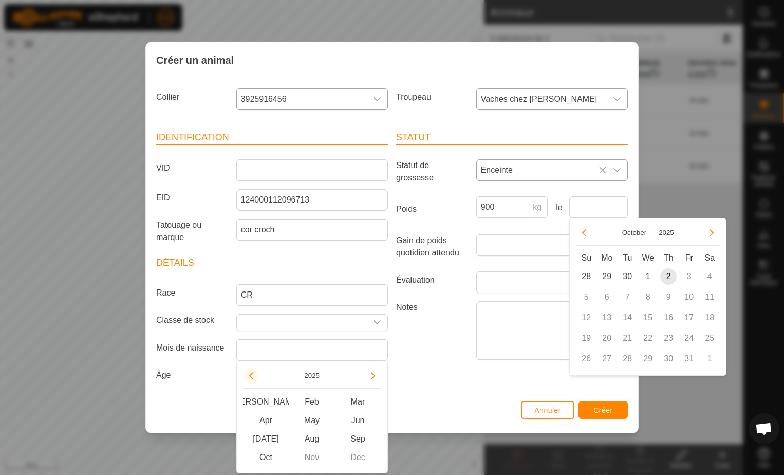
click at [251, 377] on span "Previous Year" at bounding box center [251, 377] width 0 height 0
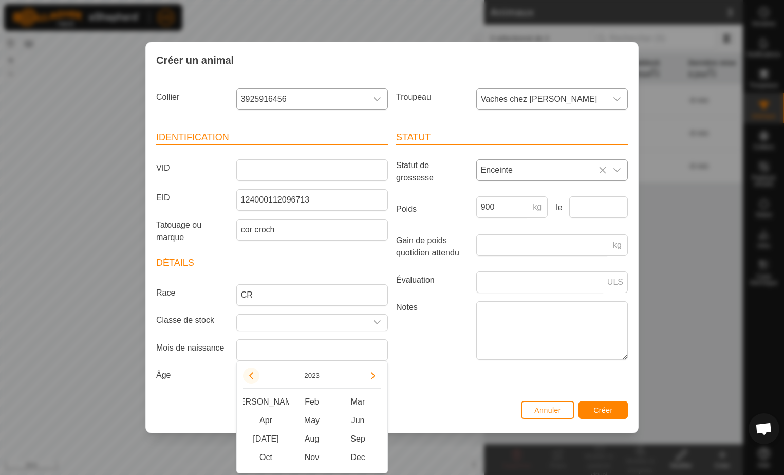
click at [251, 377] on button "Previous Year" at bounding box center [251, 375] width 16 height 16
click at [312, 403] on span "Feb" at bounding box center [312, 401] width 46 height 18
type input "[DATE]"
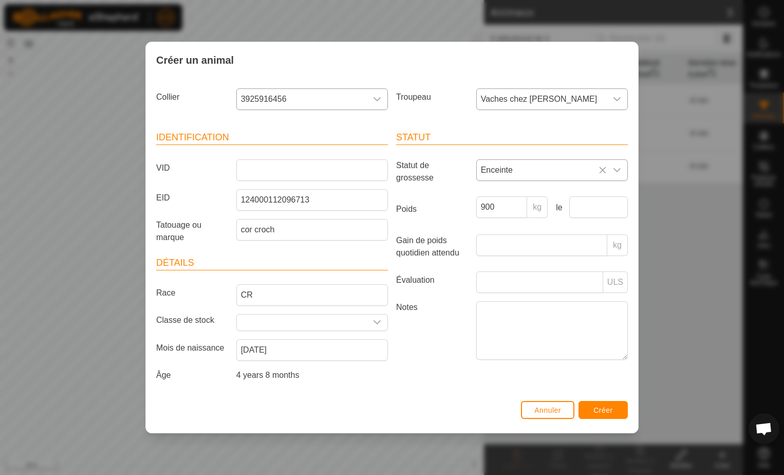
click at [417, 388] on div "Statut Statut de grossesse Enceinte Poids 900 kg le Gain de poids quotidien att…" at bounding box center [512, 257] width 240 height 279
click at [603, 411] on span "Créer" at bounding box center [603, 410] width 20 height 8
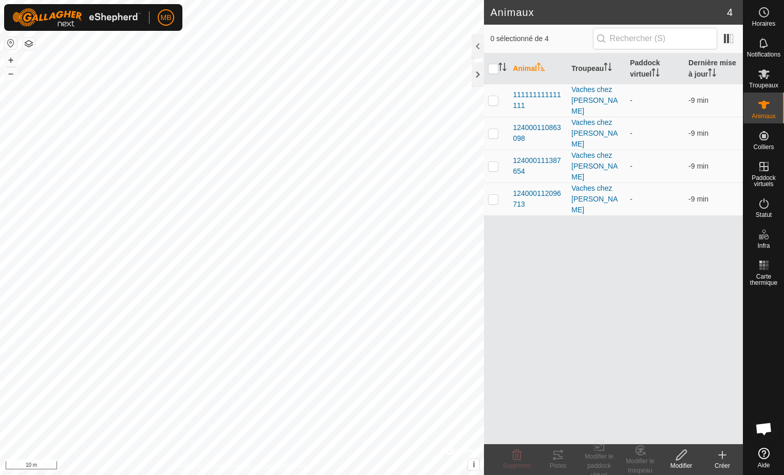
click at [721, 457] on icon at bounding box center [722, 454] width 12 height 12
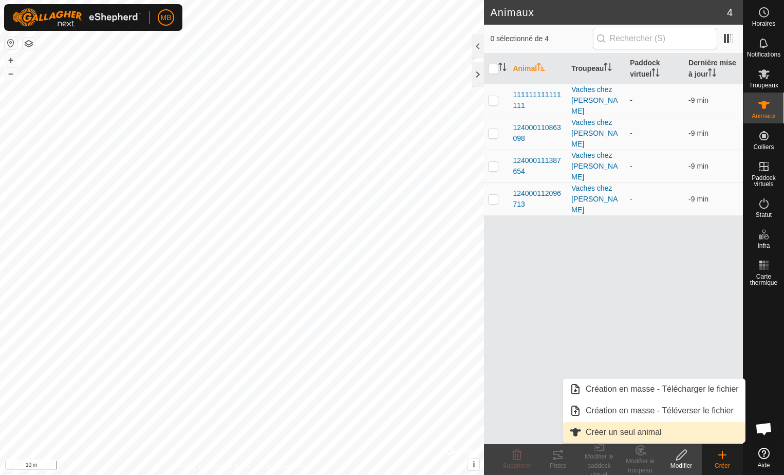
click at [628, 436] on link "Créer un seul animal" at bounding box center [654, 432] width 182 height 21
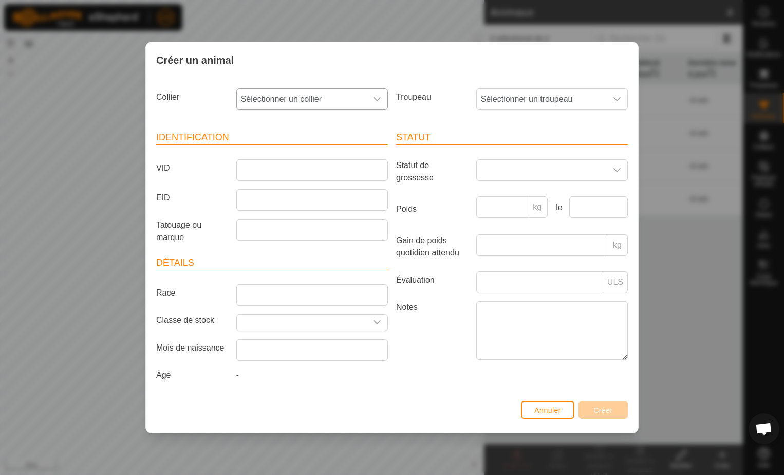
click at [378, 99] on icon "dropdown trigger" at bounding box center [377, 99] width 8 height 8
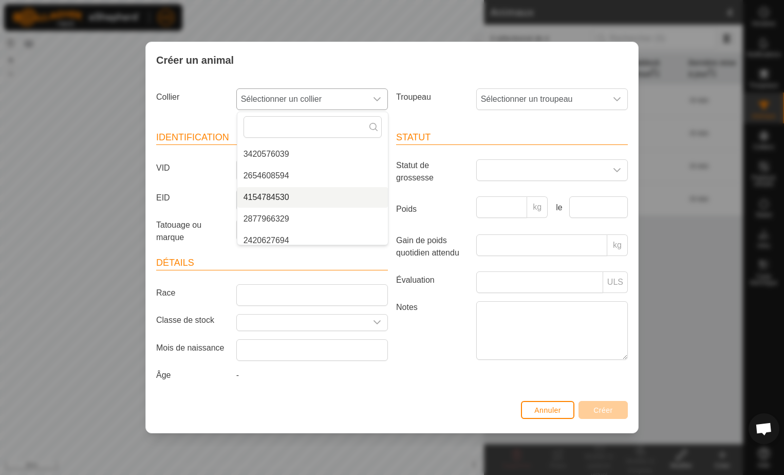
click at [287, 196] on li "4154784530" at bounding box center [312, 197] width 151 height 21
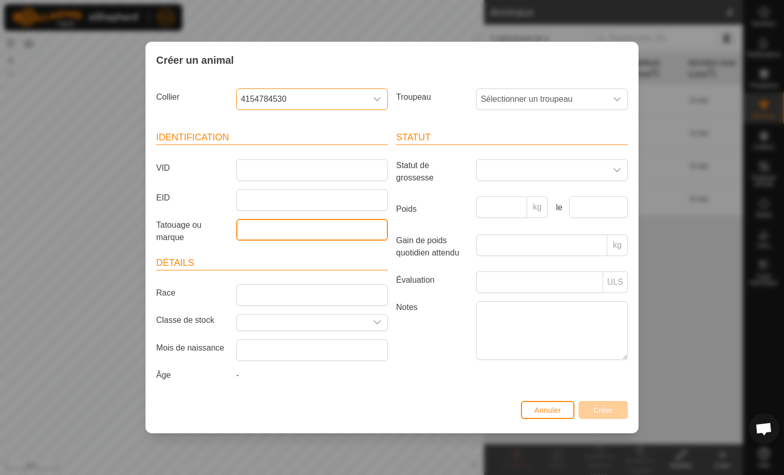
click at [254, 229] on input "Tatouage ou marque" at bounding box center [312, 230] width 152 height 22
type input "ont Bl"
click at [608, 164] on div "dropdown trigger" at bounding box center [617, 170] width 21 height 21
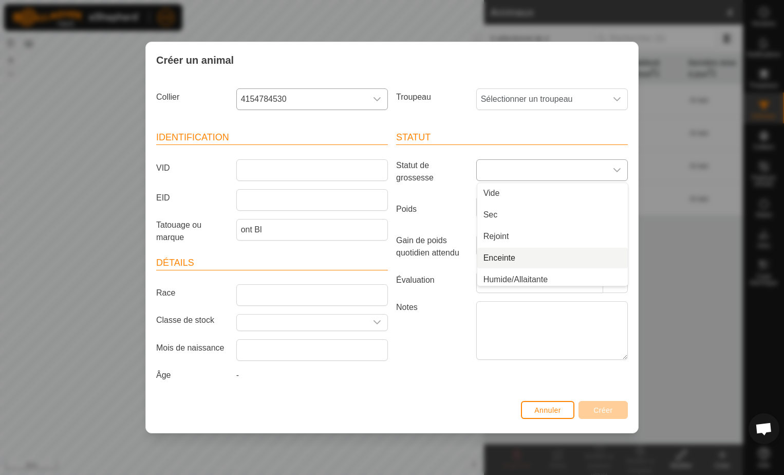
click at [499, 258] on li "Enceinte" at bounding box center [552, 258] width 151 height 21
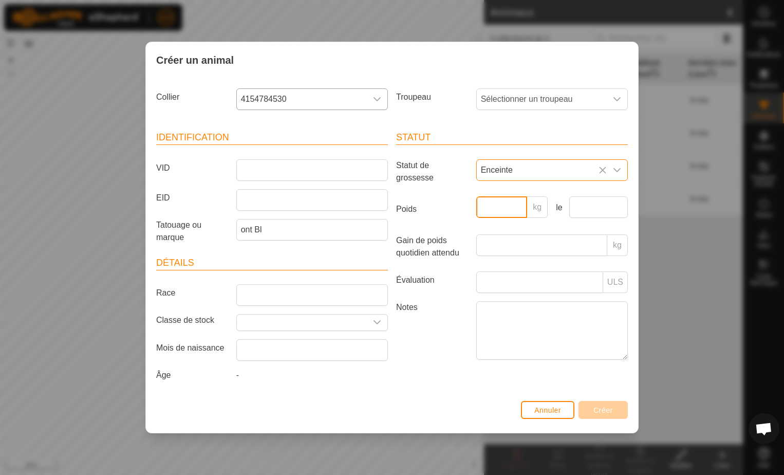
click at [496, 213] on input "Poids" at bounding box center [501, 207] width 51 height 22
type input "1100"
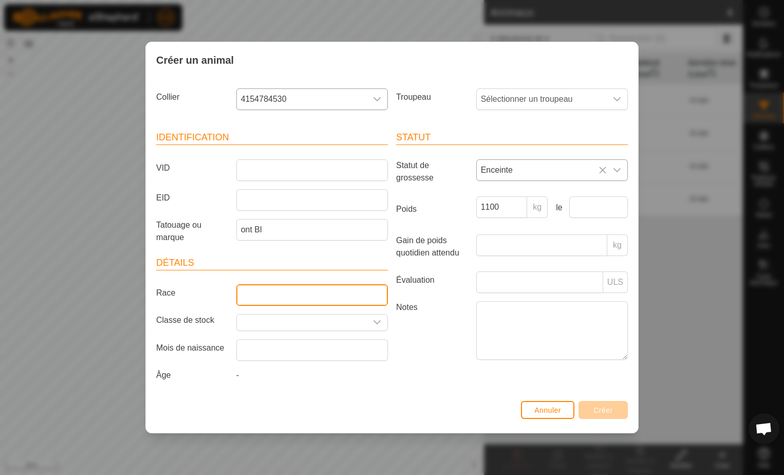
click at [267, 296] on input "Race" at bounding box center [312, 295] width 152 height 22
type input "LH-CR"
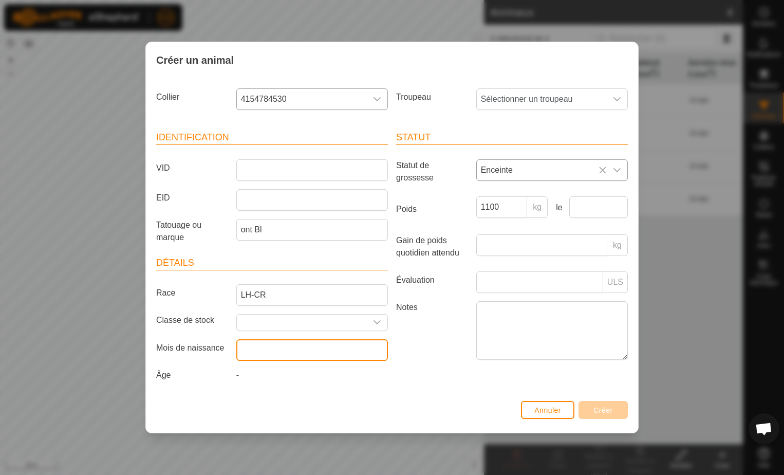
click at [341, 360] on input "text" at bounding box center [312, 350] width 152 height 22
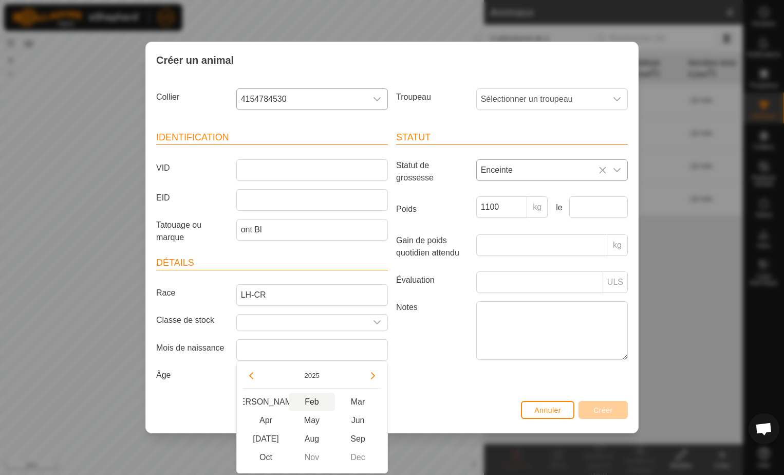
click at [323, 405] on span "Feb" at bounding box center [312, 401] width 46 height 18
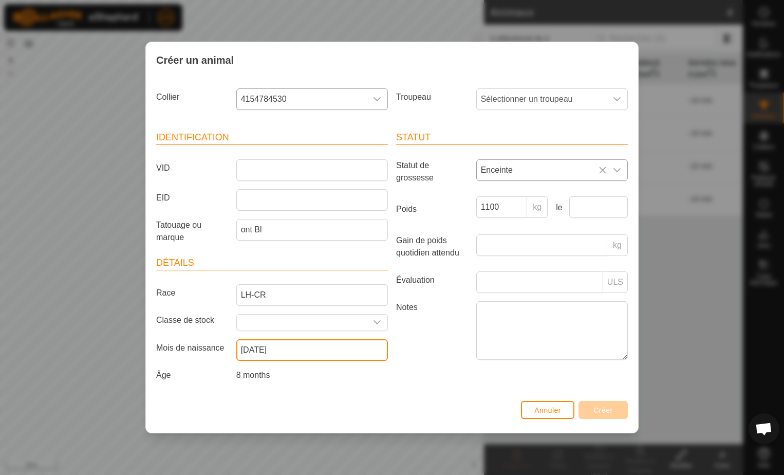
click at [303, 351] on input "[DATE]" at bounding box center [312, 350] width 152 height 22
type input "[DATE]"
click at [446, 345] on label "Notes" at bounding box center [432, 330] width 80 height 58
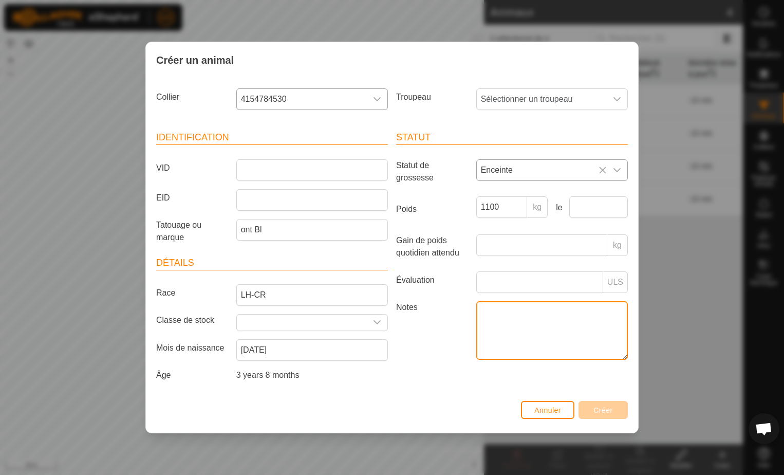
click at [476, 345] on textarea "Notes" at bounding box center [552, 330] width 152 height 59
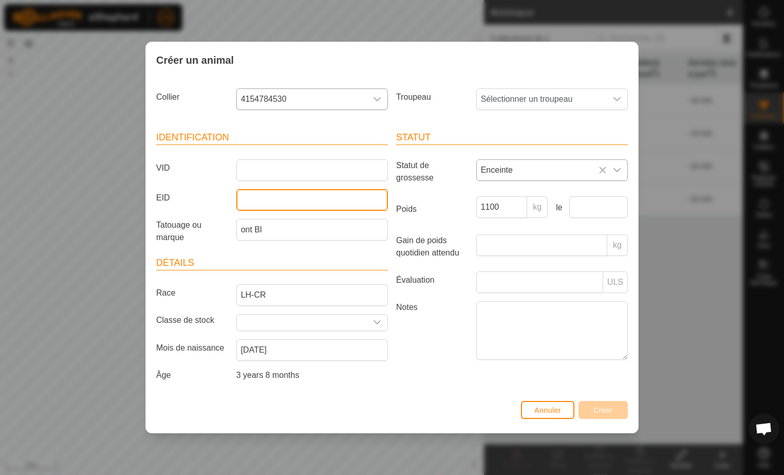
click at [263, 197] on input "EID" at bounding box center [312, 200] width 152 height 22
click at [273, 193] on input "EID" at bounding box center [312, 200] width 152 height 22
type input "124000112096721"
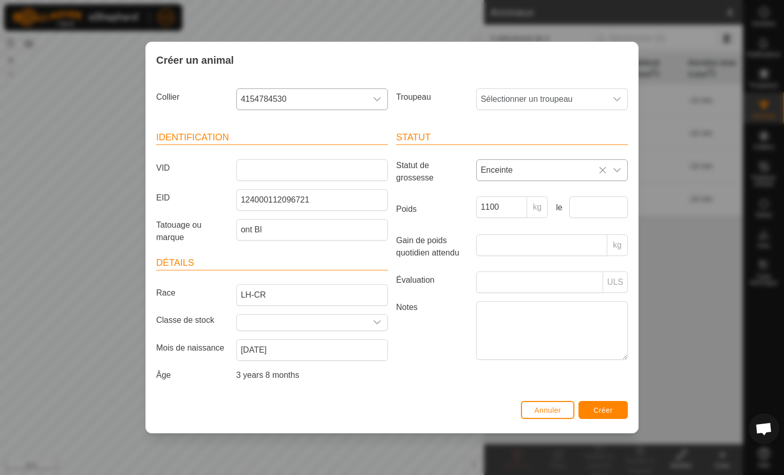
click at [276, 256] on header "Détails" at bounding box center [272, 263] width 232 height 14
click at [513, 98] on span "Sélectionner un troupeau" at bounding box center [542, 99] width 130 height 21
click at [510, 170] on li "Vaches chez [PERSON_NAME]" at bounding box center [552, 173] width 151 height 21
click at [601, 406] on span "Créer" at bounding box center [603, 410] width 20 height 8
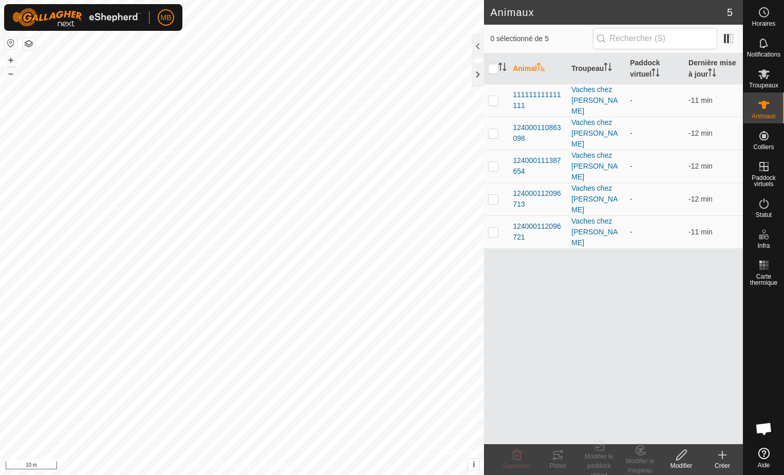
click at [721, 455] on icon at bounding box center [722, 455] width 7 height 0
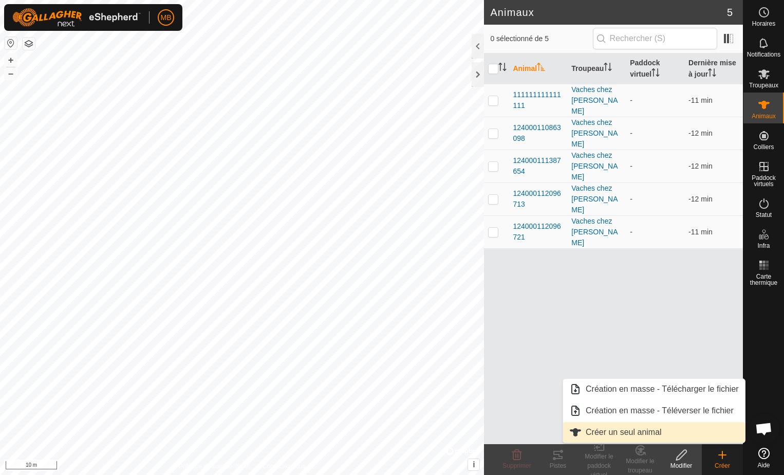
click at [616, 431] on link "Créer un seul animal" at bounding box center [654, 432] width 182 height 21
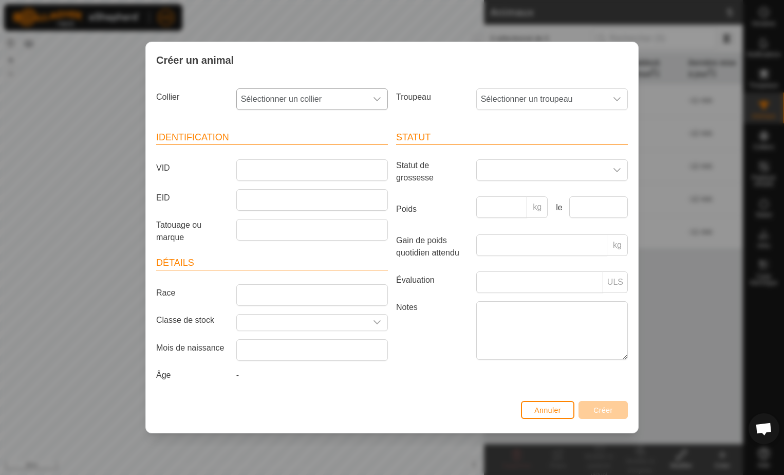
click at [377, 100] on icon "dropdown trigger" at bounding box center [376, 99] width 7 height 4
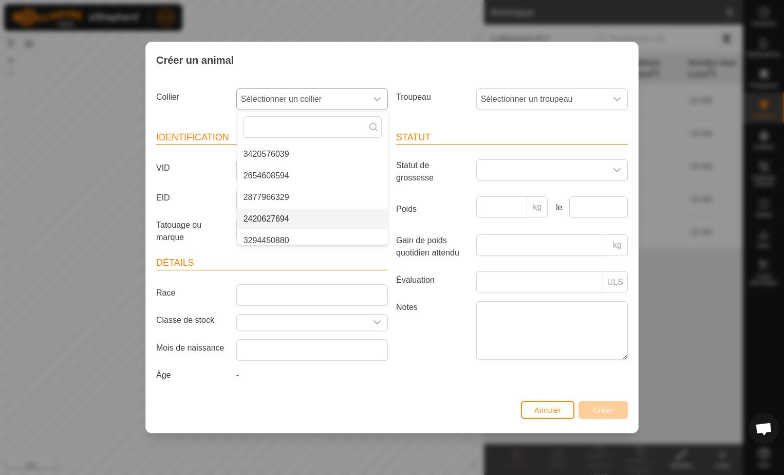
scroll to position [263, 0]
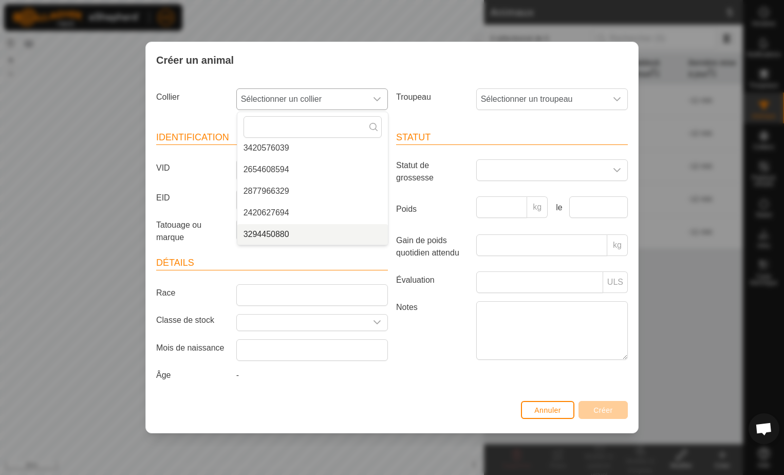
click at [282, 232] on li "3294450880" at bounding box center [312, 234] width 151 height 21
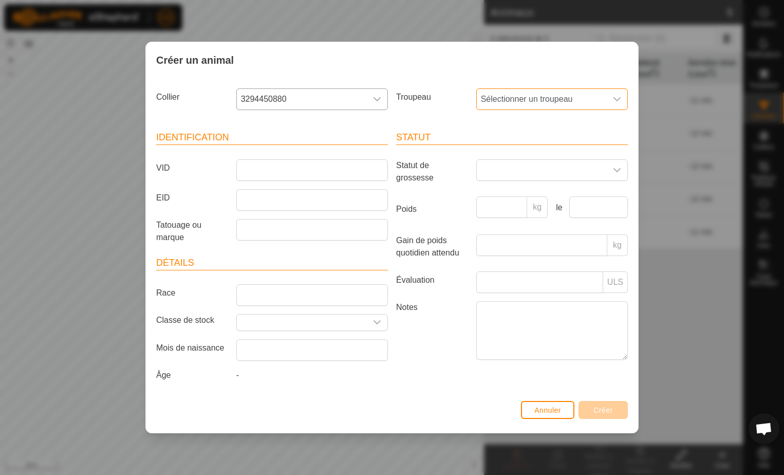
click at [524, 99] on span "Sélectionner un troupeau" at bounding box center [542, 99] width 130 height 21
click at [514, 173] on li "Vaches chez [PERSON_NAME]" at bounding box center [552, 173] width 151 height 21
click at [343, 201] on input "EID" at bounding box center [312, 200] width 152 height 22
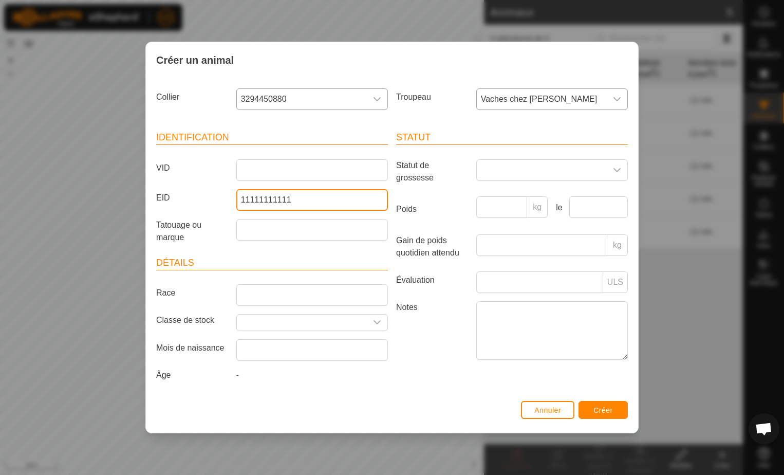
type input "11111111111"
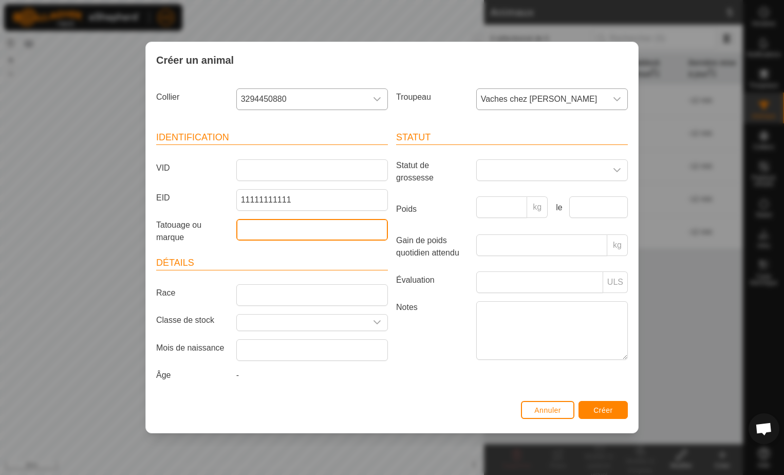
click at [247, 231] on input "Tatouage ou marque" at bounding box center [312, 230] width 152 height 22
type input "RG tete Bl"
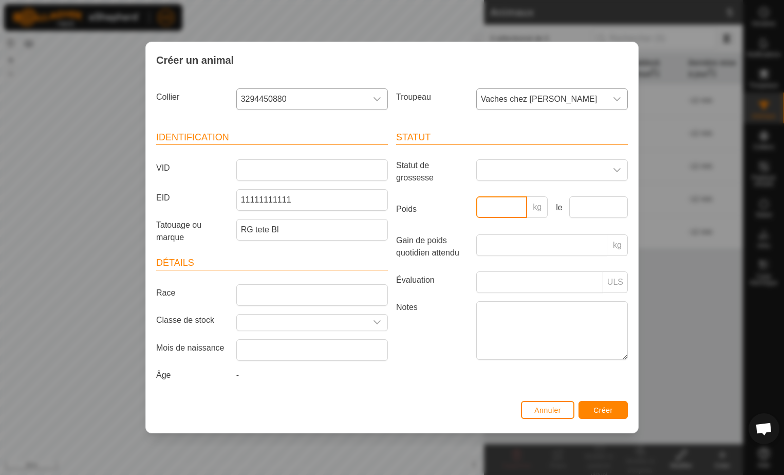
click at [496, 207] on input "Poids" at bounding box center [501, 207] width 51 height 22
type input "1000"
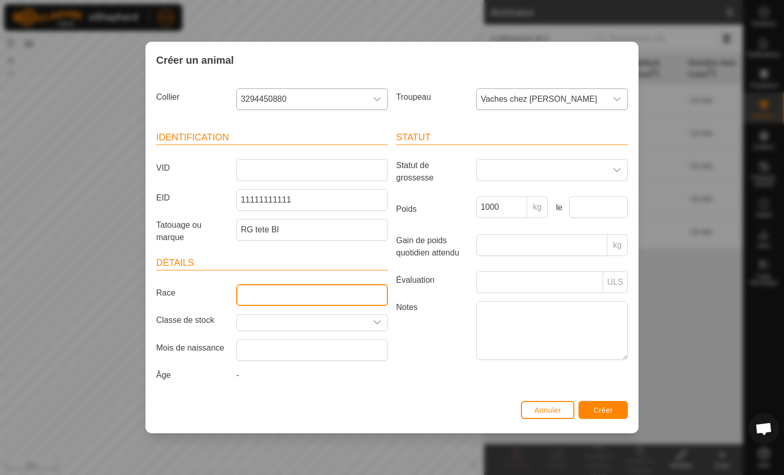
click at [266, 297] on input "Race" at bounding box center [312, 295] width 152 height 22
type input "LH-DT"
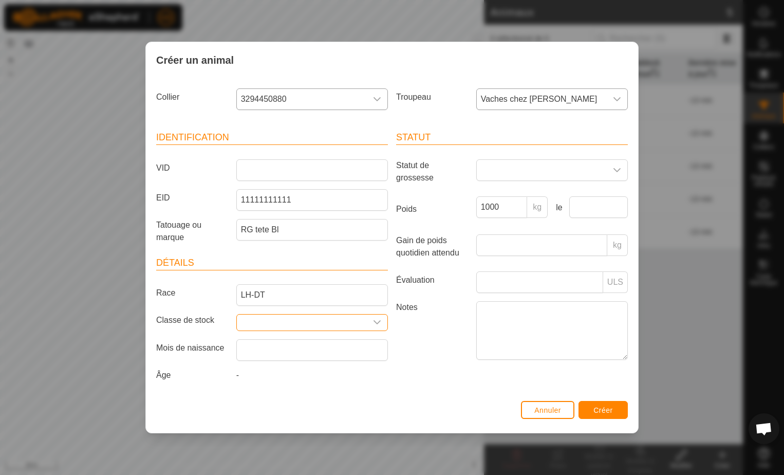
click at [300, 329] on input "text" at bounding box center [302, 322] width 130 height 16
click at [306, 322] on input "text" at bounding box center [302, 322] width 130 height 16
click at [380, 322] on icon "dropdown trigger" at bounding box center [376, 322] width 7 height 4
click at [379, 322] on icon "dropdown trigger" at bounding box center [376, 322] width 7 height 4
click at [283, 341] on input "text" at bounding box center [312, 350] width 152 height 22
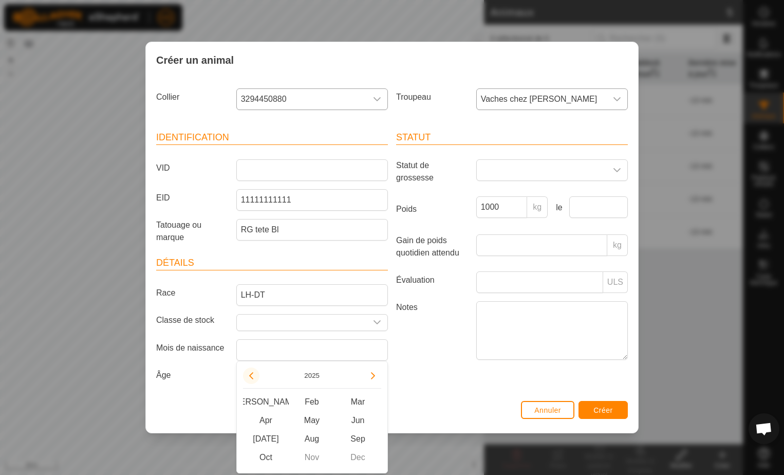
click at [250, 377] on button "Previous Year" at bounding box center [251, 375] width 16 height 16
click at [251, 378] on span "Previous Year" at bounding box center [251, 378] width 0 height 0
click at [250, 377] on button "Previous Year" at bounding box center [251, 375] width 16 height 16
click at [315, 459] on span "Nov" at bounding box center [312, 457] width 46 height 18
type input "[DATE]"
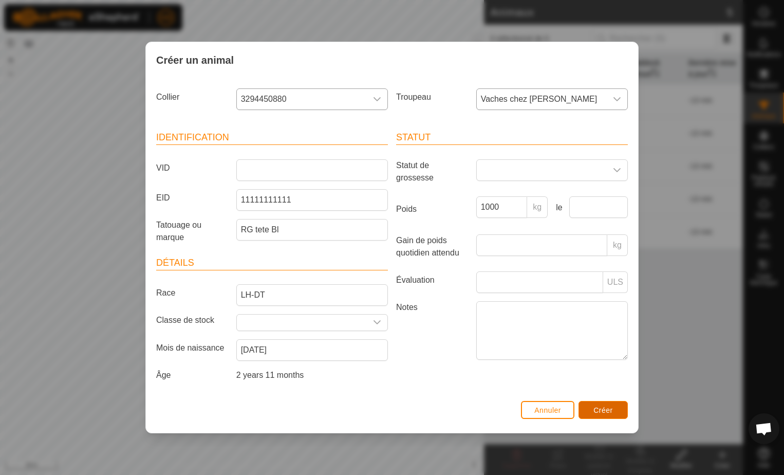
click at [600, 410] on span "Créer" at bounding box center [603, 410] width 20 height 8
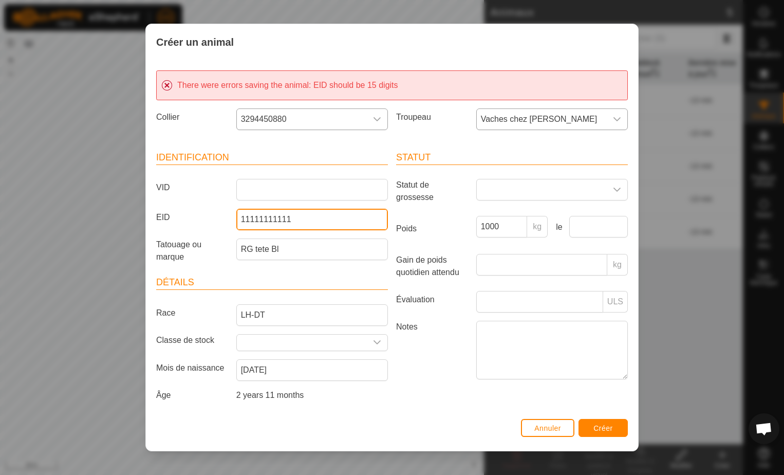
click at [330, 225] on input "11111111111" at bounding box center [312, 220] width 152 height 22
type input "111111111111112"
click at [322, 265] on div "RG tete Bl" at bounding box center [312, 252] width 160 height 29
click at [606, 432] on span "Créer" at bounding box center [603, 428] width 20 height 8
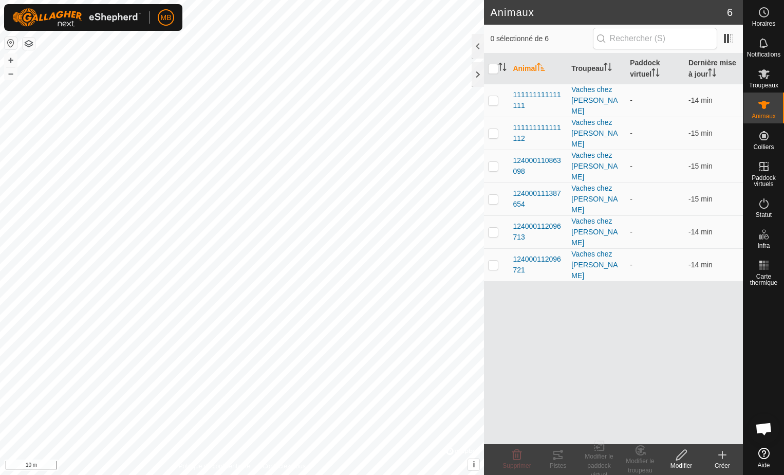
click at [723, 456] on icon at bounding box center [722, 454] width 12 height 12
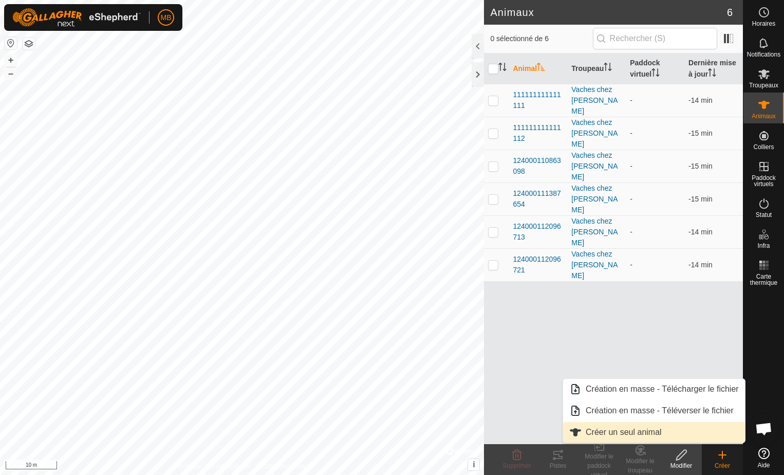
click at [616, 432] on link "Créer un seul animal" at bounding box center [654, 432] width 182 height 21
